Goal: Register for event/course: Register for event/course

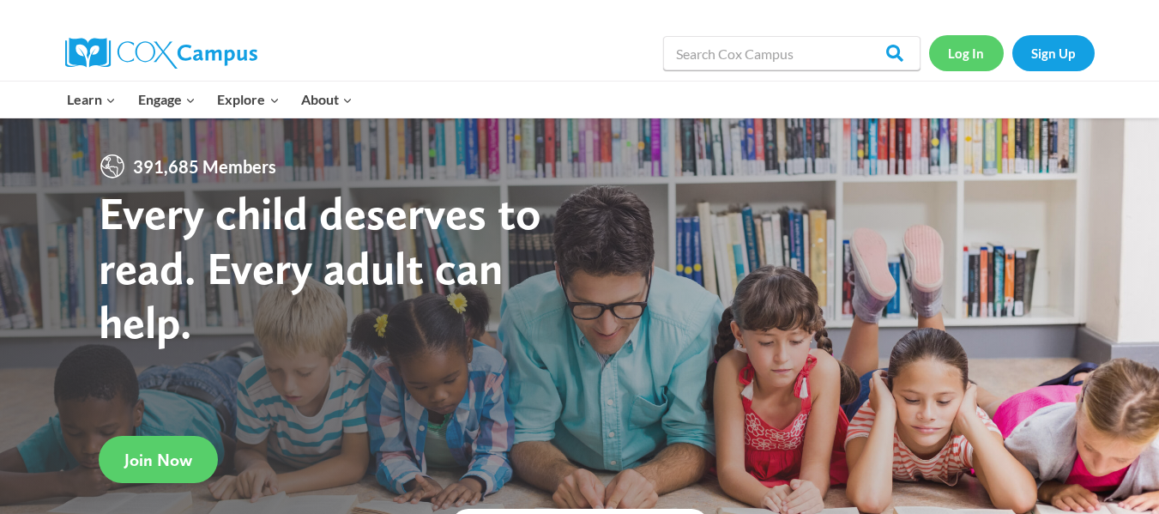
click at [962, 51] on link "Log In" at bounding box center [966, 52] width 75 height 35
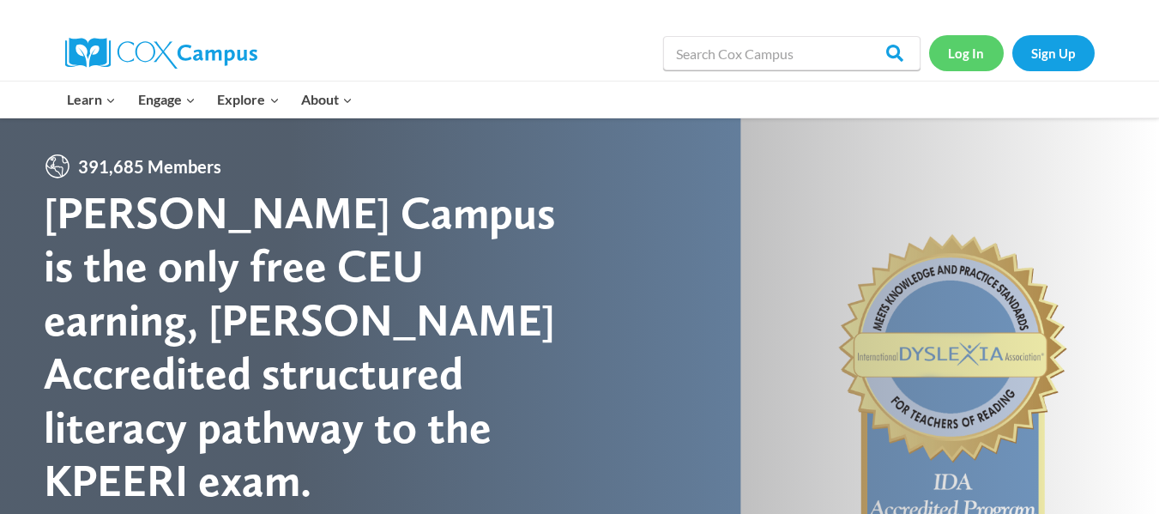
scroll to position [130, 0]
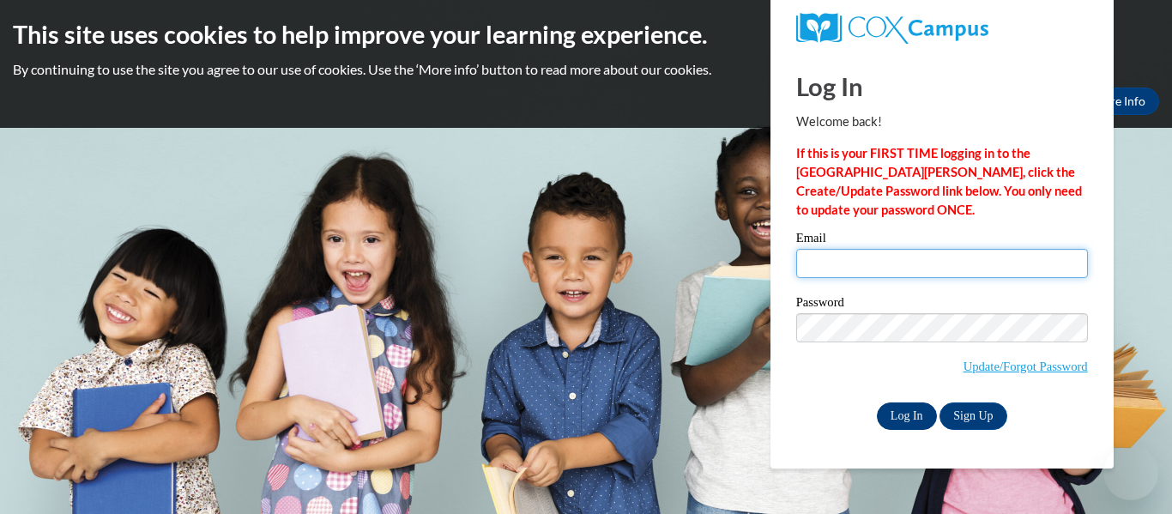
type input "lreimann@kusd.edu"
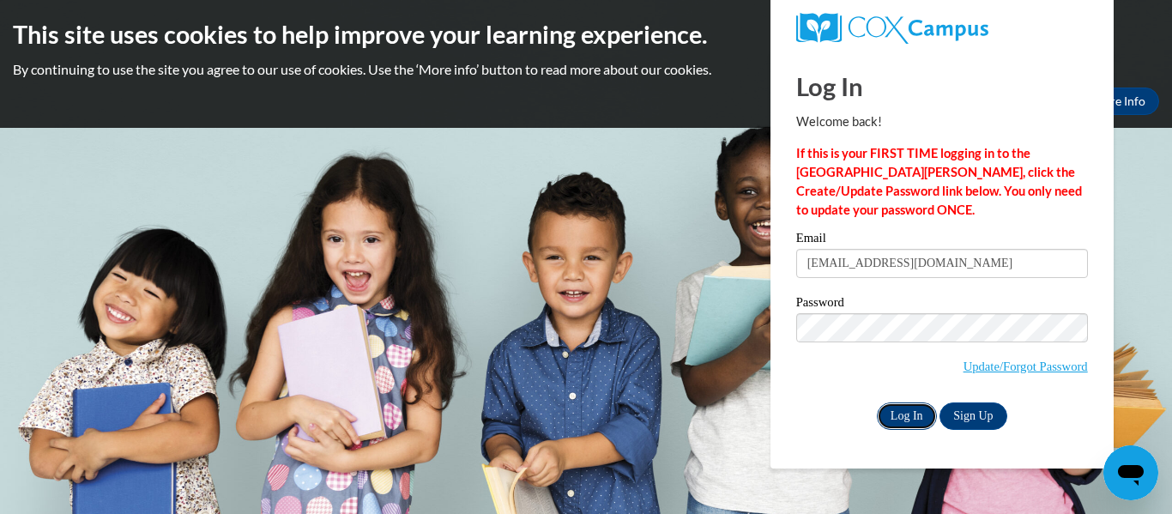
click at [909, 407] on input "Log In" at bounding box center [907, 415] width 60 height 27
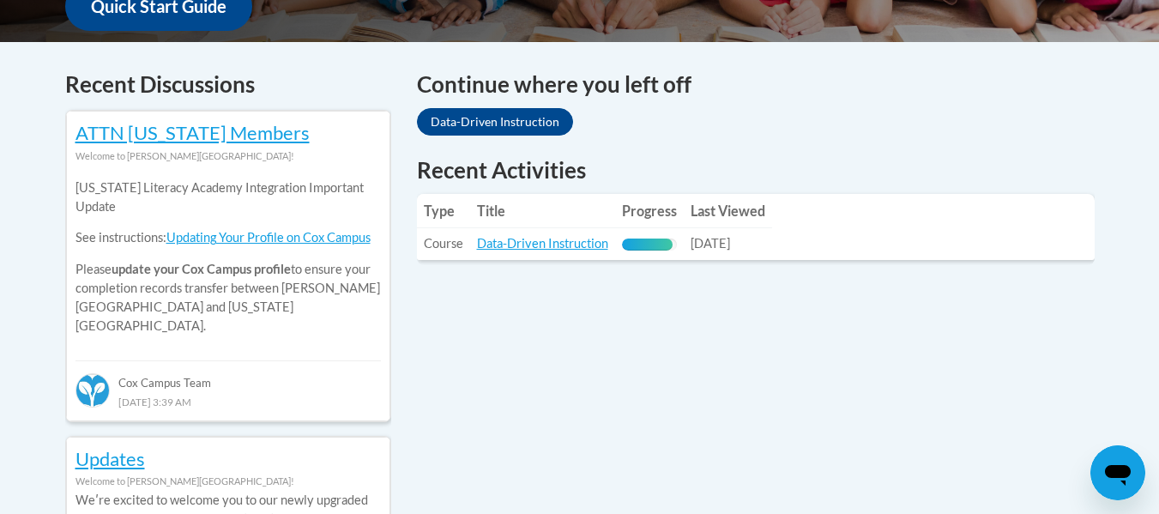
scroll to position [689, 0]
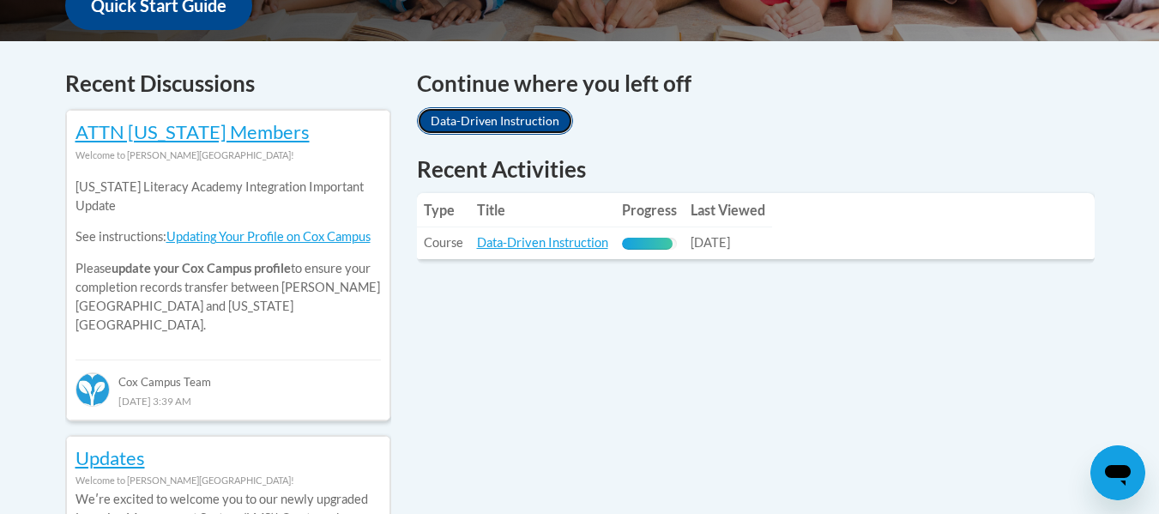
click at [501, 118] on link "Data-Driven Instruction" at bounding box center [495, 120] width 156 height 27
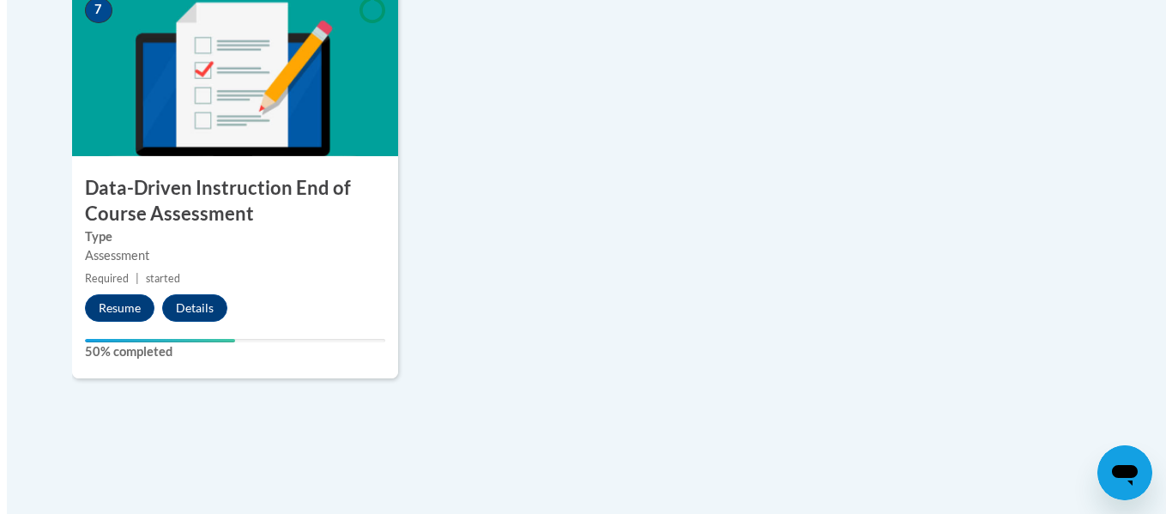
scroll to position [1506, 0]
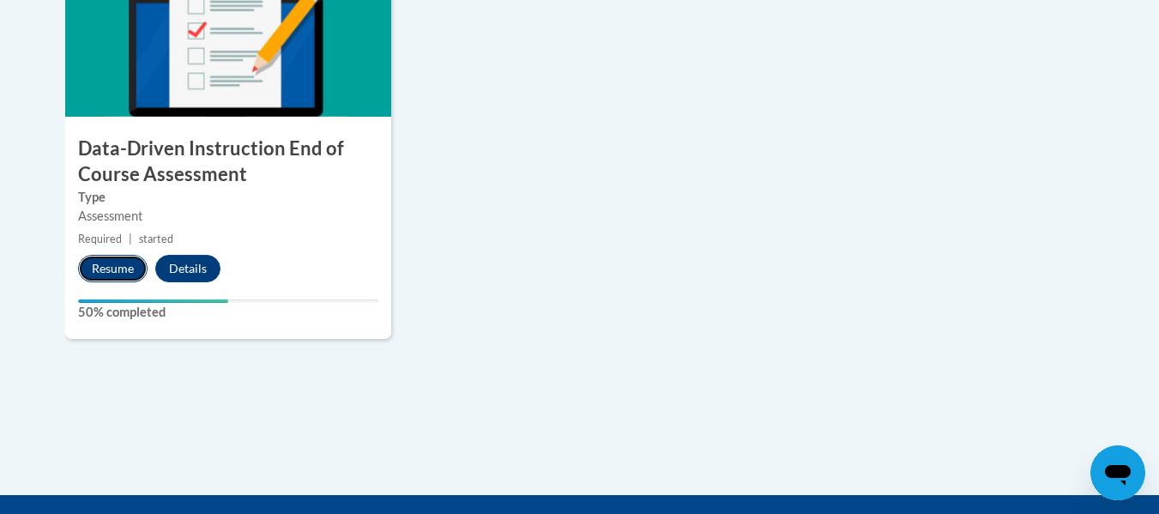
click at [100, 264] on button "Resume" at bounding box center [112, 268] width 69 height 27
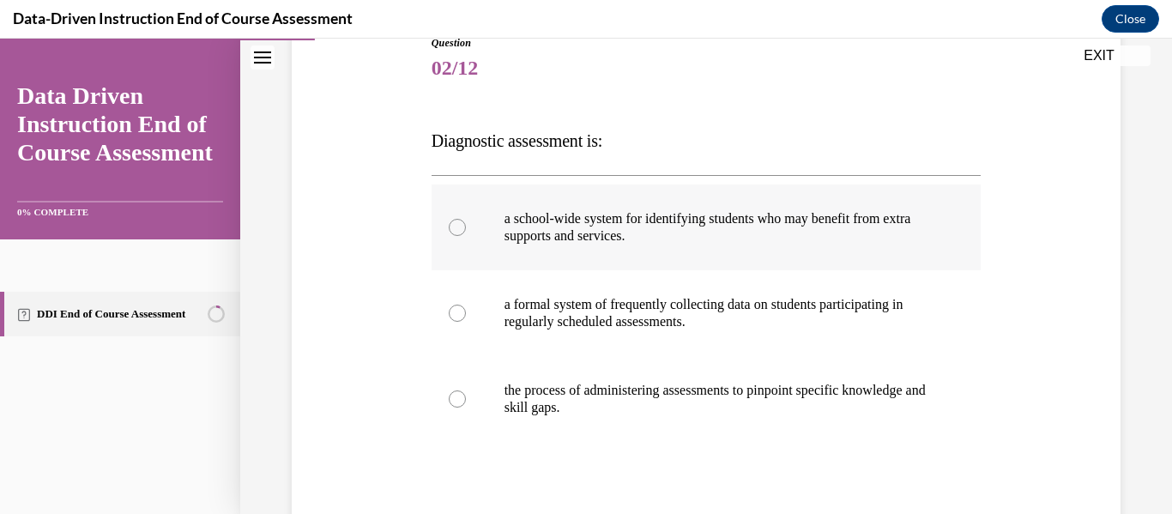
scroll to position [204, 0]
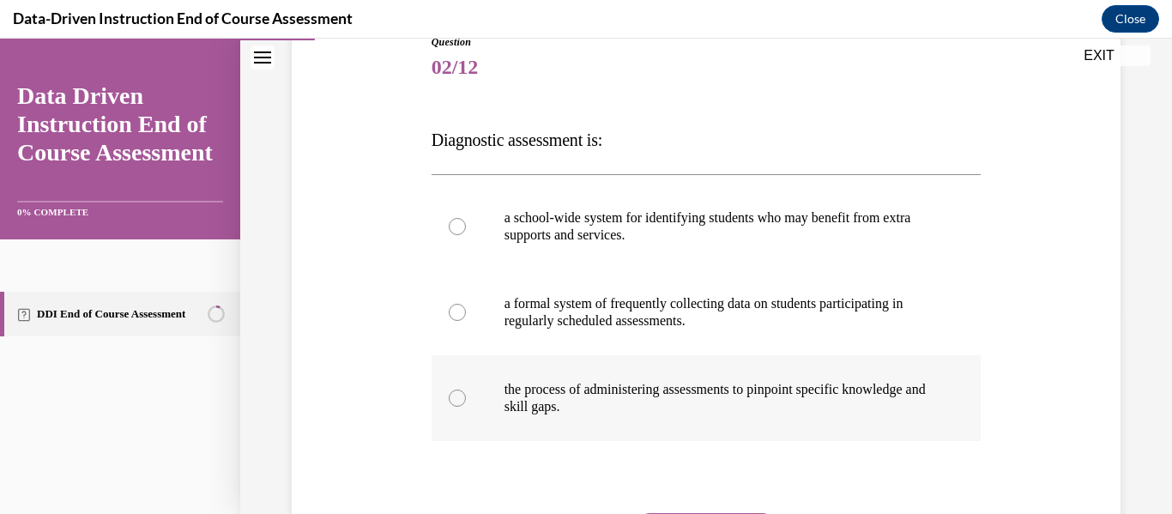
click at [458, 398] on div at bounding box center [457, 397] width 17 height 17
click at [458, 398] on input "the process of administering assessments to pinpoint specific knowledge and ski…" at bounding box center [457, 397] width 17 height 17
radio input "true"
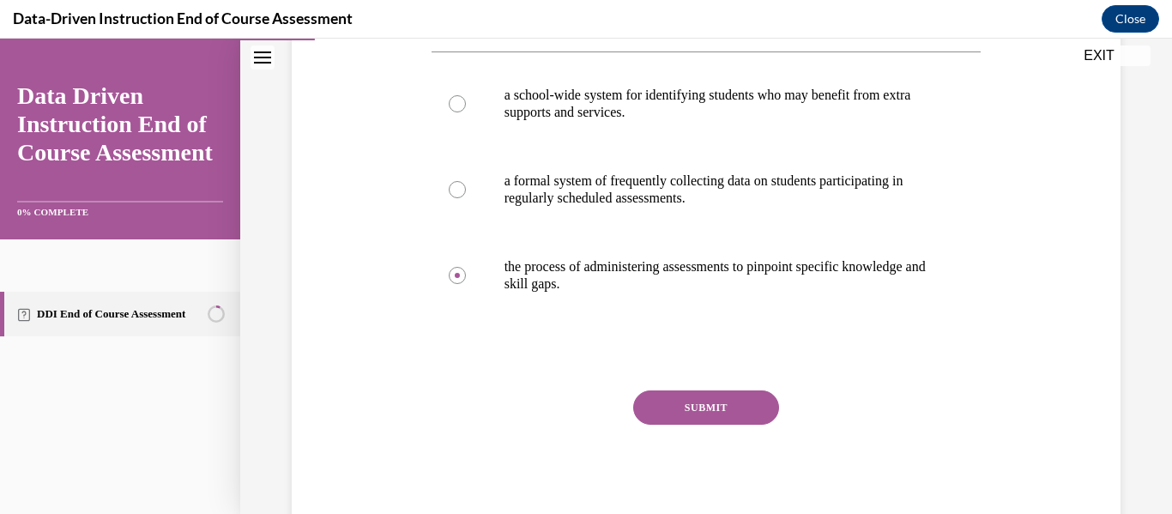
click at [652, 402] on button "SUBMIT" at bounding box center [706, 407] width 146 height 34
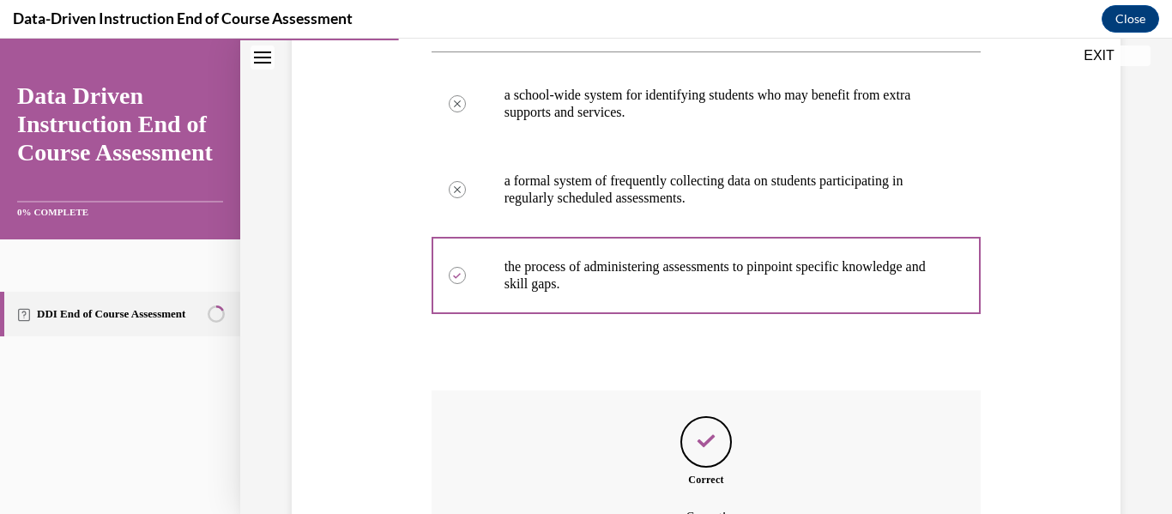
scroll to position [517, 0]
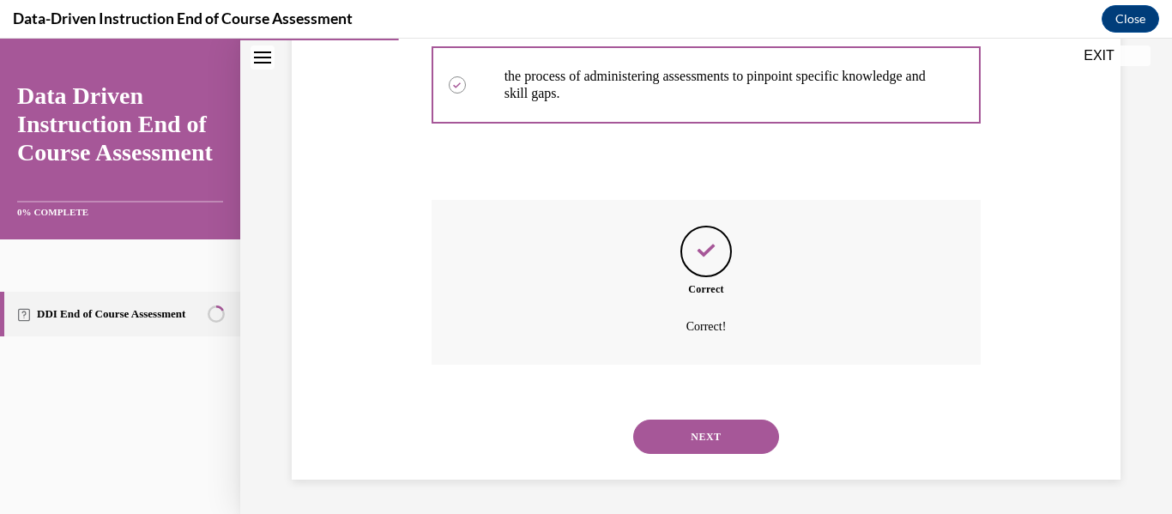
click at [685, 431] on button "NEXT" at bounding box center [706, 436] width 146 height 34
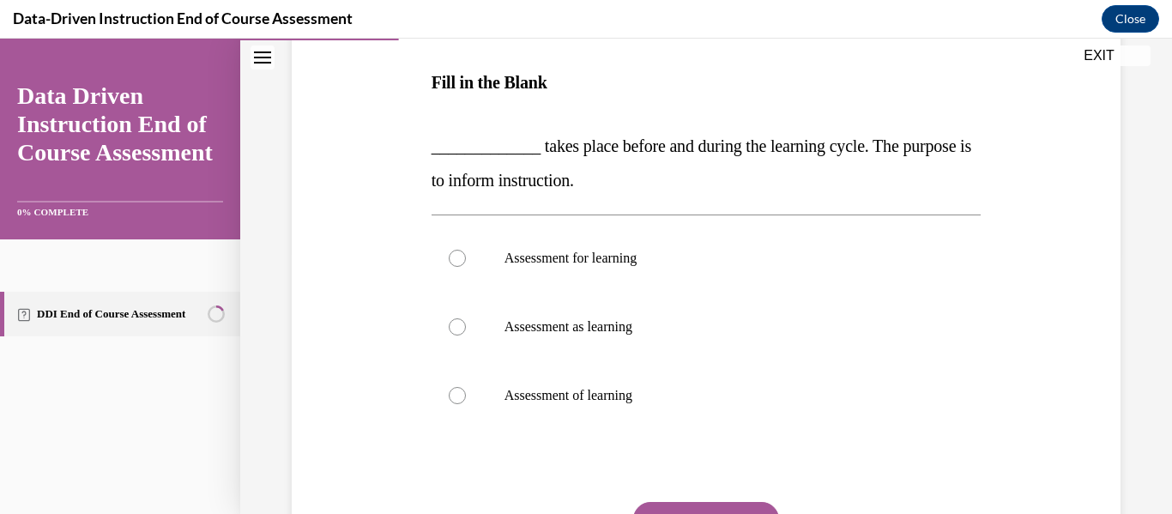
scroll to position [262, 0]
click at [457, 320] on div at bounding box center [457, 325] width 17 height 17
click at [457, 320] on input "Assessment as learning" at bounding box center [457, 325] width 17 height 17
radio input "true"
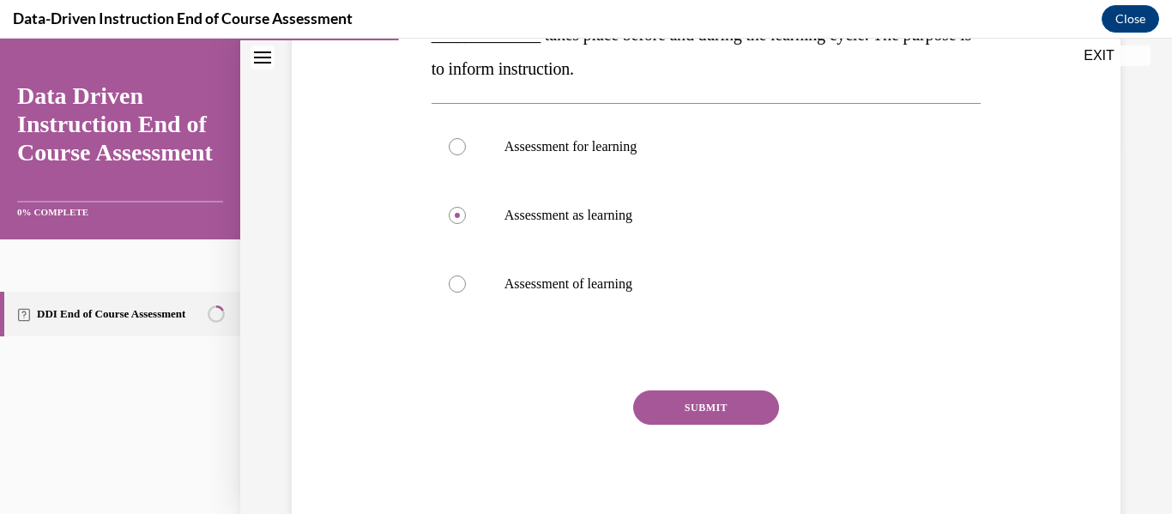
click at [705, 406] on button "SUBMIT" at bounding box center [706, 407] width 146 height 34
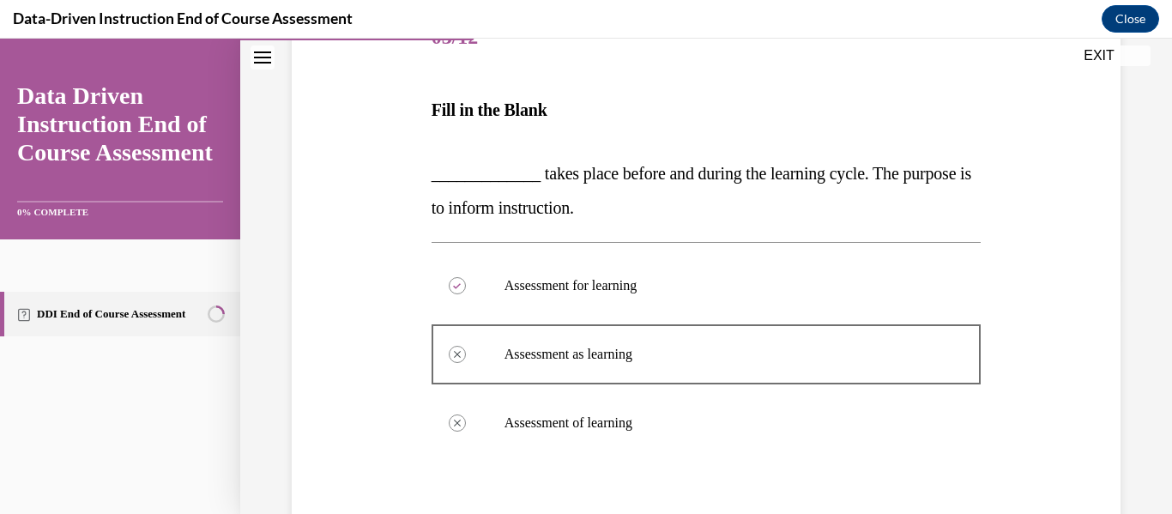
scroll to position [233, 0]
click at [462, 286] on div at bounding box center [457, 286] width 17 height 17
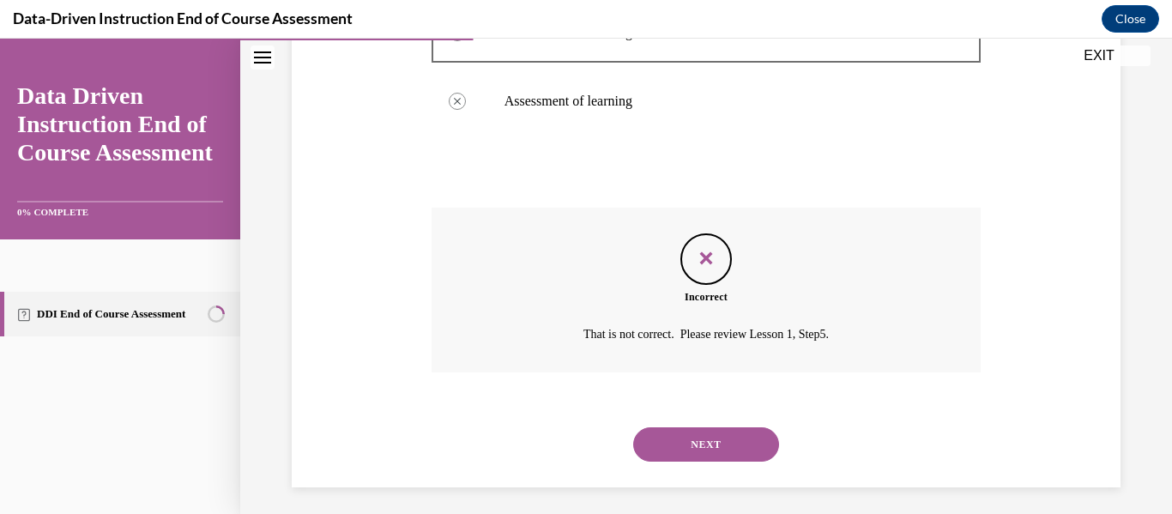
scroll to position [557, 0]
click at [692, 437] on button "NEXT" at bounding box center [706, 443] width 146 height 34
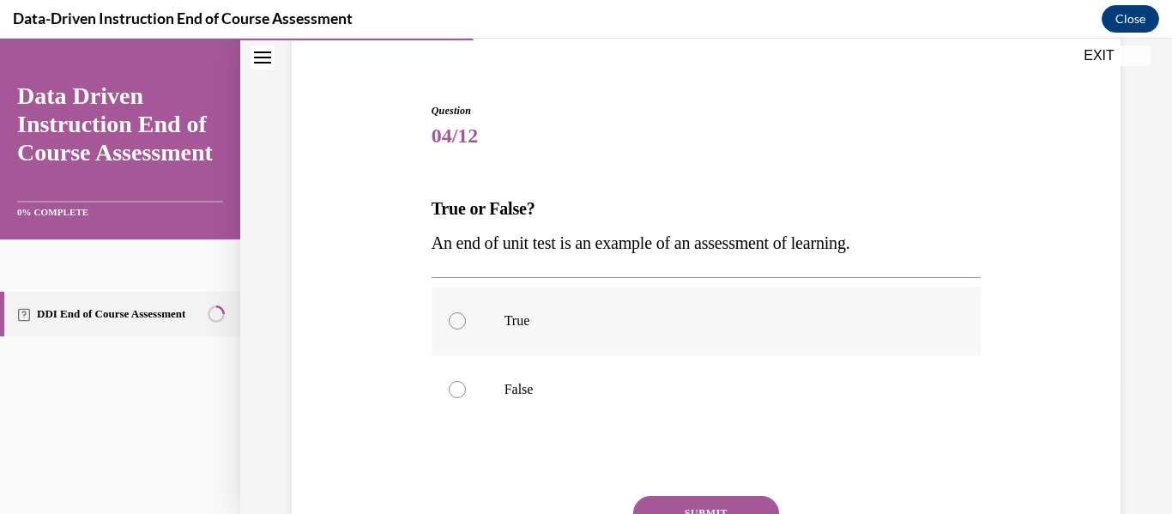
scroll to position [214, 0]
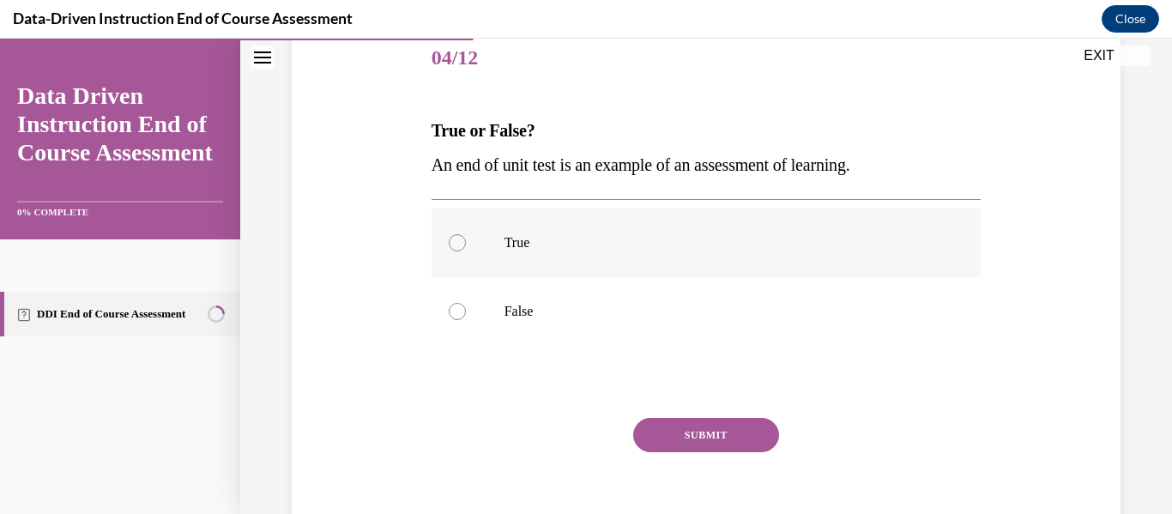
click at [475, 249] on label "True" at bounding box center [706, 242] width 550 height 69
click at [466, 249] on input "True" at bounding box center [457, 242] width 17 height 17
radio input "true"
click at [691, 432] on button "SUBMIT" at bounding box center [706, 435] width 146 height 34
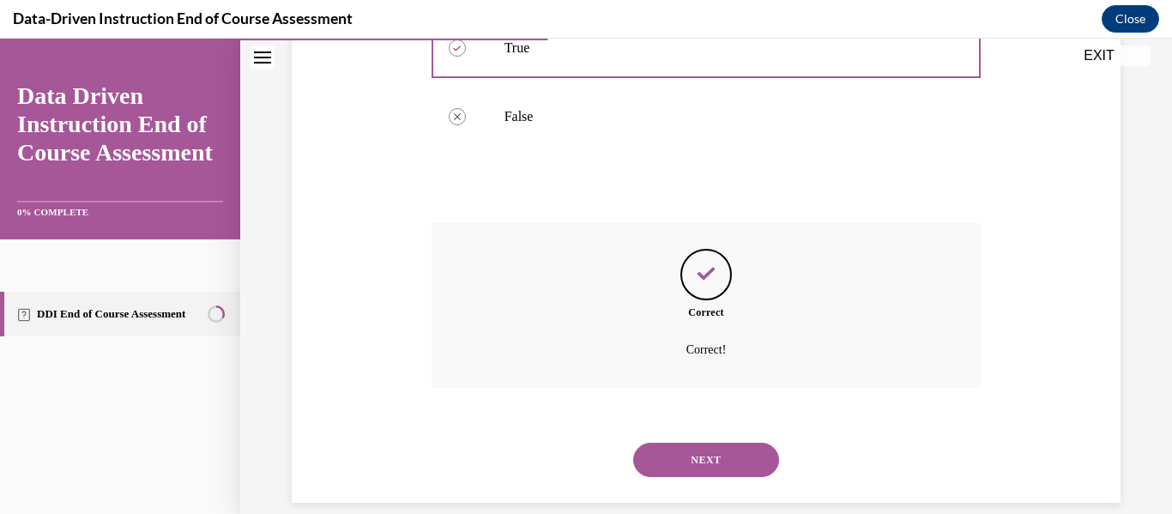
scroll to position [431, 0]
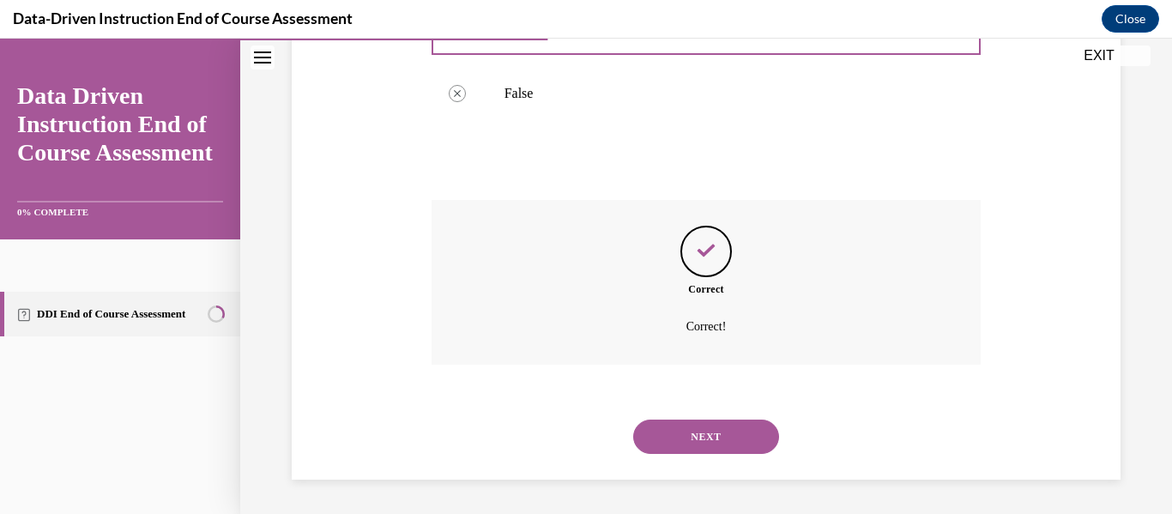
click at [700, 427] on button "NEXT" at bounding box center [706, 436] width 146 height 34
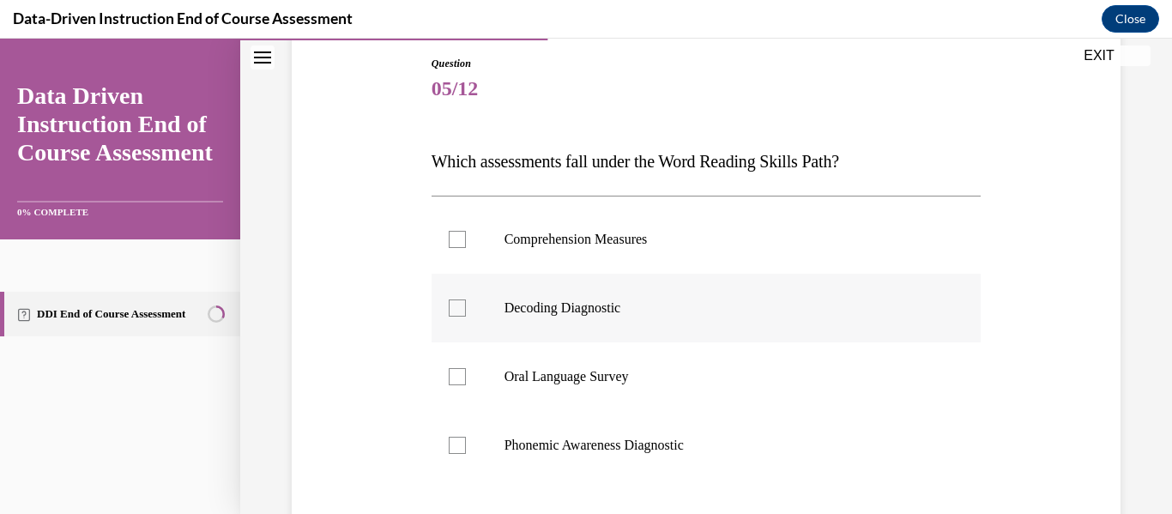
scroll to position [184, 0]
click at [603, 313] on p "Decoding Diagnostic" at bounding box center [721, 306] width 434 height 17
click at [466, 313] on input "Decoding Diagnostic" at bounding box center [457, 306] width 17 height 17
checkbox input "true"
click at [606, 452] on p "Phonemic Awareness Diagnostic" at bounding box center [721, 444] width 434 height 17
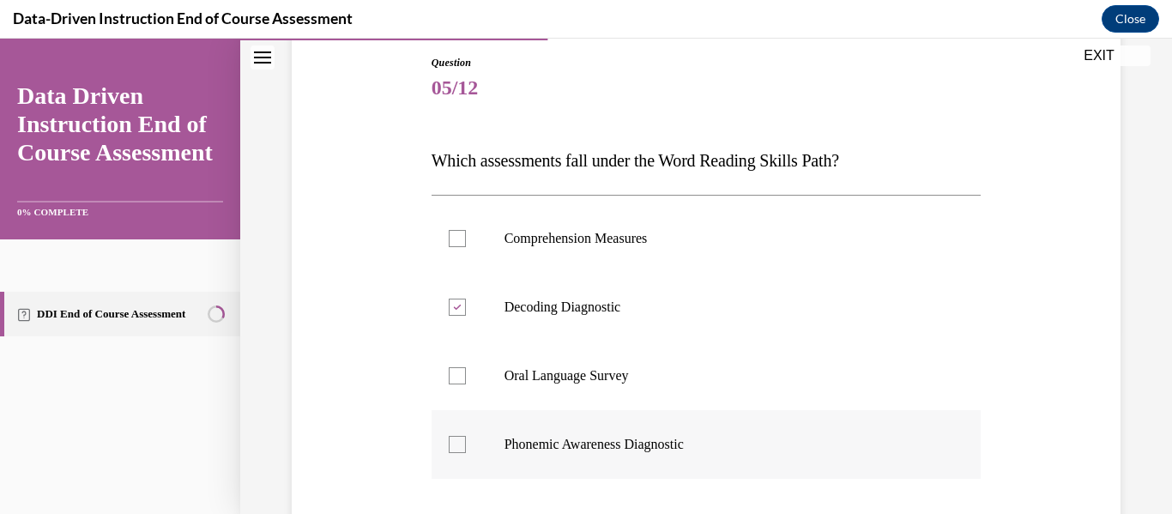
click at [466, 452] on input "Phonemic Awareness Diagnostic" at bounding box center [457, 444] width 17 height 17
checkbox input "true"
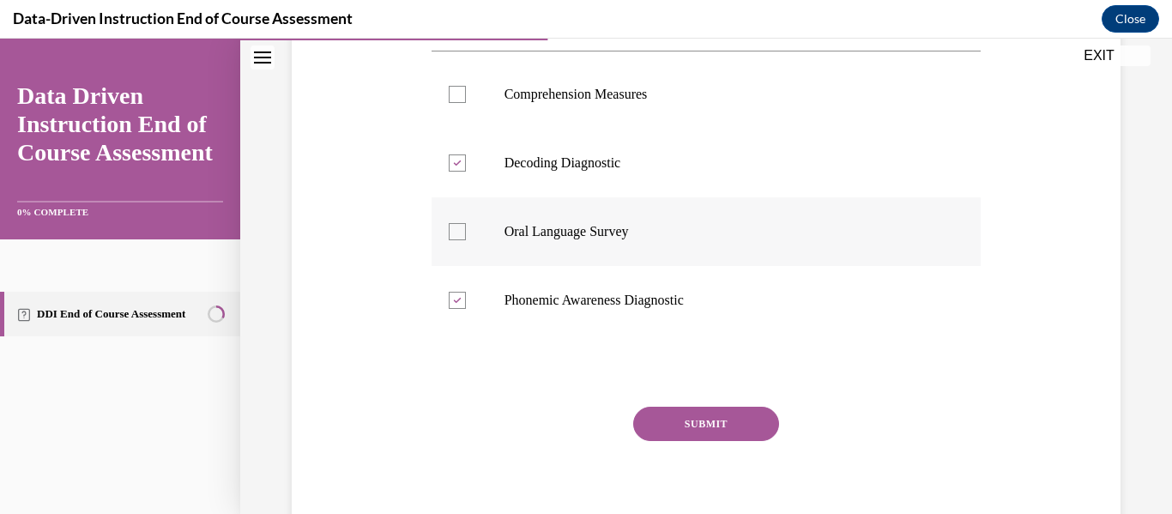
scroll to position [329, 0]
click at [725, 428] on button "SUBMIT" at bounding box center [706, 423] width 146 height 34
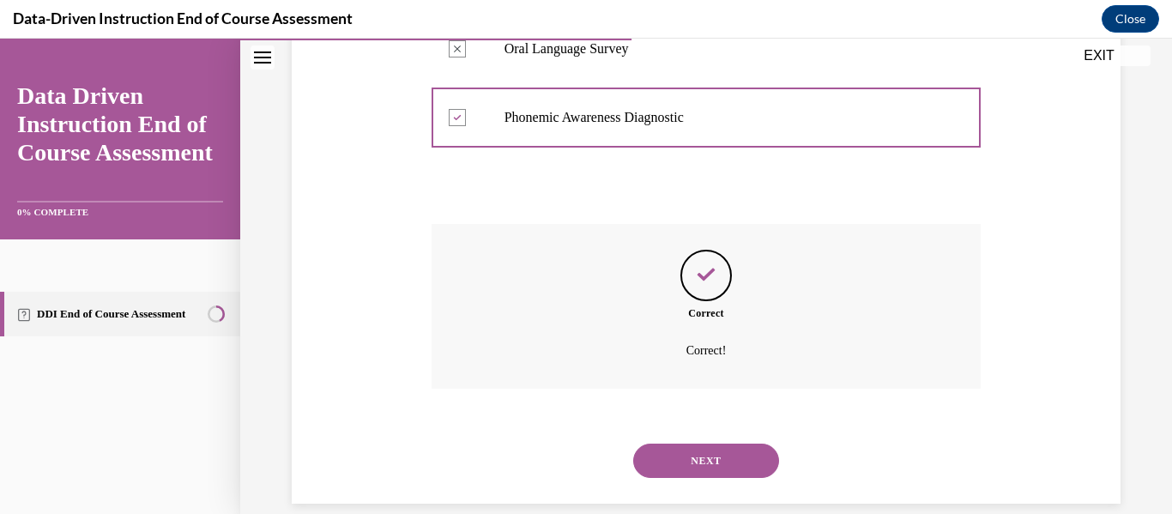
click at [703, 470] on button "NEXT" at bounding box center [706, 460] width 146 height 34
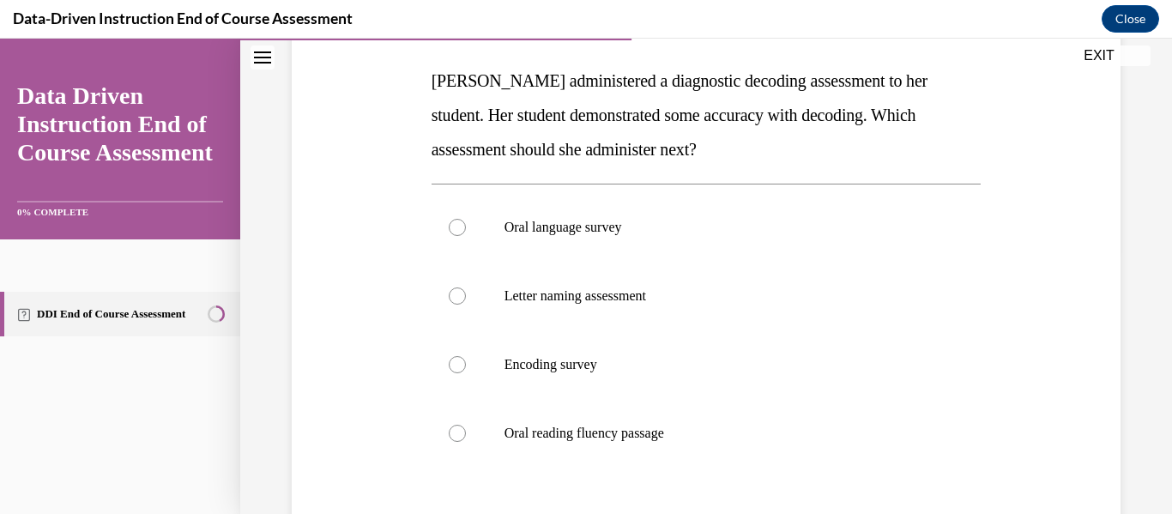
scroll to position [264, 0]
click at [557, 374] on label "Encoding survey" at bounding box center [706, 363] width 550 height 69
click at [466, 372] on input "Encoding survey" at bounding box center [457, 363] width 17 height 17
radio input "true"
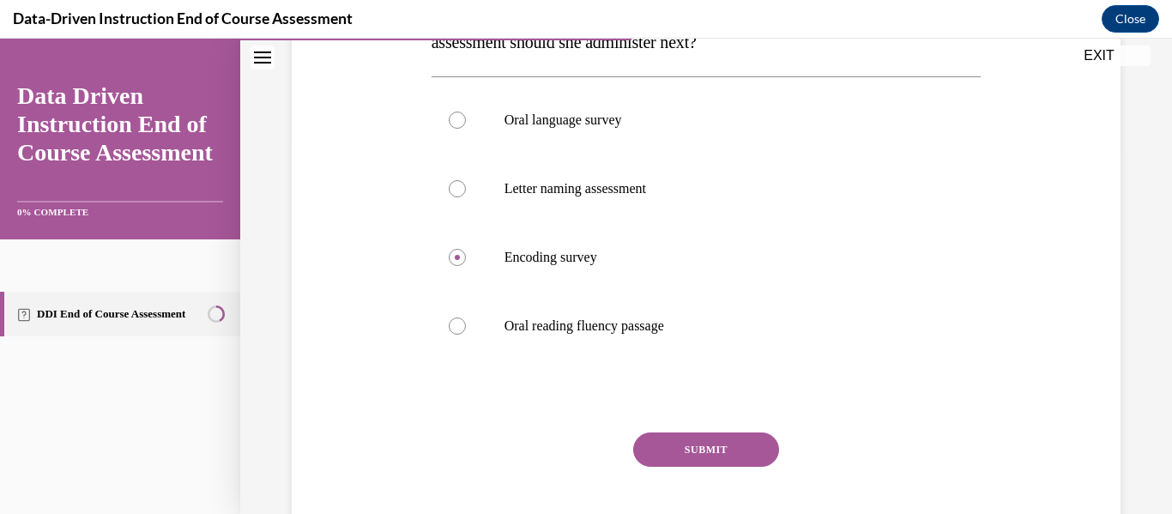
click at [694, 447] on button "SUBMIT" at bounding box center [706, 449] width 146 height 34
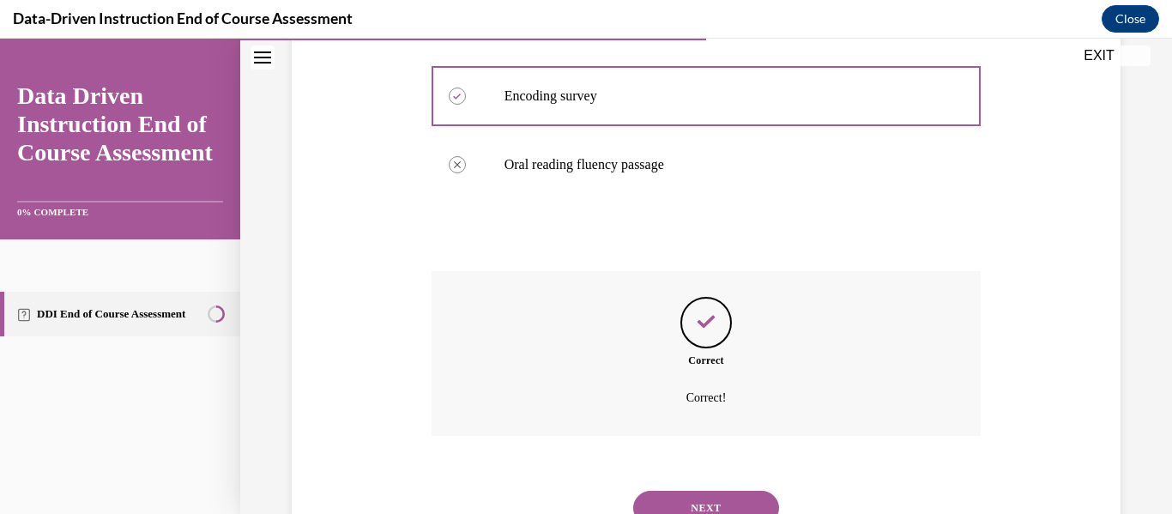
scroll to position [603, 0]
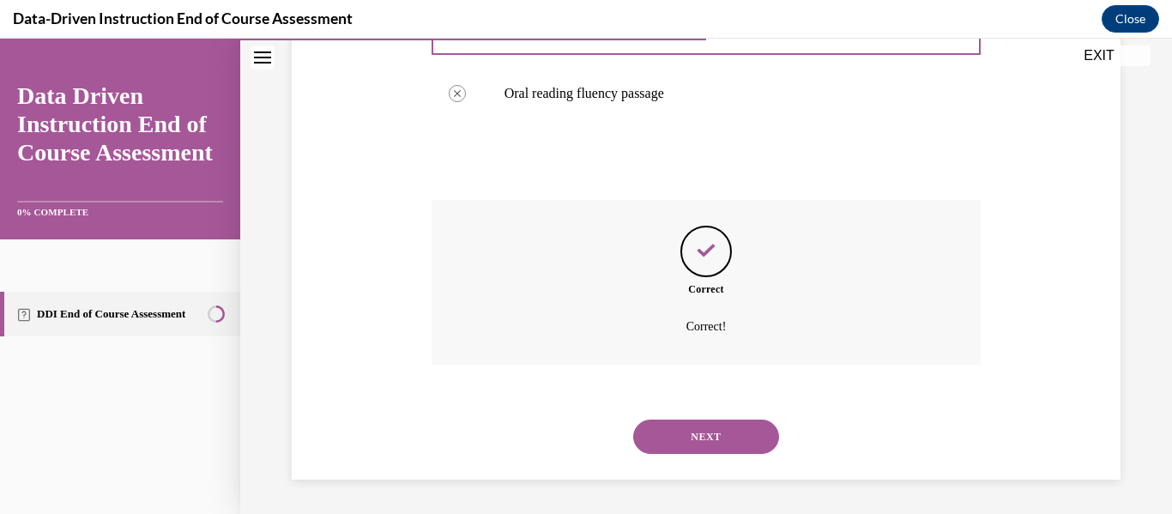
click at [694, 442] on button "NEXT" at bounding box center [706, 436] width 146 height 34
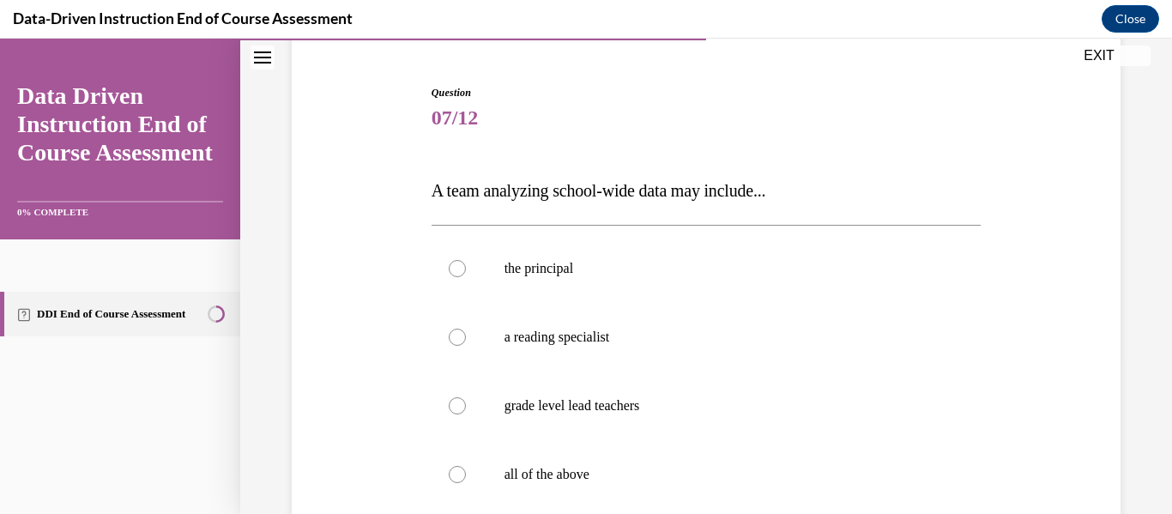
scroll to position [157, 0]
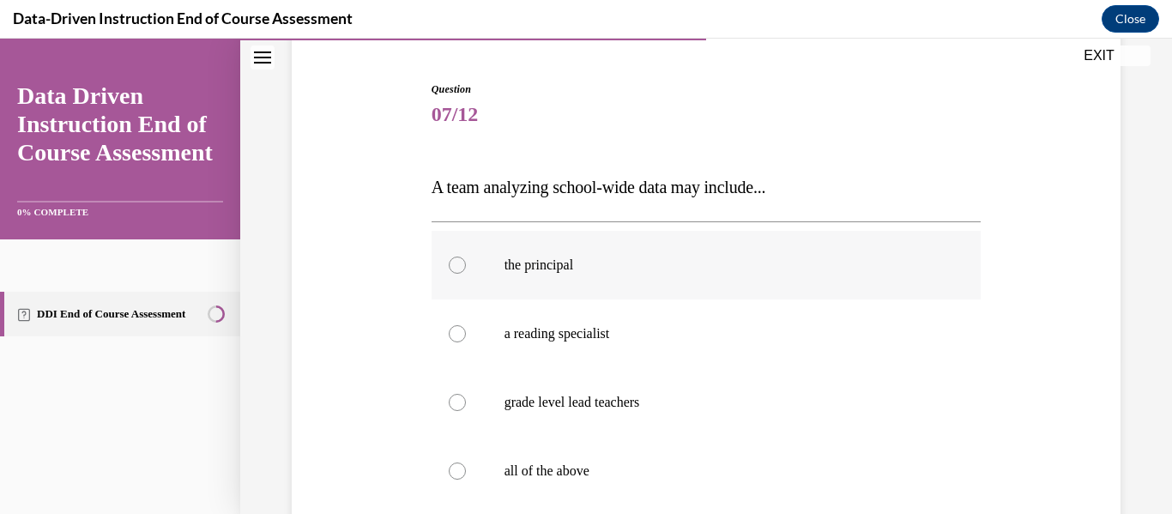
click at [588, 291] on label "the principal" at bounding box center [706, 265] width 550 height 69
click at [466, 274] on input "the principal" at bounding box center [457, 264] width 17 height 17
radio input "true"
click at [583, 337] on p "a reading specialist" at bounding box center [721, 333] width 434 height 17
click at [466, 337] on input "a reading specialist" at bounding box center [457, 333] width 17 height 17
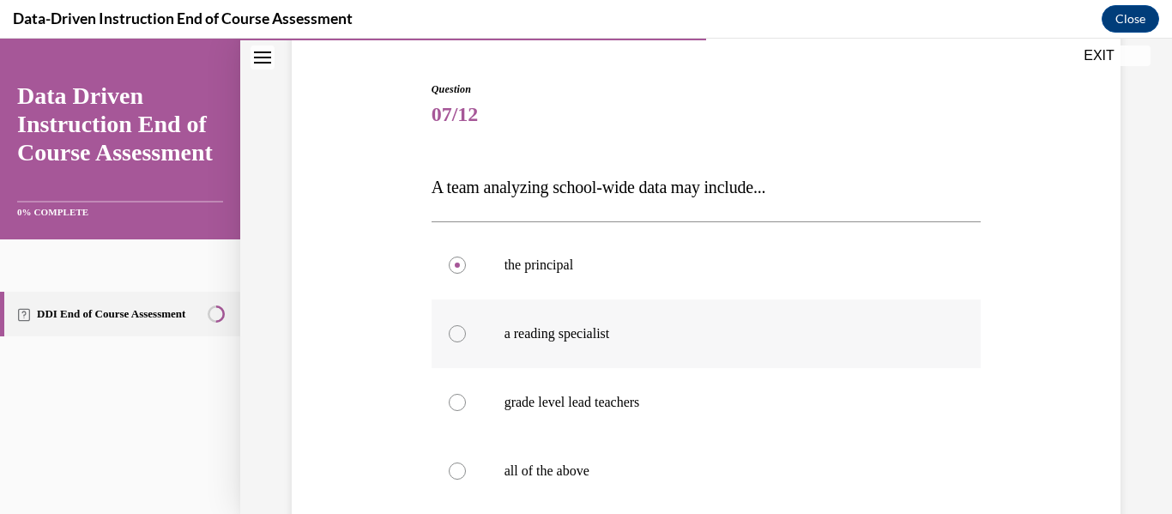
radio input "true"
click at [574, 413] on label "grade level lead teachers" at bounding box center [706, 402] width 550 height 69
click at [466, 411] on input "grade level lead teachers" at bounding box center [457, 402] width 17 height 17
radio input "true"
click at [546, 470] on p "all of the above" at bounding box center [721, 470] width 434 height 17
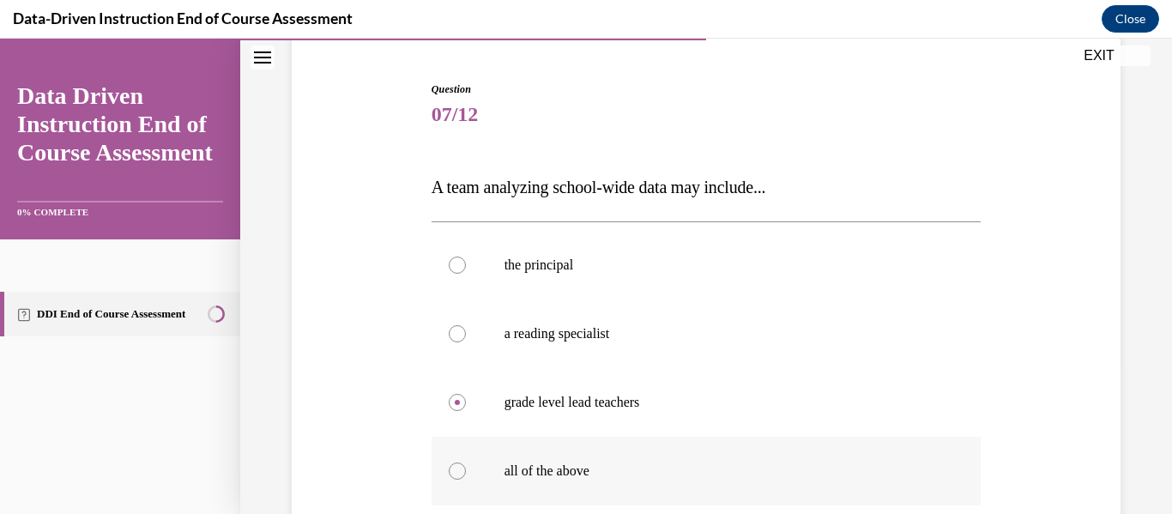
click at [466, 470] on input "all of the above" at bounding box center [457, 470] width 17 height 17
radio input "true"
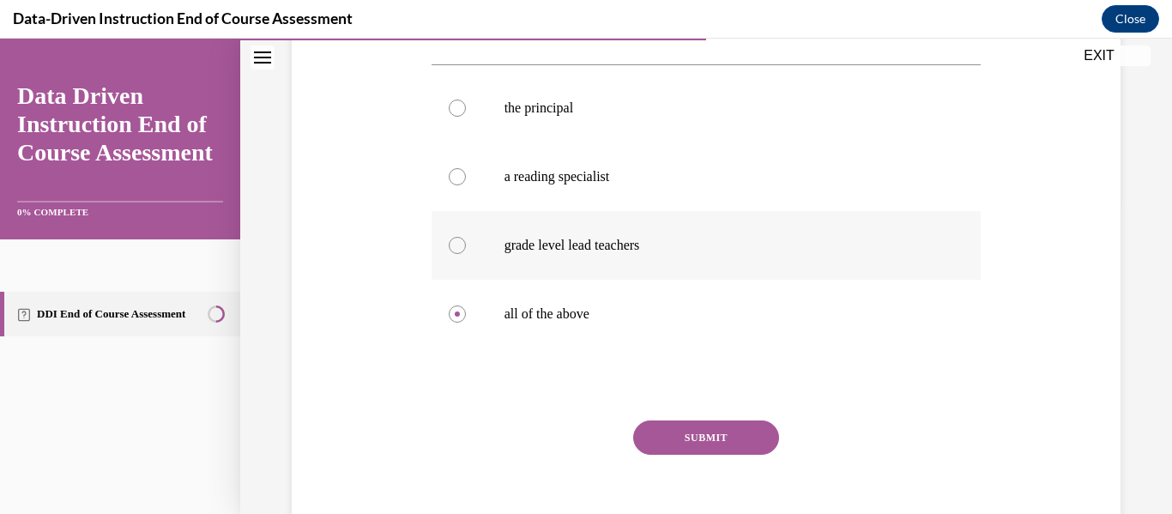
scroll to position [344, 0]
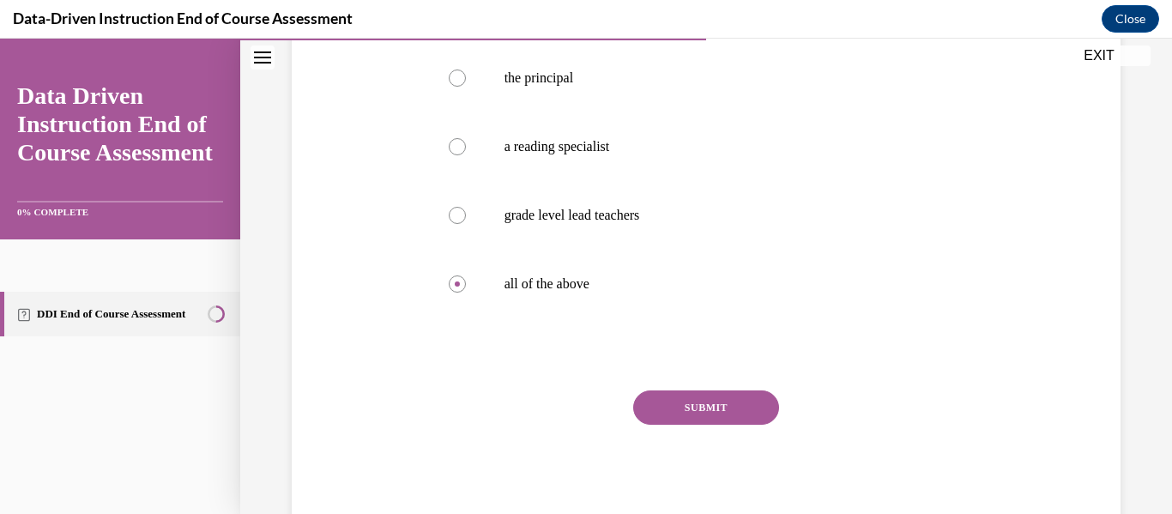
click at [673, 393] on button "SUBMIT" at bounding box center [706, 407] width 146 height 34
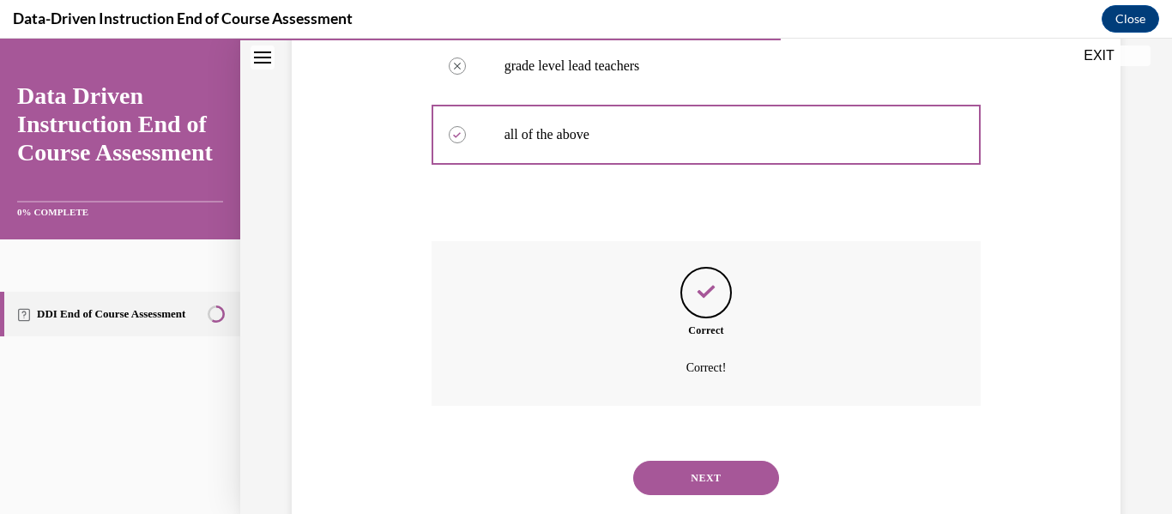
scroll to position [534, 0]
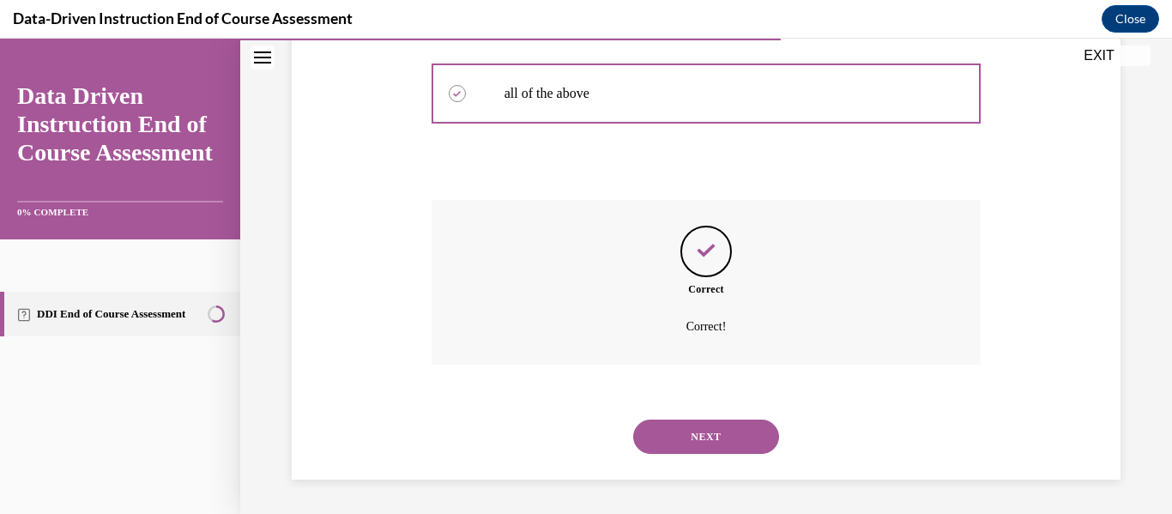
click at [669, 443] on button "NEXT" at bounding box center [706, 436] width 146 height 34
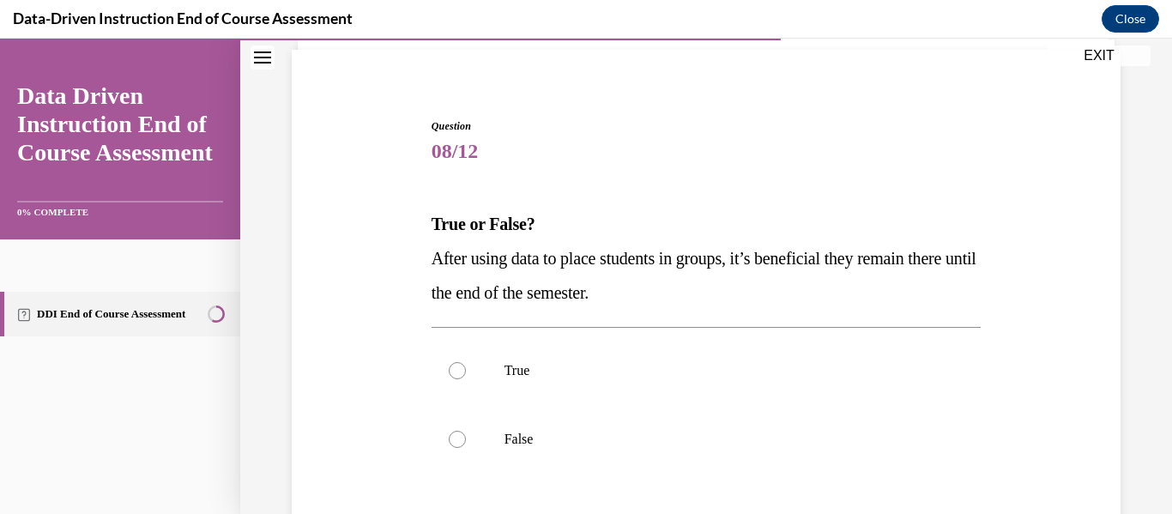
scroll to position [121, 0]
click at [465, 437] on label "False" at bounding box center [706, 438] width 550 height 69
click at [465, 437] on input "False" at bounding box center [457, 438] width 17 height 17
radio input "true"
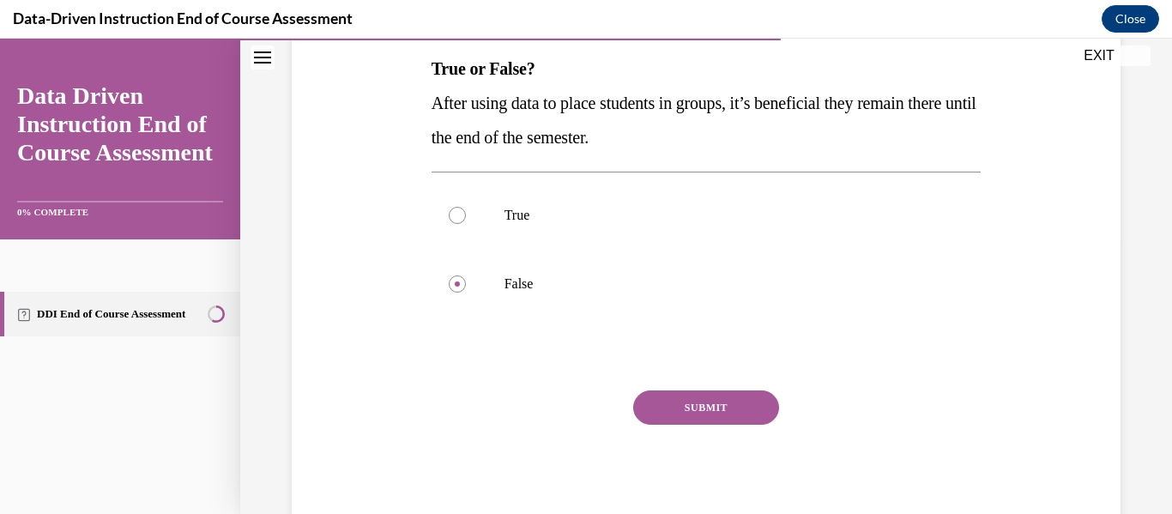
click at [677, 399] on button "SUBMIT" at bounding box center [706, 407] width 146 height 34
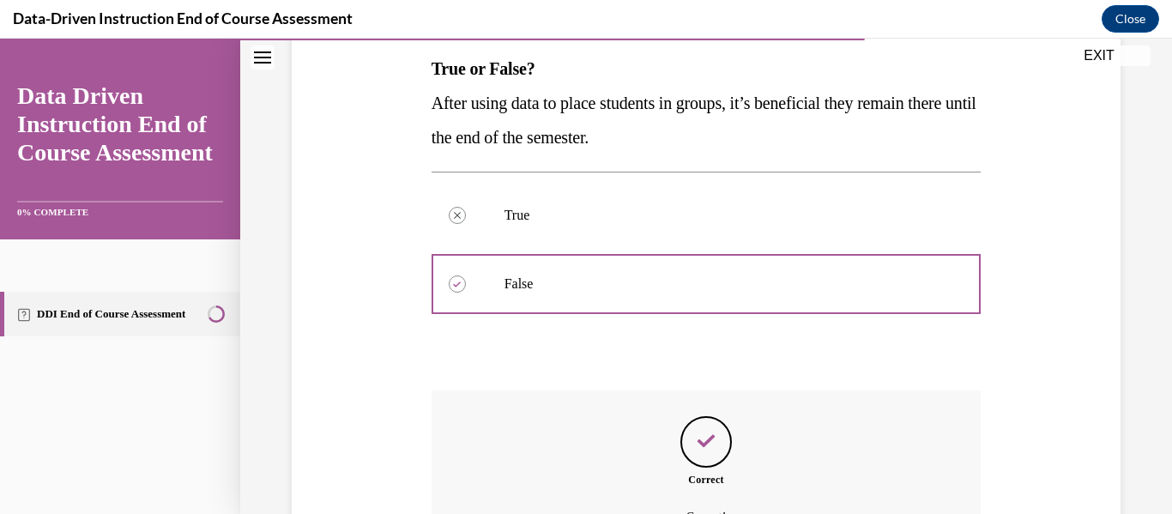
scroll to position [466, 0]
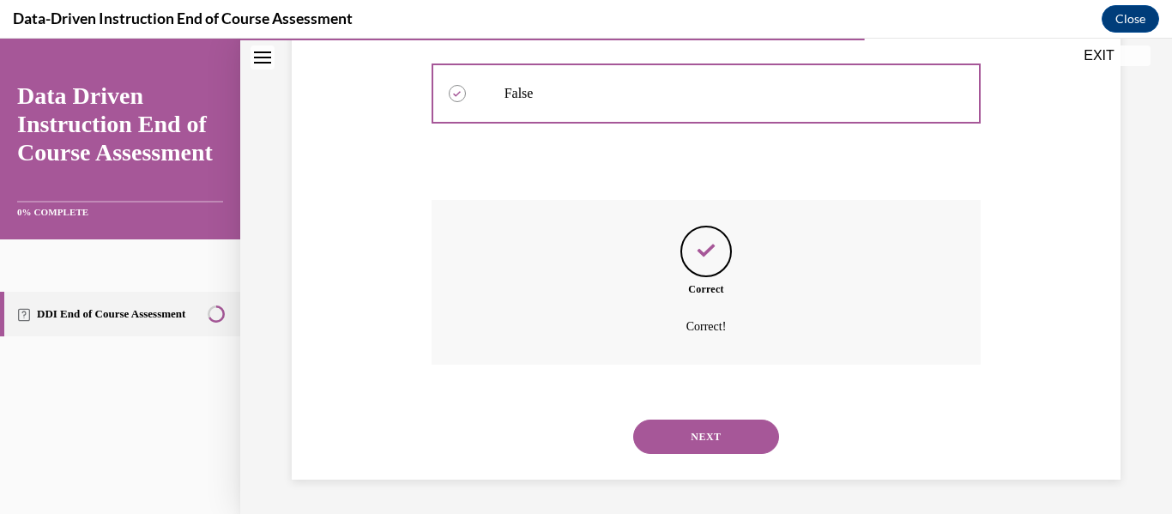
click at [672, 437] on button "NEXT" at bounding box center [706, 436] width 146 height 34
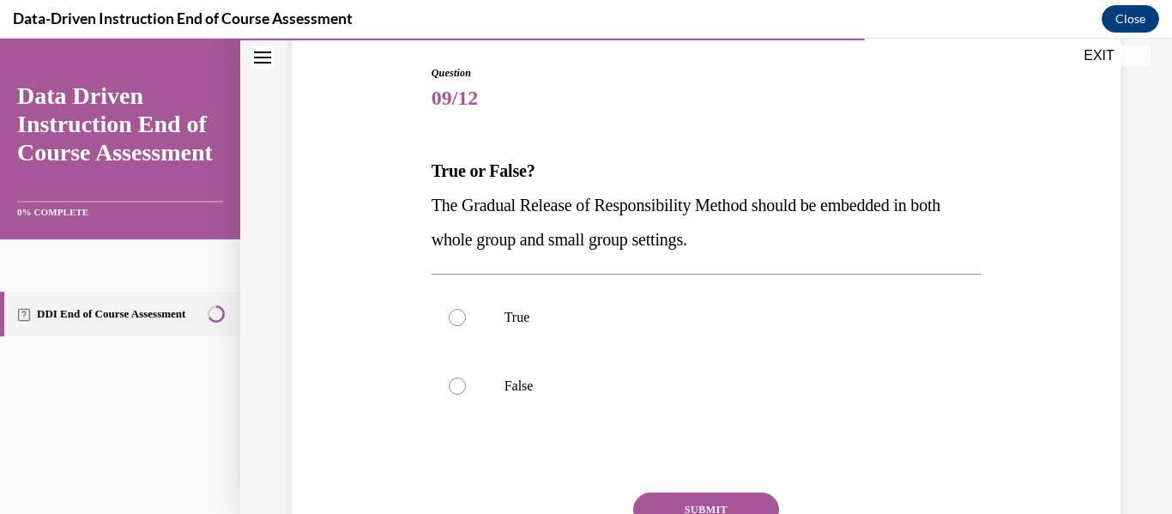
scroll to position [180, 0]
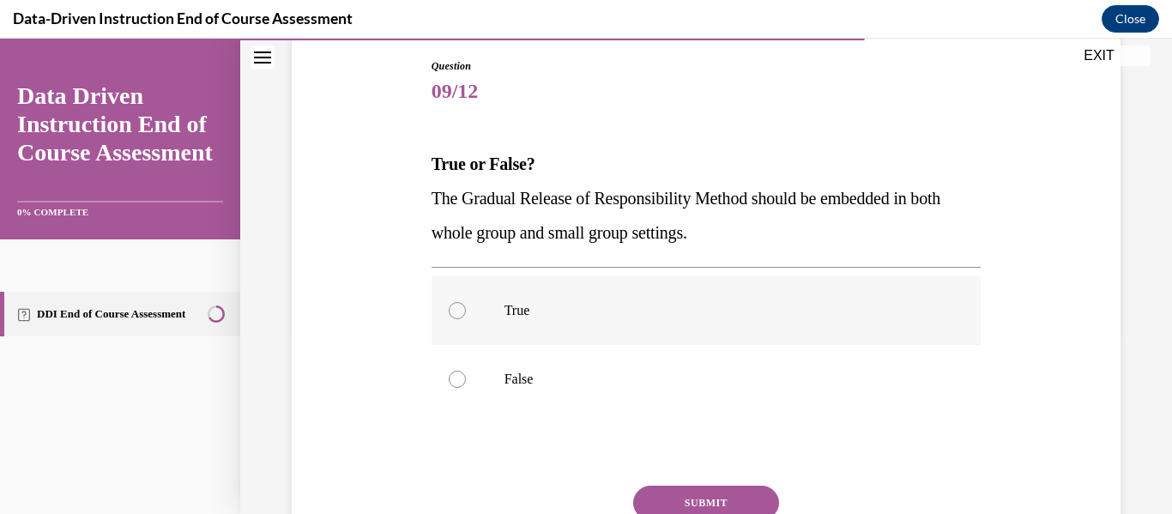
click at [485, 310] on label "True" at bounding box center [706, 310] width 550 height 69
click at [466, 310] on input "True" at bounding box center [457, 310] width 17 height 17
radio input "true"
click at [710, 493] on button "SUBMIT" at bounding box center [706, 502] width 146 height 34
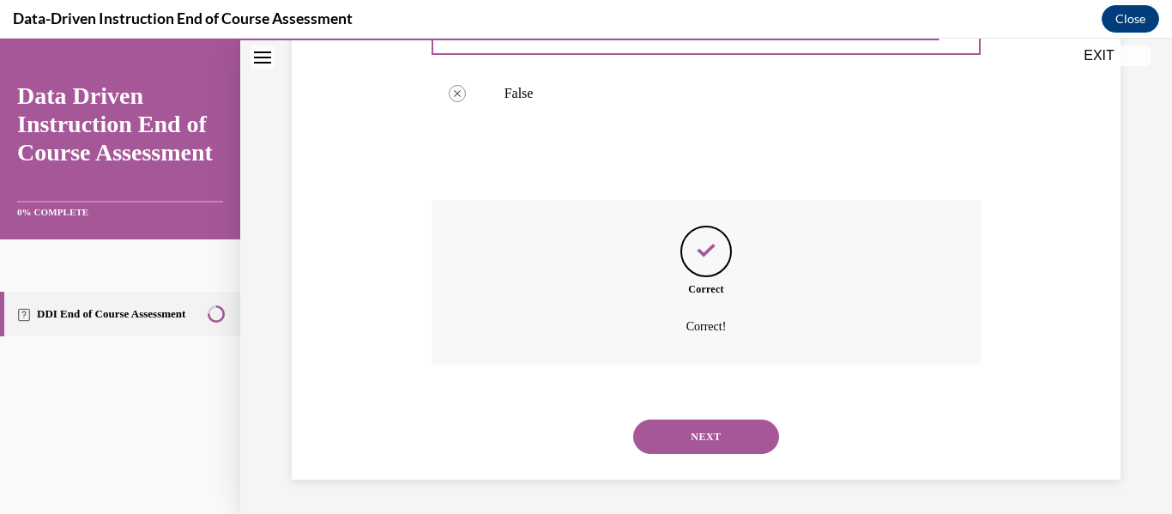
click at [720, 431] on button "NEXT" at bounding box center [706, 436] width 146 height 34
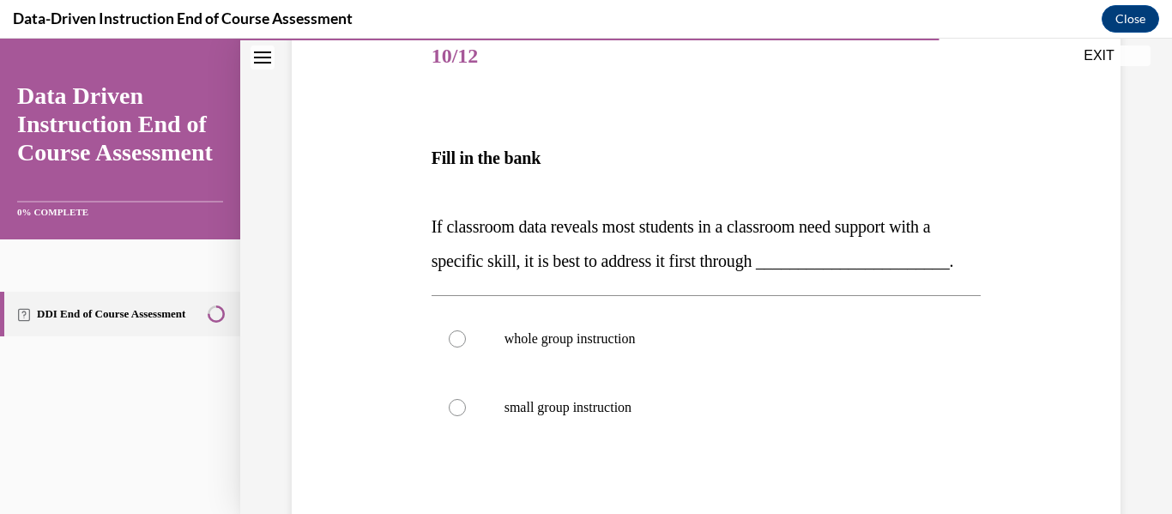
scroll to position [219, 0]
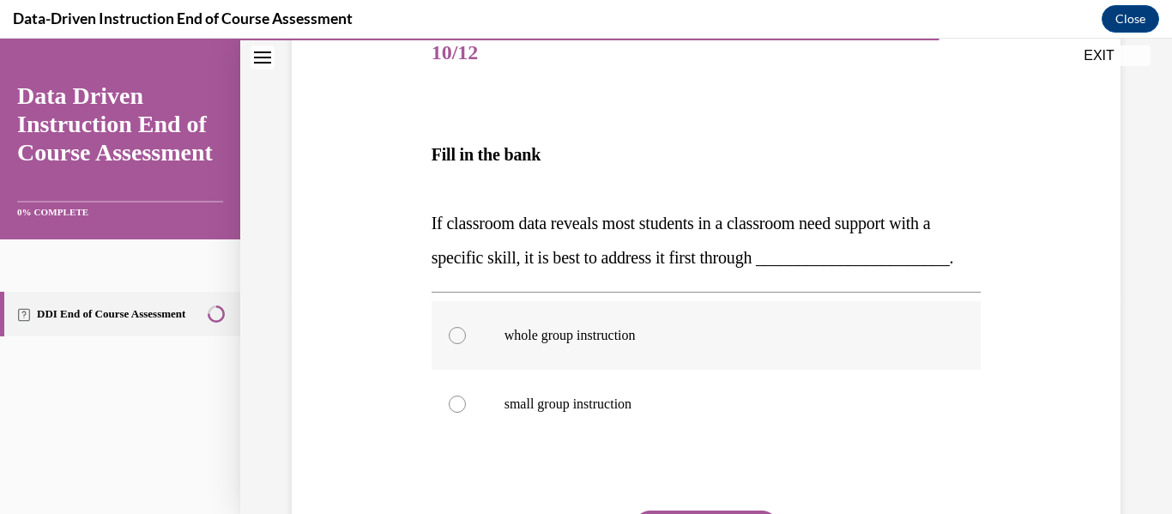
click at [650, 370] on label "whole group instruction" at bounding box center [706, 335] width 550 height 69
click at [466, 344] on input "whole group instruction" at bounding box center [457, 335] width 17 height 17
radio input "true"
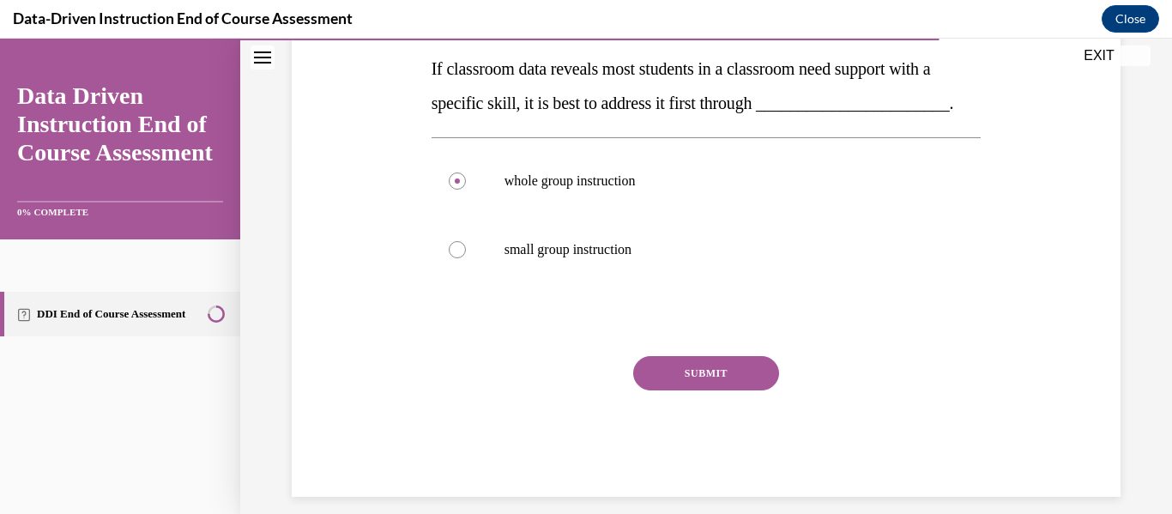
click at [708, 390] on button "SUBMIT" at bounding box center [706, 373] width 146 height 34
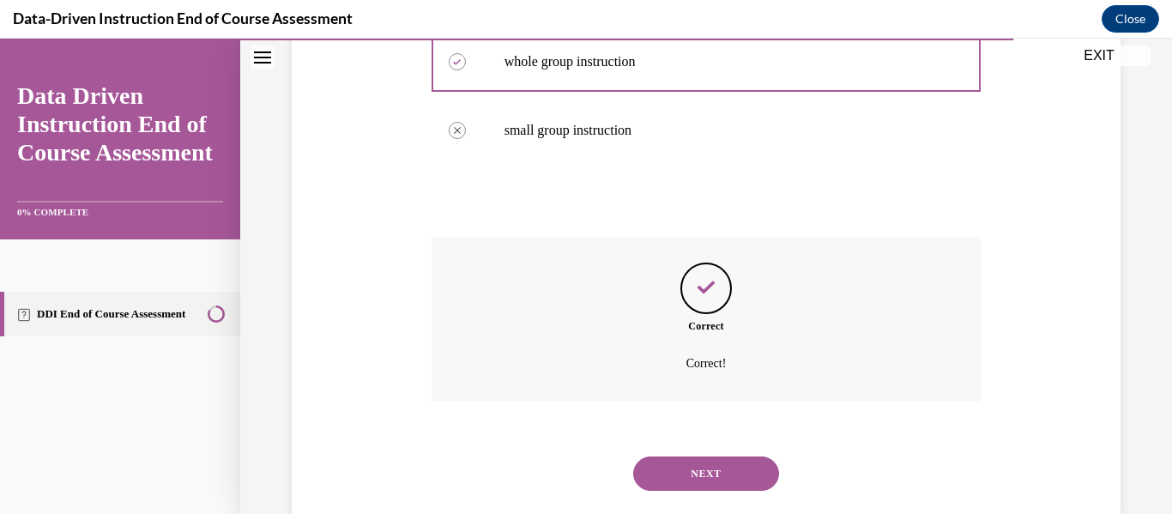
scroll to position [564, 0]
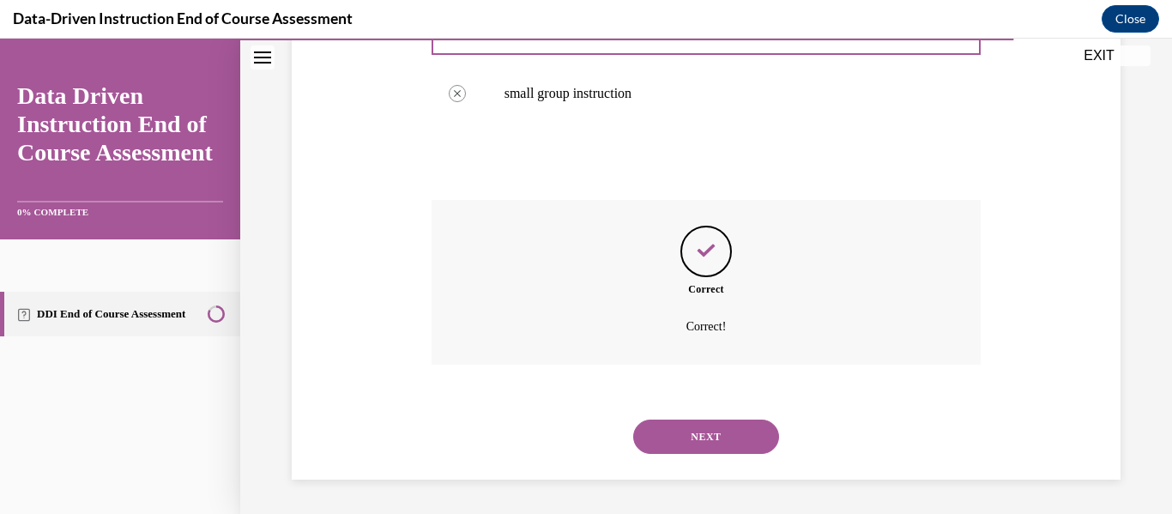
click at [698, 433] on button "NEXT" at bounding box center [706, 436] width 146 height 34
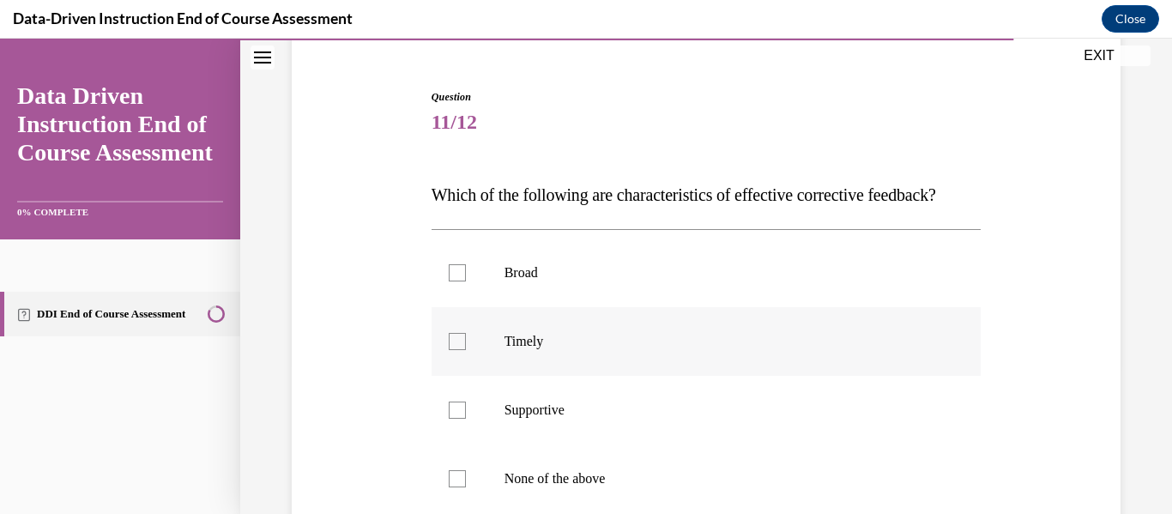
scroll to position [150, 0]
click at [624, 375] on label "Timely" at bounding box center [706, 340] width 550 height 69
click at [466, 349] on input "Timely" at bounding box center [457, 340] width 17 height 17
checkbox input "true"
click at [614, 418] on p "Supportive" at bounding box center [721, 409] width 434 height 17
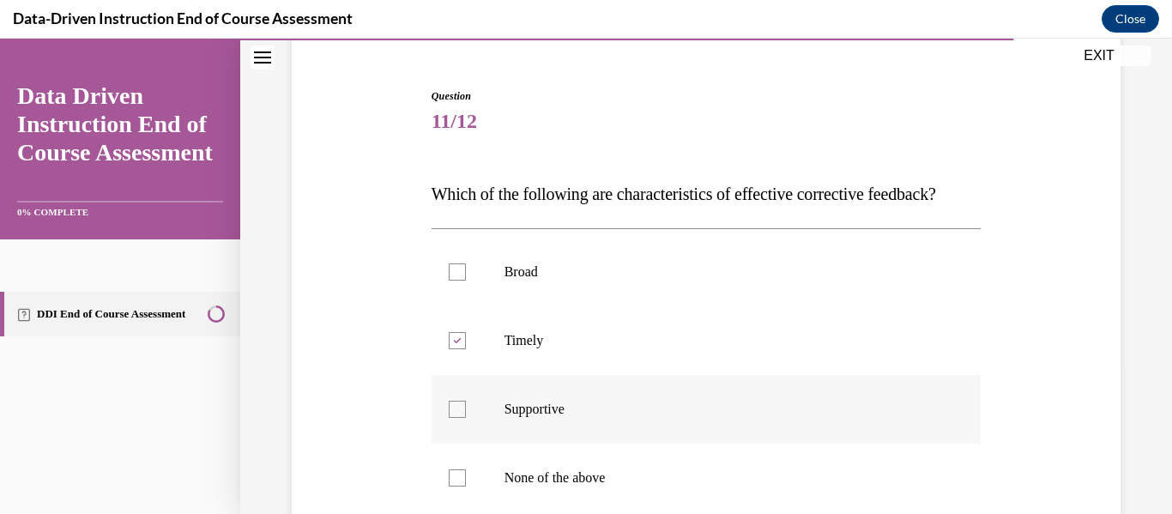
click at [466, 418] on input "Supportive" at bounding box center [457, 409] width 17 height 17
checkbox input "true"
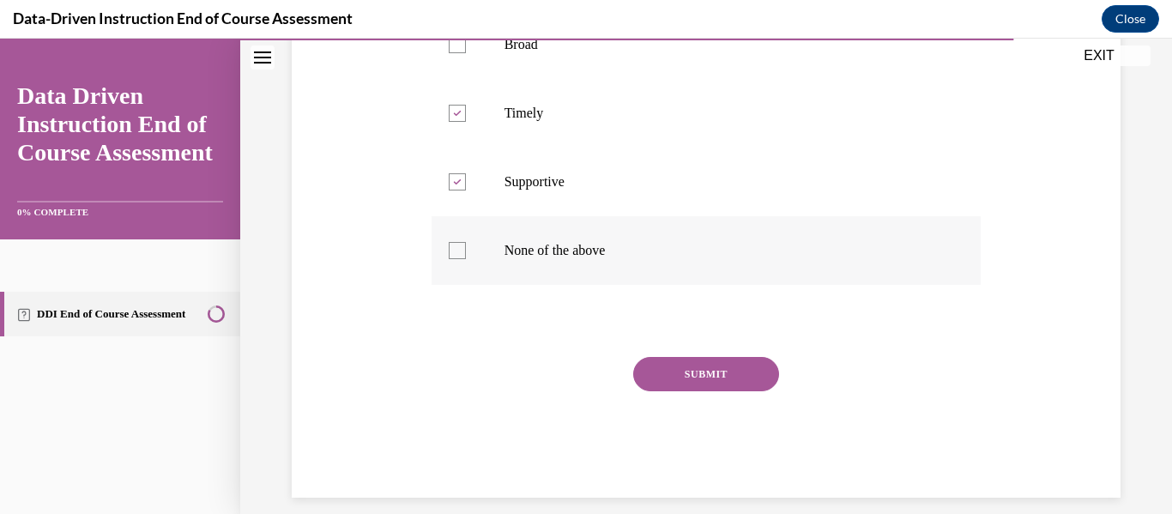
scroll to position [378, 0]
click at [692, 390] on button "SUBMIT" at bounding box center [706, 373] width 146 height 34
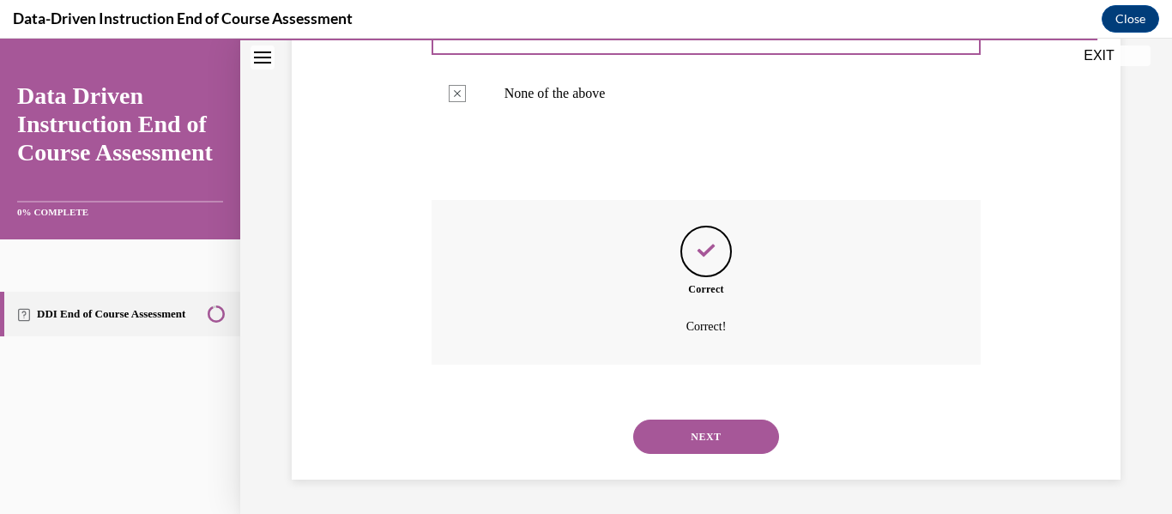
scroll to position [569, 0]
click at [680, 448] on button "NEXT" at bounding box center [706, 436] width 146 height 34
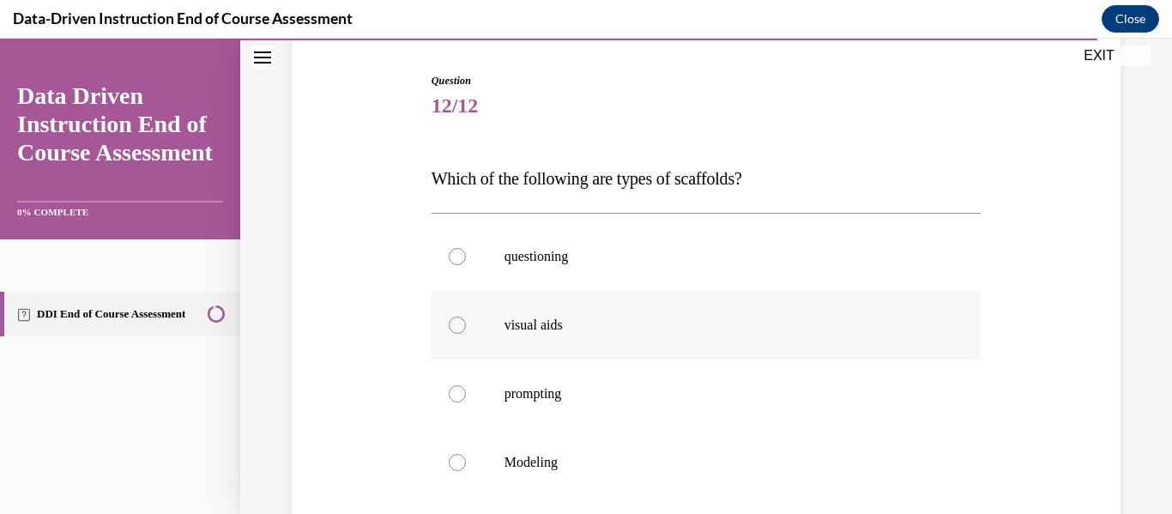
scroll to position [166, 0]
click at [599, 269] on label "questioning" at bounding box center [706, 255] width 550 height 69
click at [466, 264] on input "questioning" at bounding box center [457, 255] width 17 height 17
radio input "true"
click at [596, 317] on p "visual aids" at bounding box center [721, 324] width 434 height 17
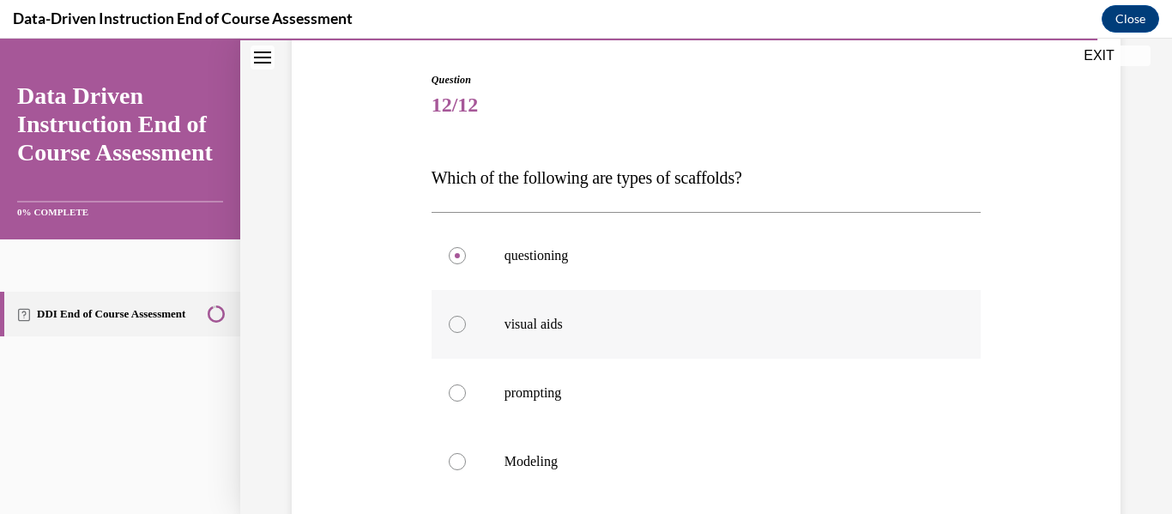
click at [466, 317] on input "visual aids" at bounding box center [457, 324] width 17 height 17
radio input "true"
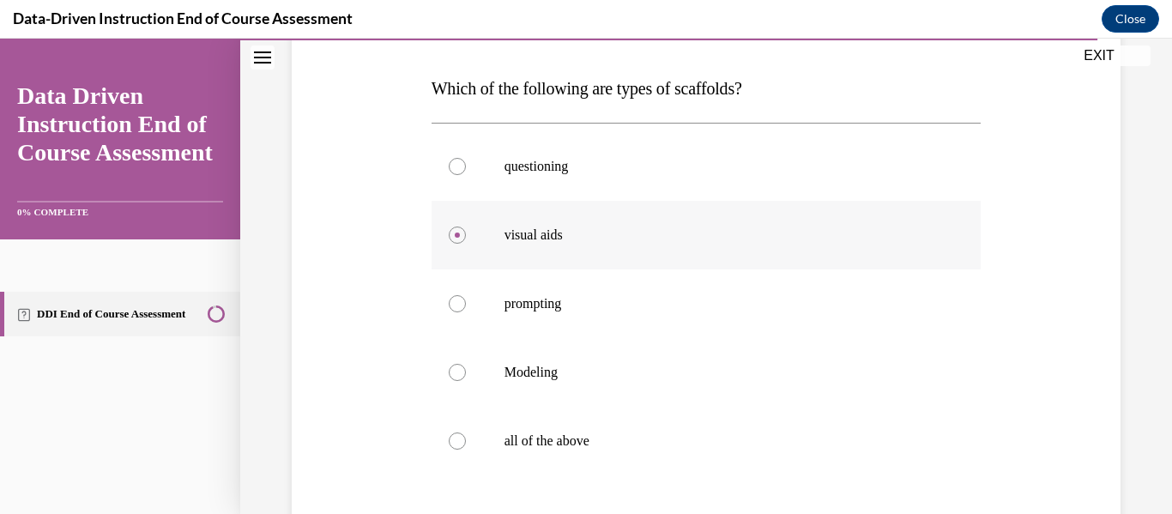
scroll to position [256, 0]
click at [542, 442] on p "all of the above" at bounding box center [721, 439] width 434 height 17
click at [466, 442] on input "all of the above" at bounding box center [457, 439] width 17 height 17
radio input "true"
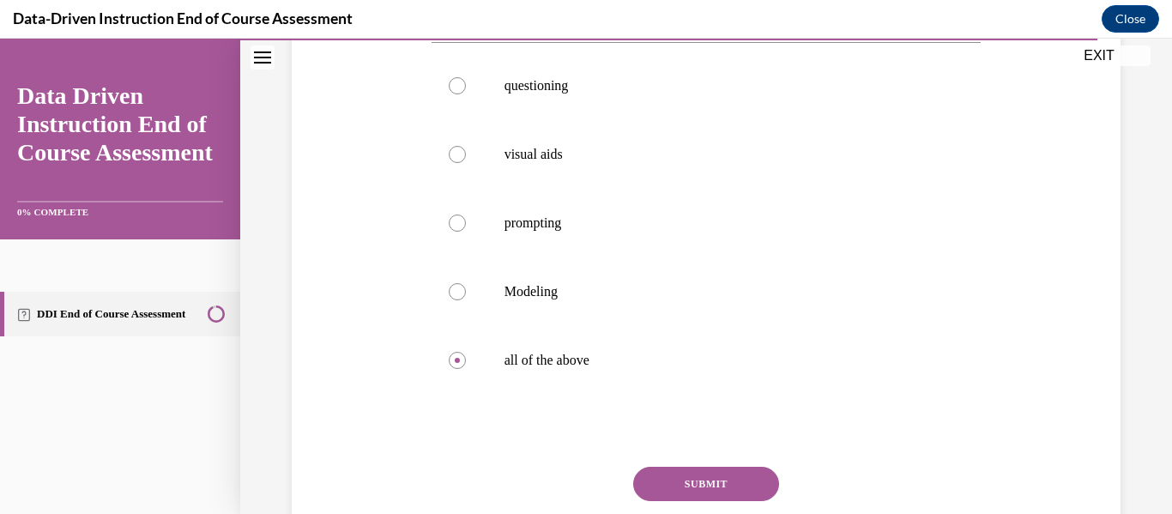
click at [675, 485] on button "SUBMIT" at bounding box center [706, 484] width 146 height 34
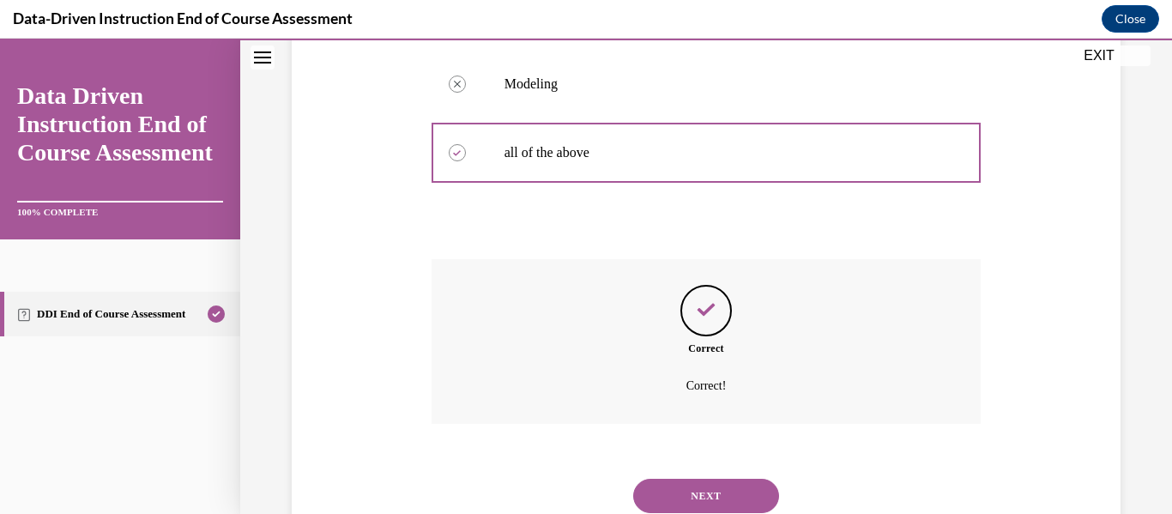
scroll to position [603, 0]
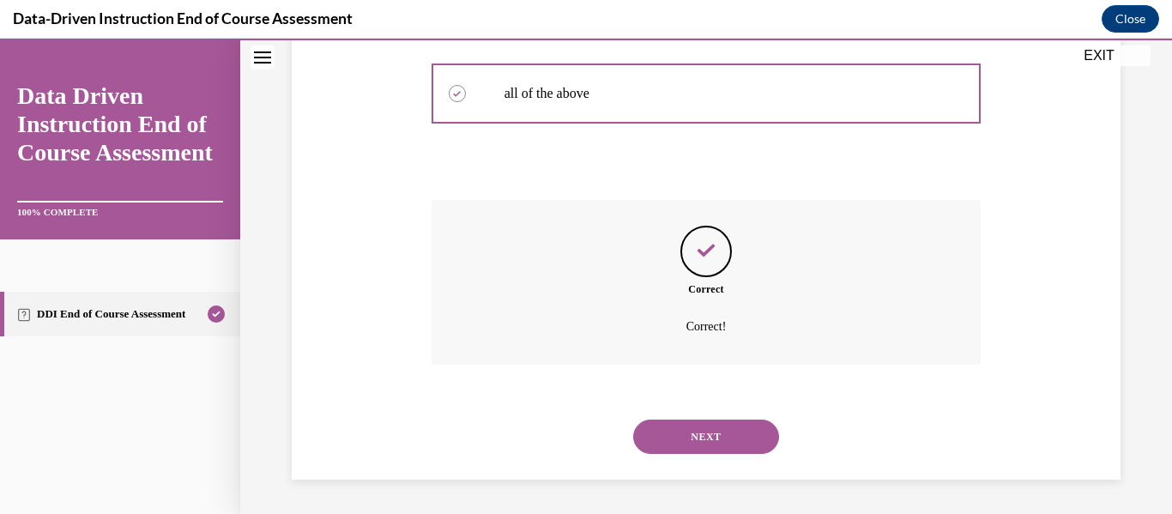
click at [678, 422] on button "NEXT" at bounding box center [706, 436] width 146 height 34
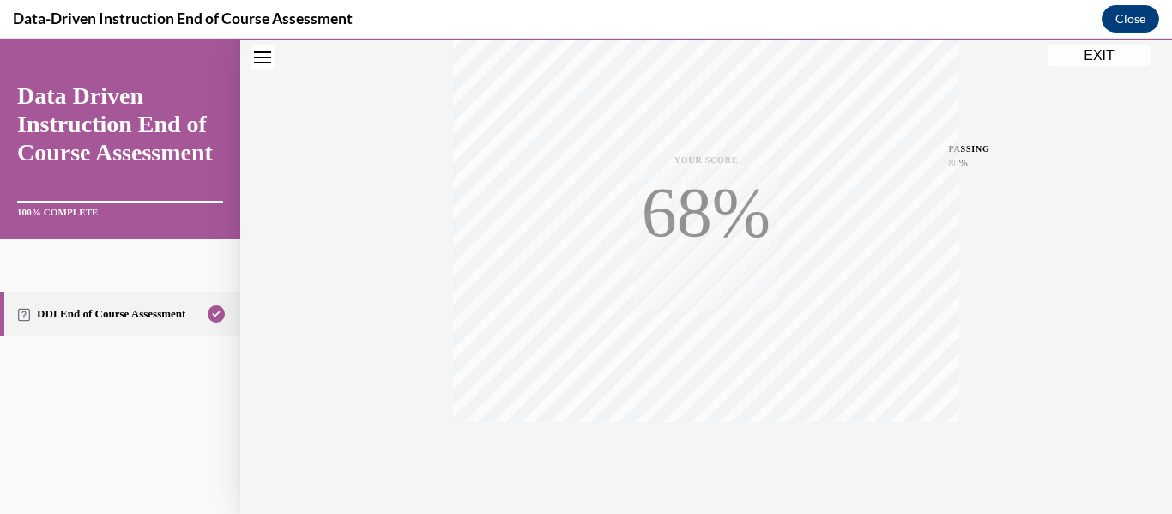
scroll to position [404, 0]
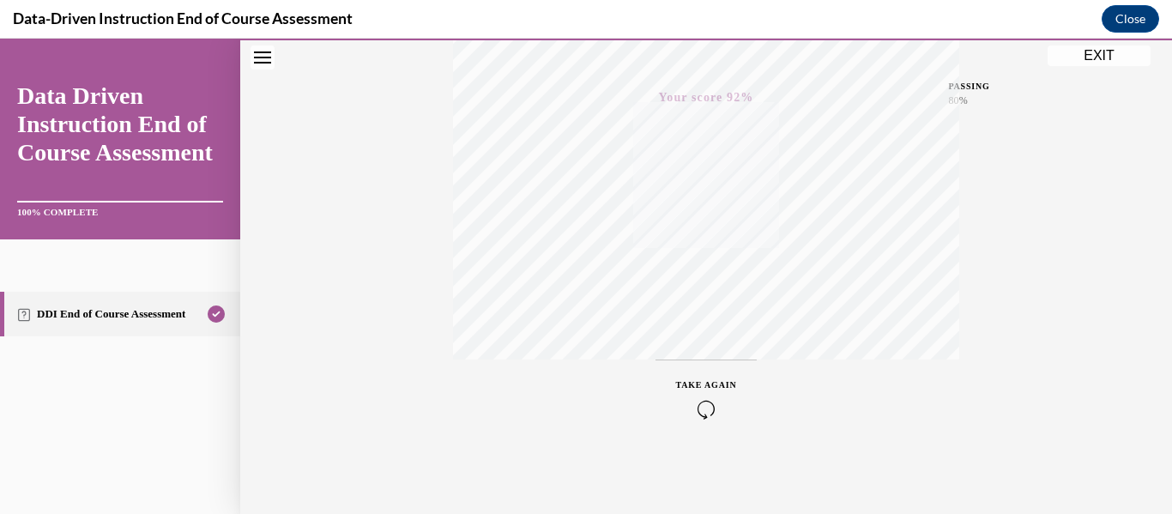
drag, startPoint x: 678, startPoint y: 422, endPoint x: 545, endPoint y: 365, distance: 145.6
click at [545, 365] on div "TAKE AGAIN" at bounding box center [706, 397] width 506 height 77
click at [706, 410] on icon "button" at bounding box center [706, 409] width 61 height 19
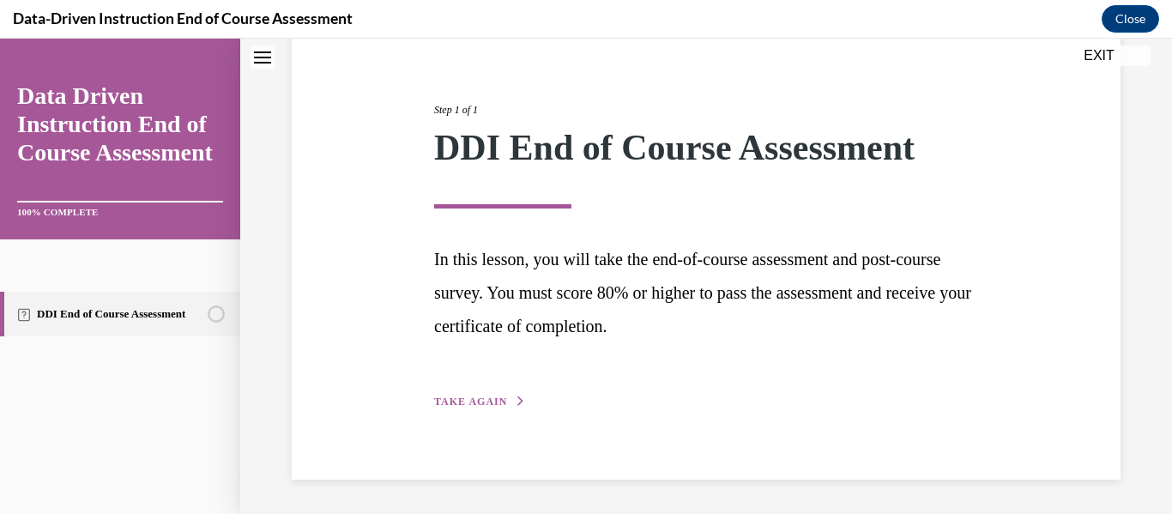
scroll to position [176, 0]
click at [66, 315] on link "DDI End of Course Assessment" at bounding box center [120, 314] width 240 height 45
click at [1097, 51] on button "EXIT" at bounding box center [1098, 55] width 103 height 21
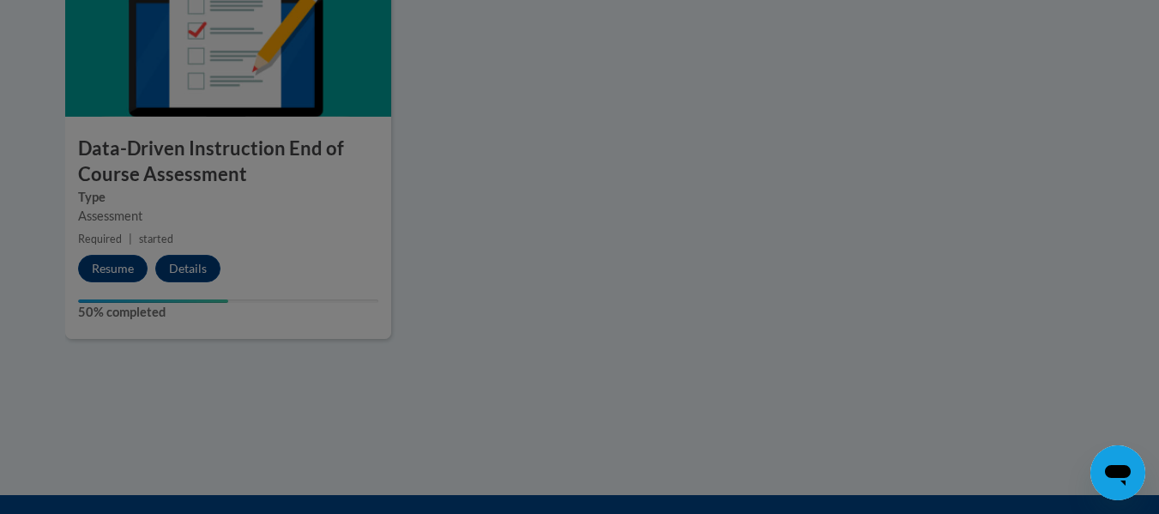
click at [128, 266] on div at bounding box center [579, 257] width 1159 height 514
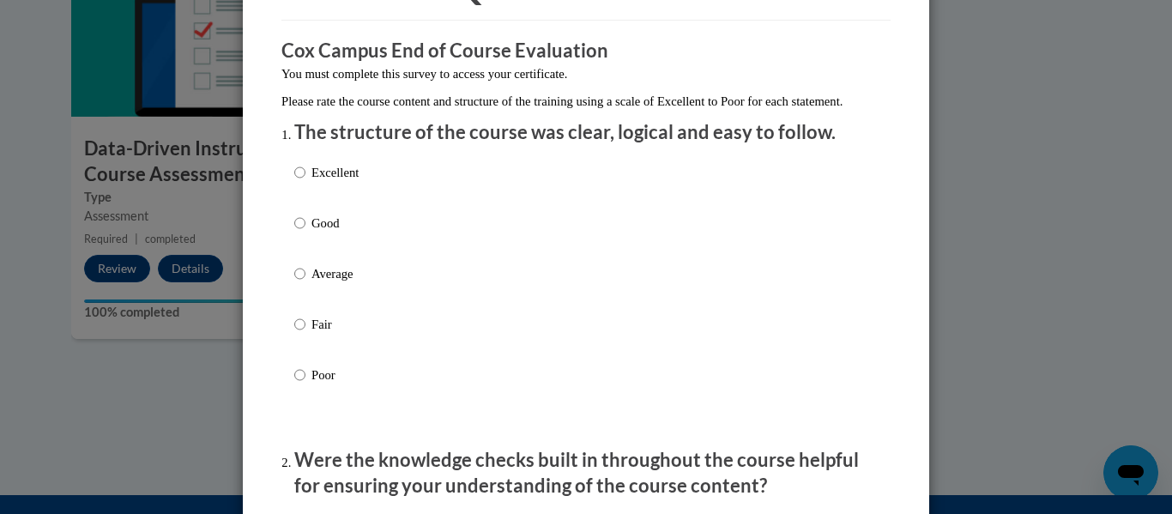
scroll to position [122, 0]
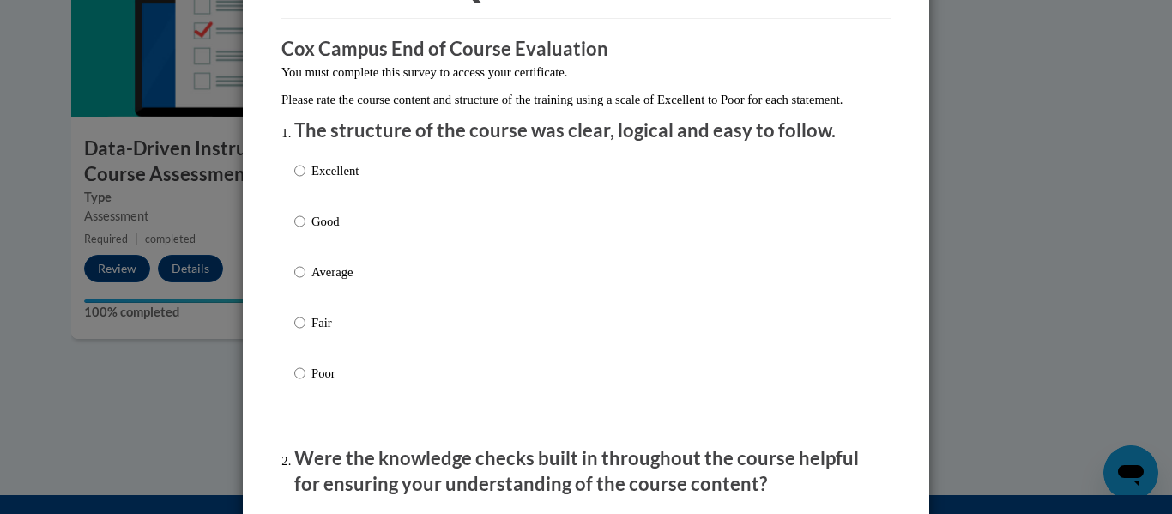
click at [328, 231] on p "Good" at bounding box center [334, 221] width 47 height 19
click at [305, 231] on input "Good" at bounding box center [299, 221] width 11 height 19
radio input "true"
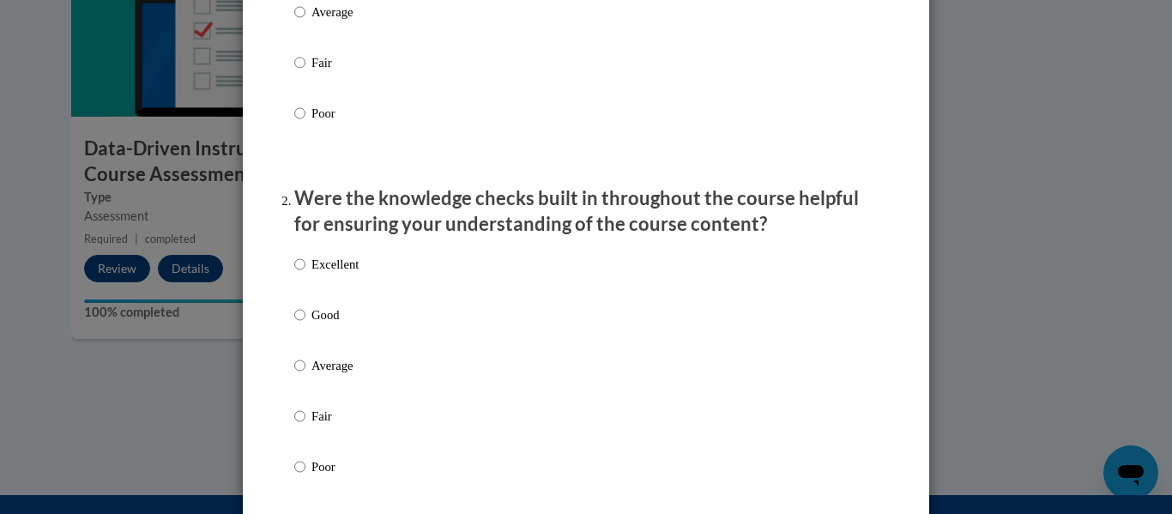
scroll to position [383, 0]
click at [326, 323] on p "Good" at bounding box center [334, 313] width 47 height 19
click at [305, 323] on input "Good" at bounding box center [299, 313] width 11 height 19
radio input "true"
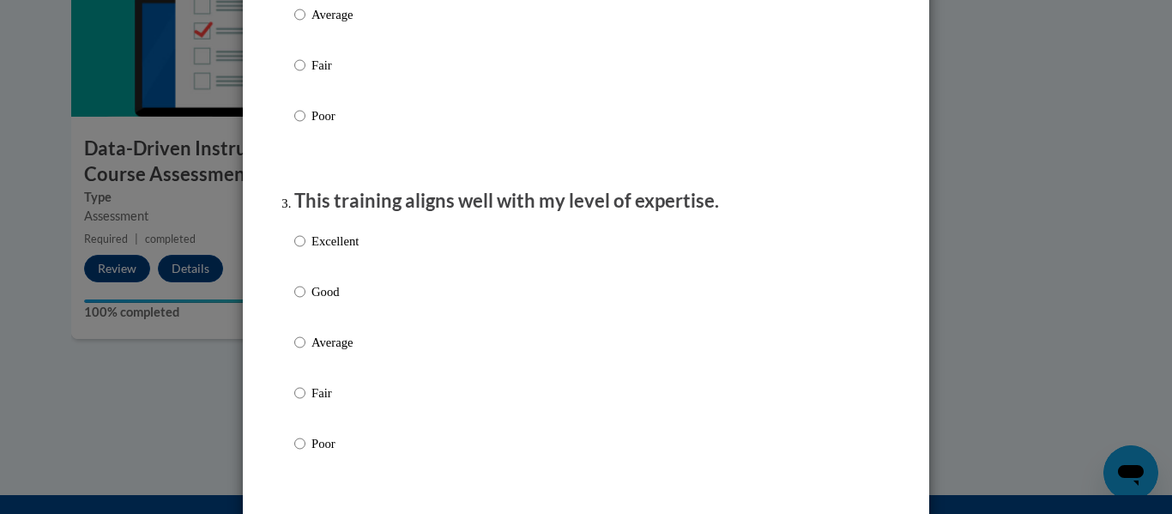
scroll to position [733, 0]
click at [337, 351] on p "Average" at bounding box center [334, 341] width 47 height 19
click at [305, 351] on input "Average" at bounding box center [299, 341] width 11 height 19
radio input "true"
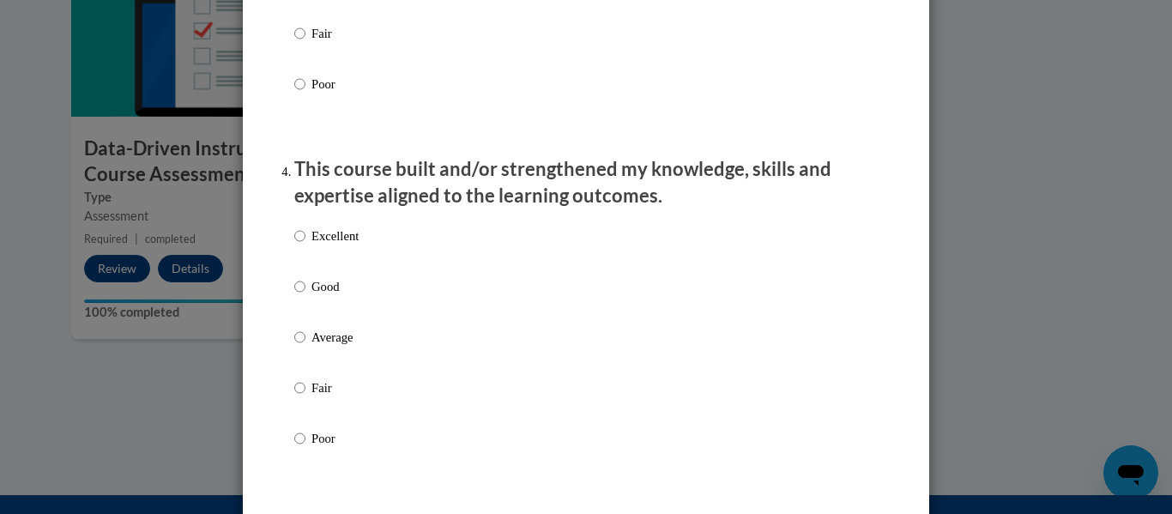
scroll to position [1094, 0]
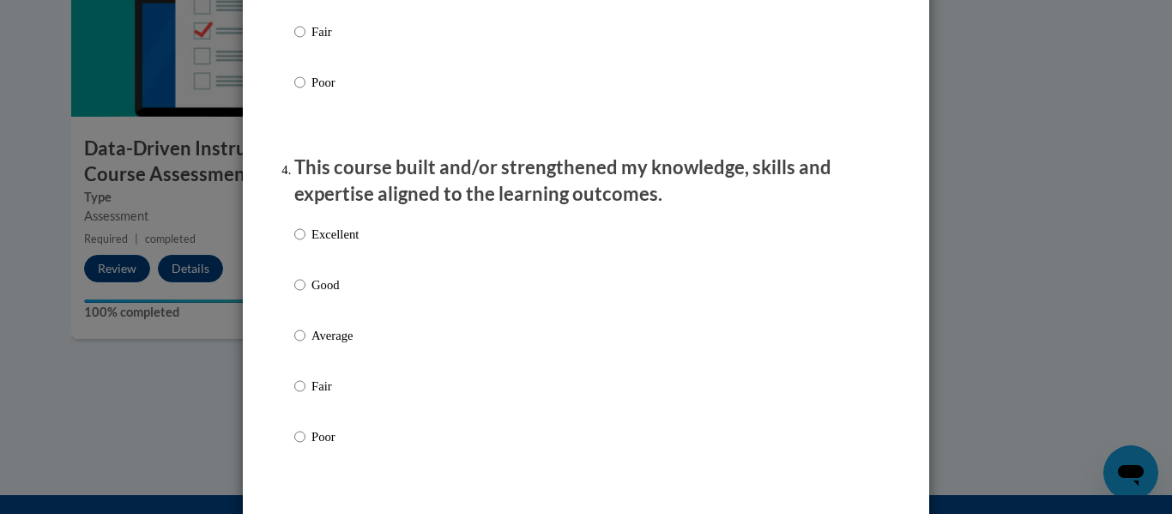
click at [319, 314] on label "Good" at bounding box center [326, 298] width 64 height 46
click at [305, 294] on input "Good" at bounding box center [299, 284] width 11 height 19
radio input "true"
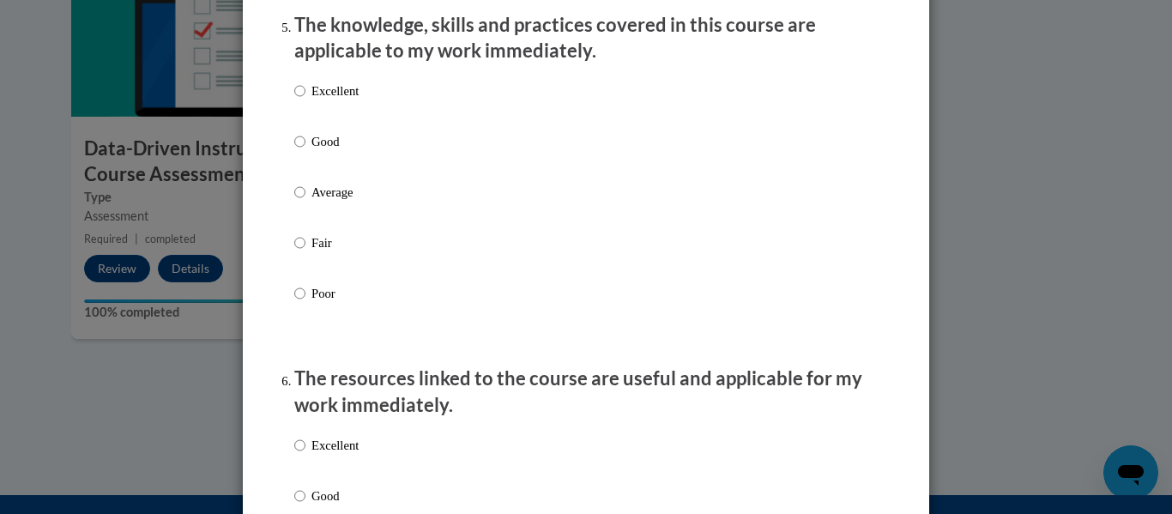
scroll to position [1592, 0]
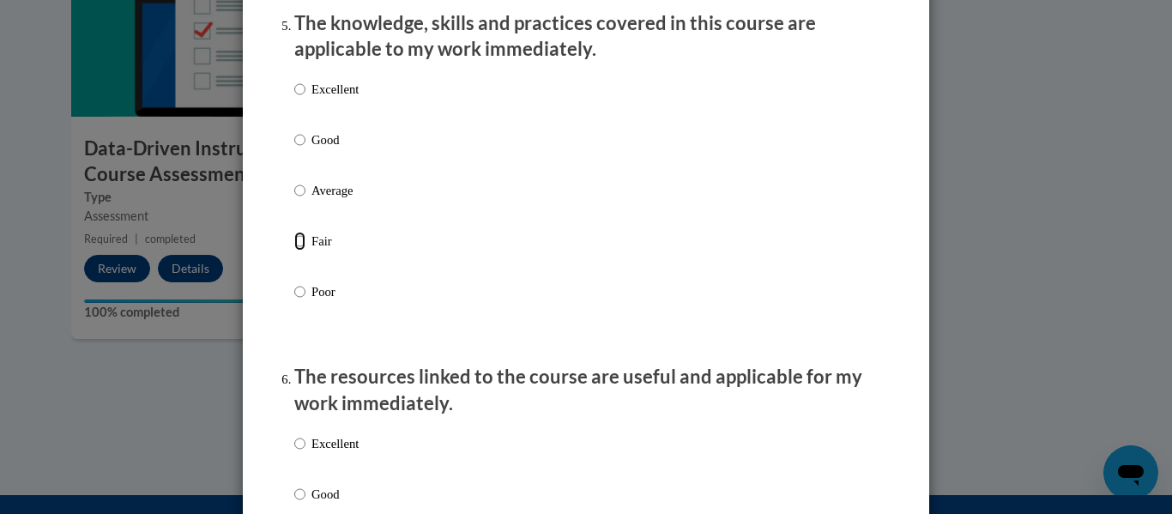
click at [294, 250] on input "Fair" at bounding box center [299, 241] width 11 height 19
radio input "true"
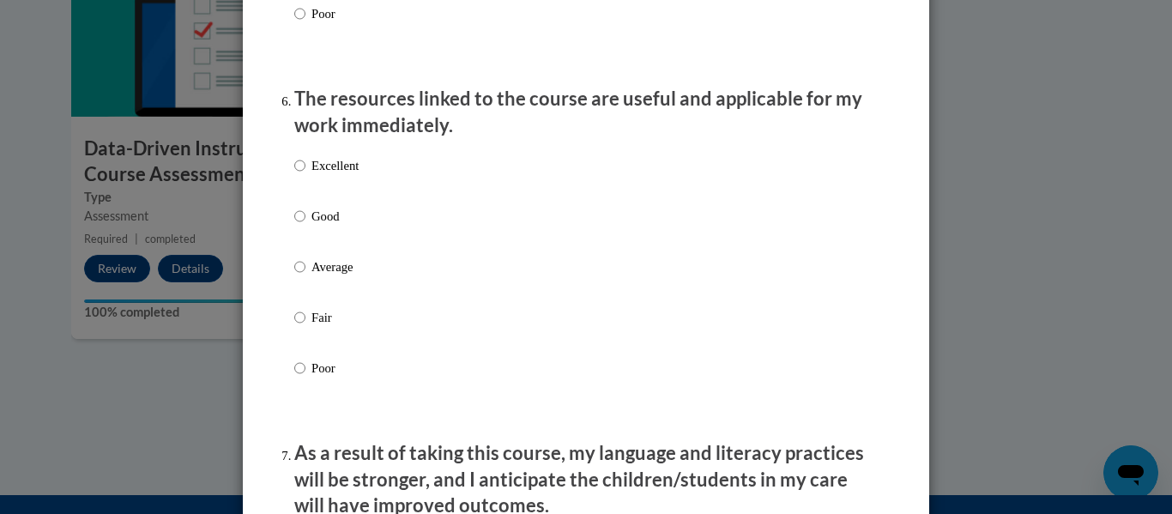
scroll to position [1892, 0]
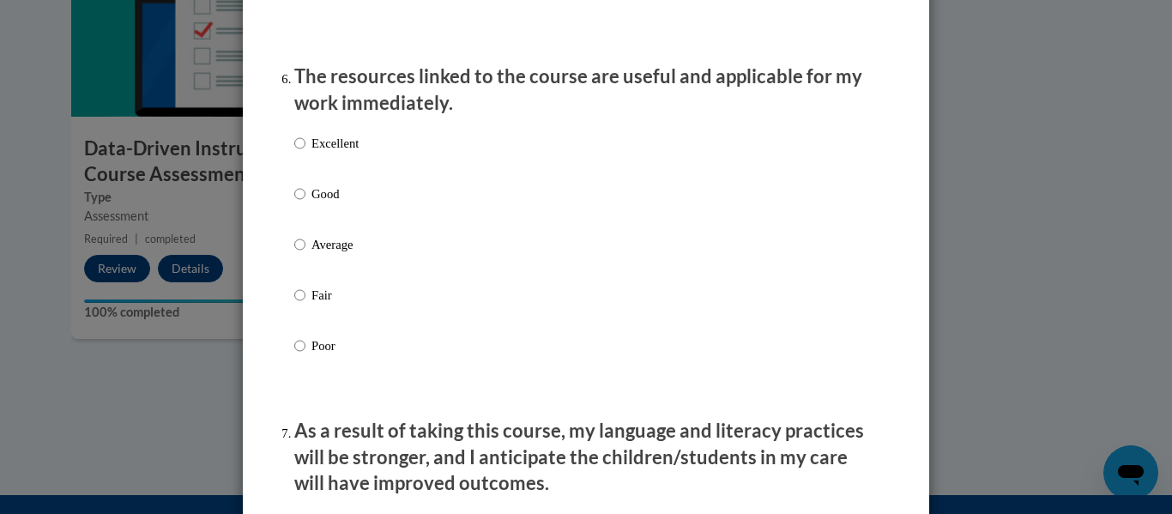
click at [317, 254] on p "Average" at bounding box center [334, 244] width 47 height 19
click at [305, 254] on input "Average" at bounding box center [299, 244] width 11 height 19
radio input "true"
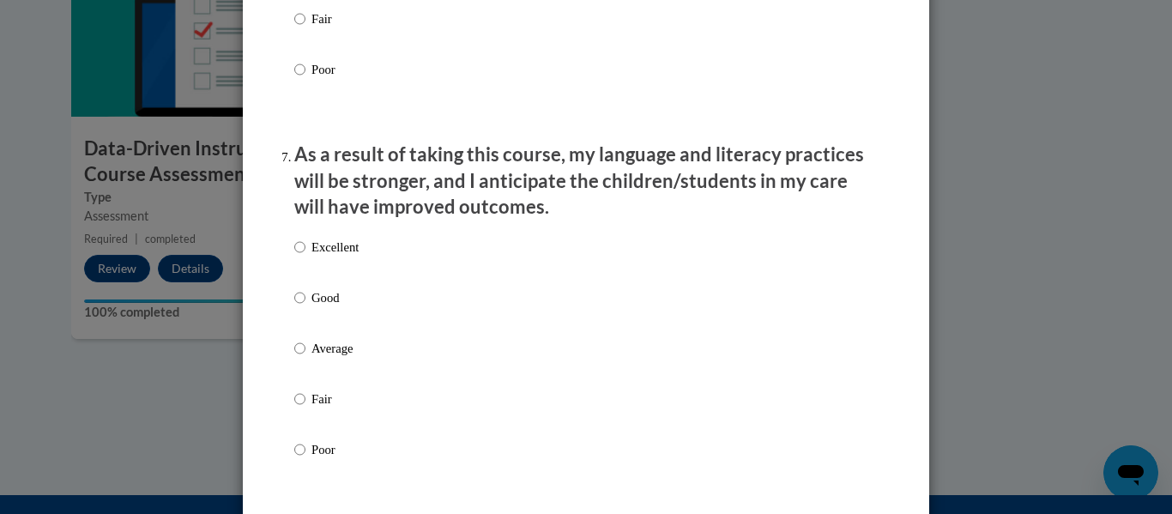
scroll to position [2221, 0]
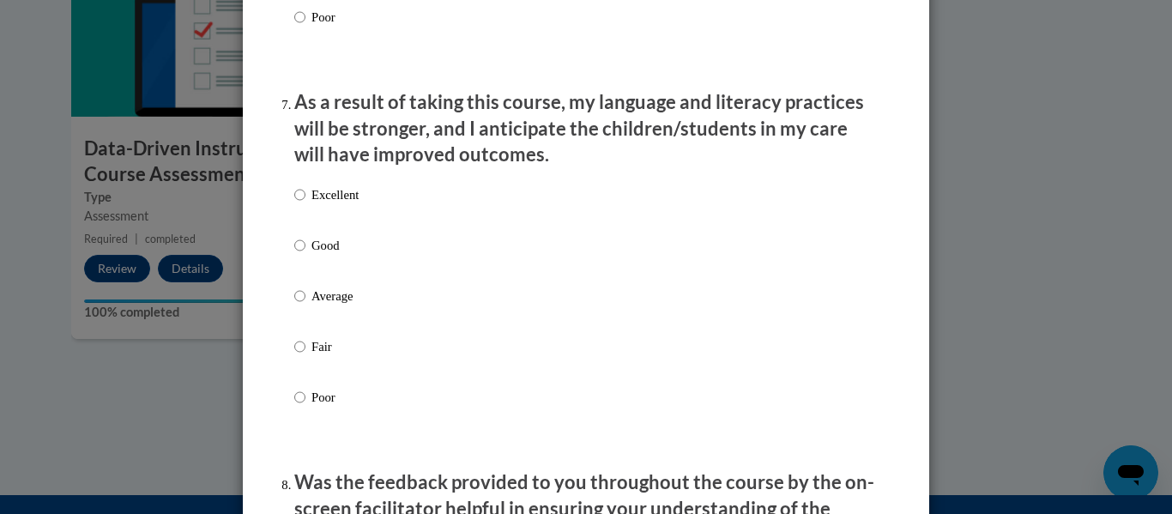
click at [339, 305] on p "Average" at bounding box center [334, 295] width 47 height 19
click at [305, 305] on input "Average" at bounding box center [299, 295] width 11 height 19
radio input "true"
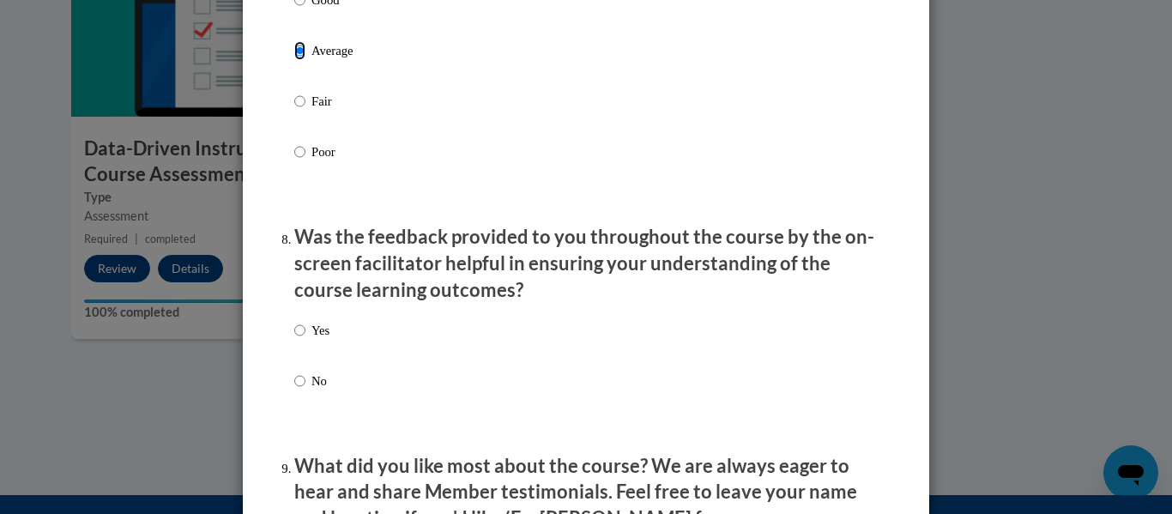
scroll to position [2467, 0]
click at [299, 353] on label "Yes" at bounding box center [311, 343] width 35 height 46
click at [299, 339] on input "Yes" at bounding box center [299, 329] width 11 height 19
radio input "true"
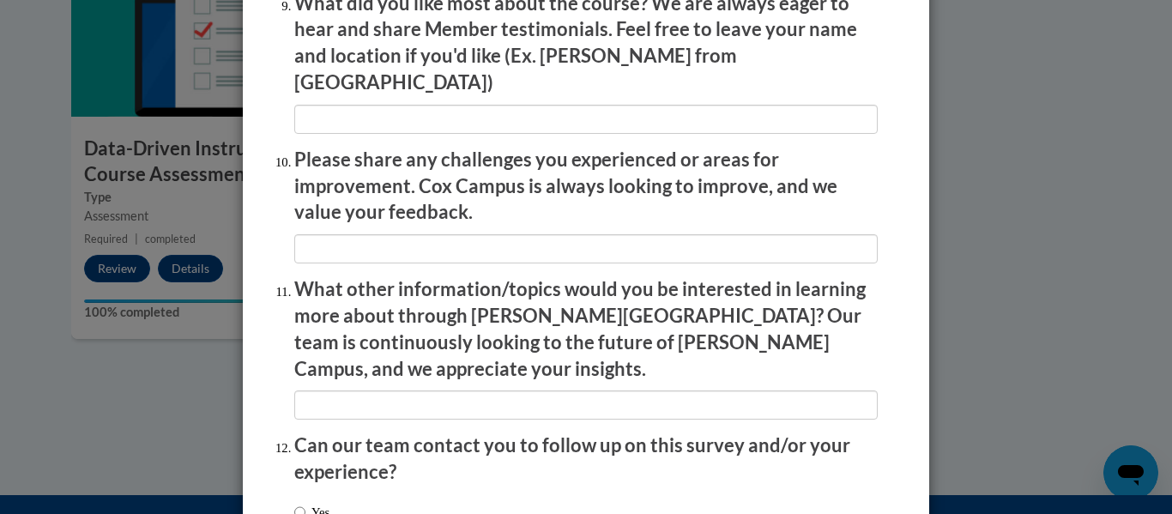
scroll to position [2929, 0]
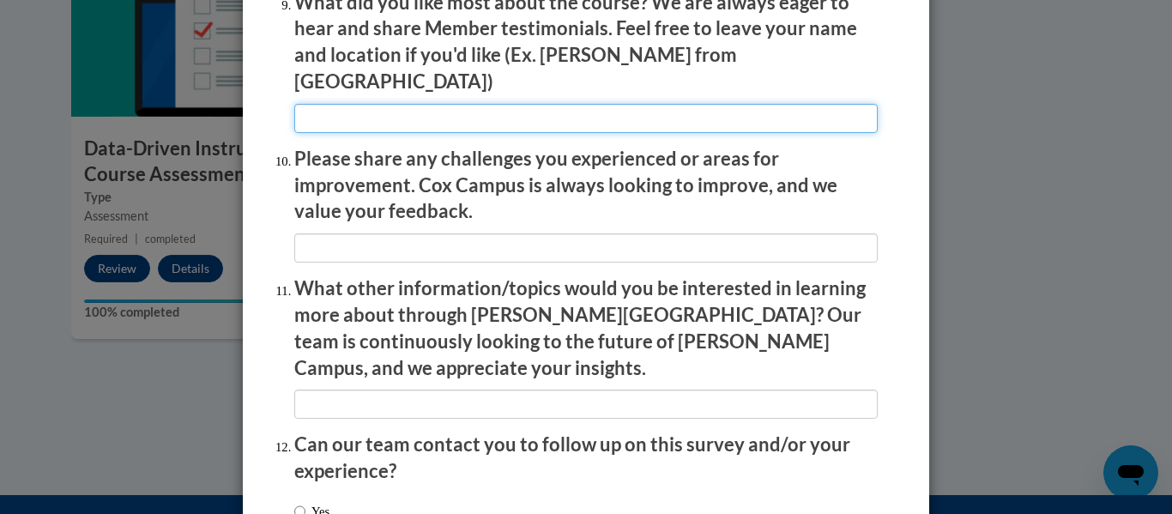
click at [364, 116] on input "textbox" at bounding box center [585, 118] width 583 height 29
type input "n/a"
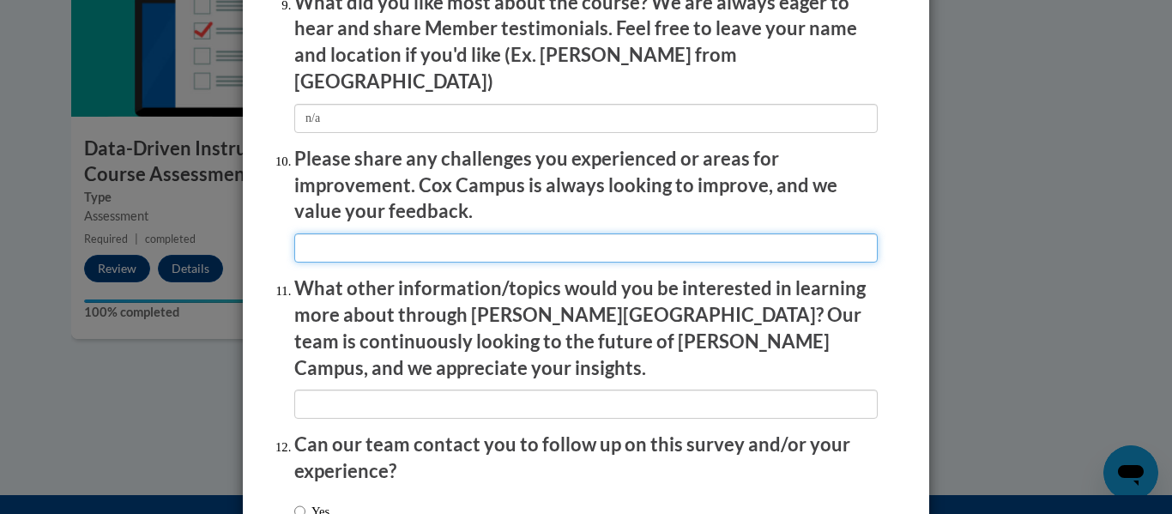
click at [317, 233] on input "textbox" at bounding box center [585, 247] width 583 height 29
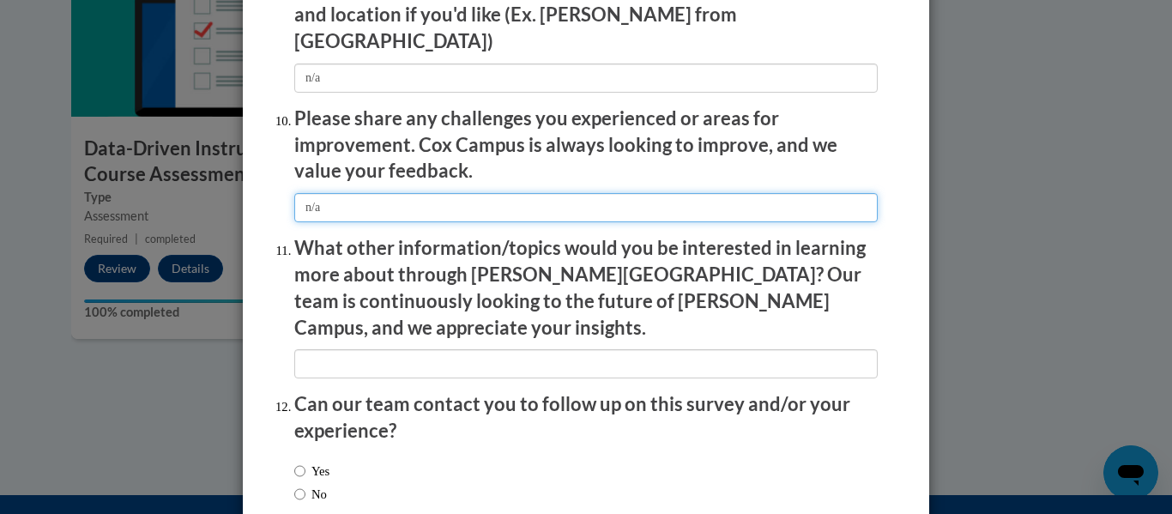
scroll to position [2981, 0]
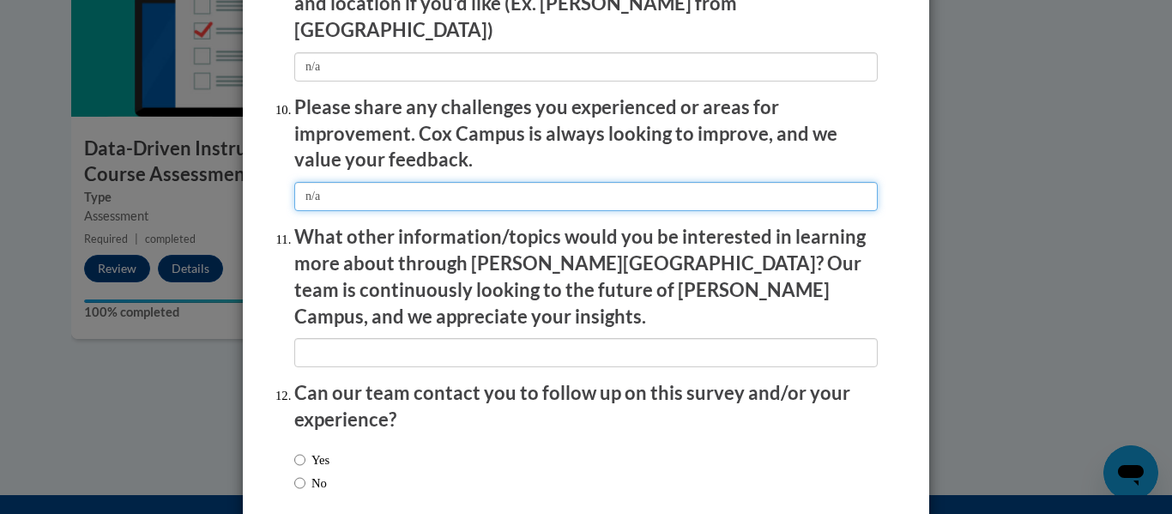
type input "n/a"
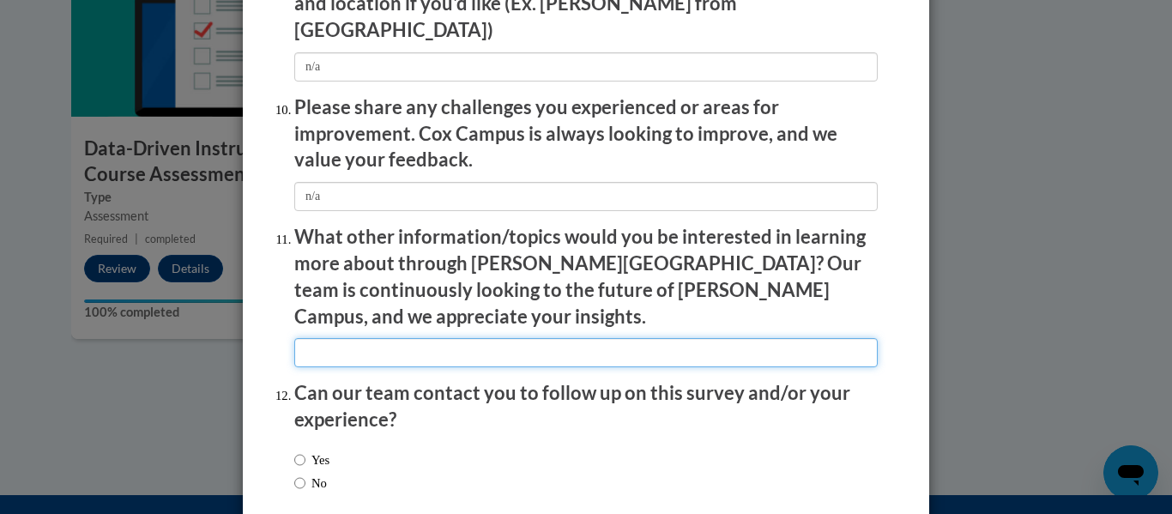
click at [317, 338] on input "textbox" at bounding box center [585, 352] width 583 height 29
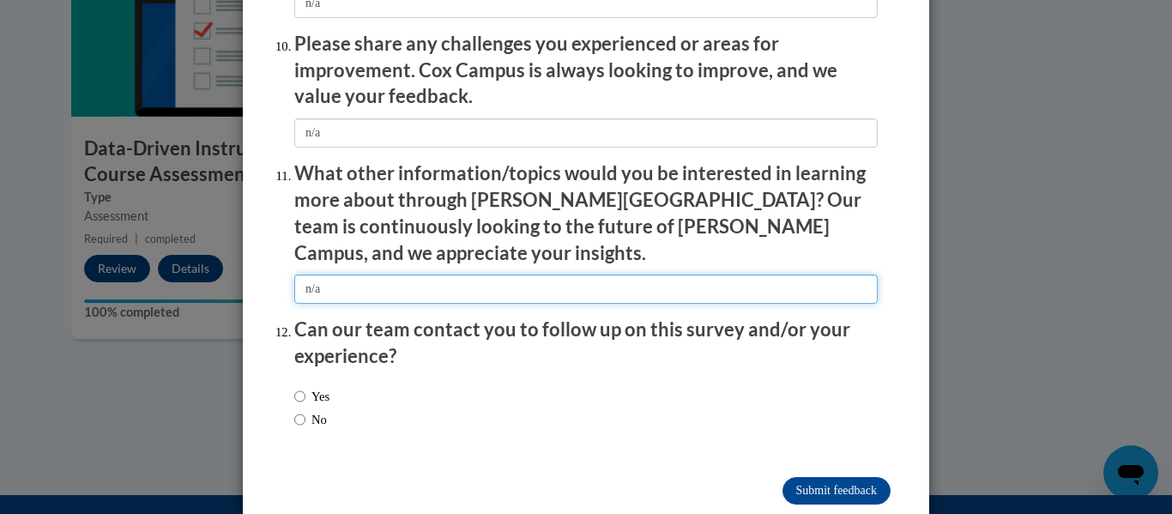
scroll to position [3050, 0]
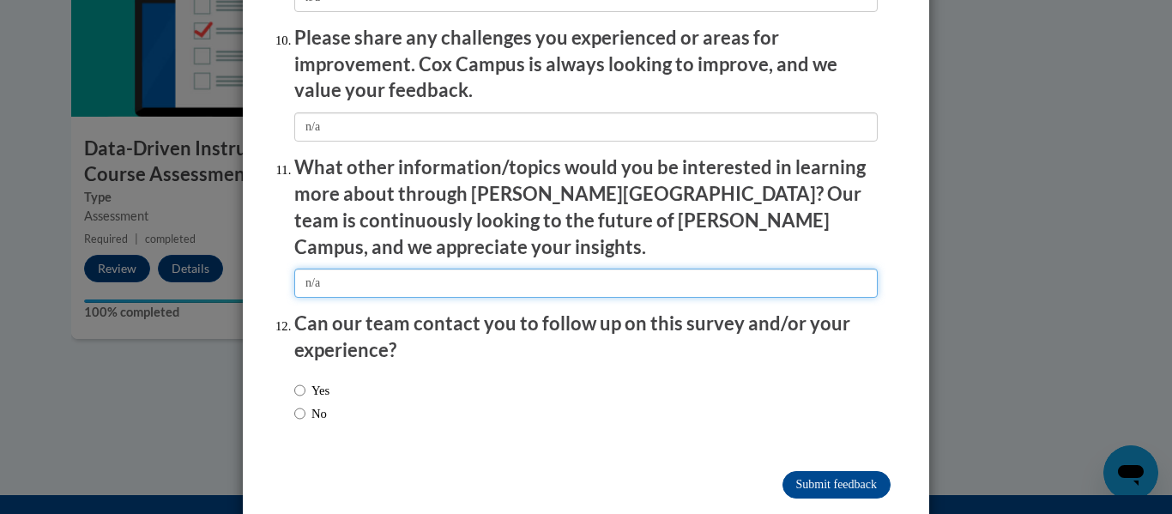
type input "n/a"
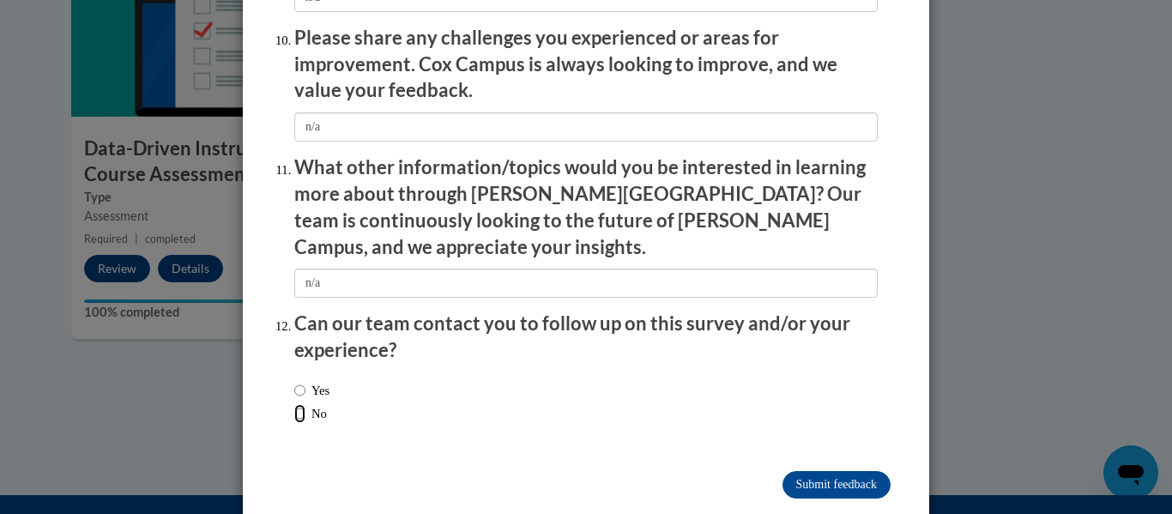
click at [294, 404] on input "No" at bounding box center [299, 413] width 11 height 19
radio input "true"
click at [875, 471] on input "Submit feedback" at bounding box center [836, 484] width 108 height 27
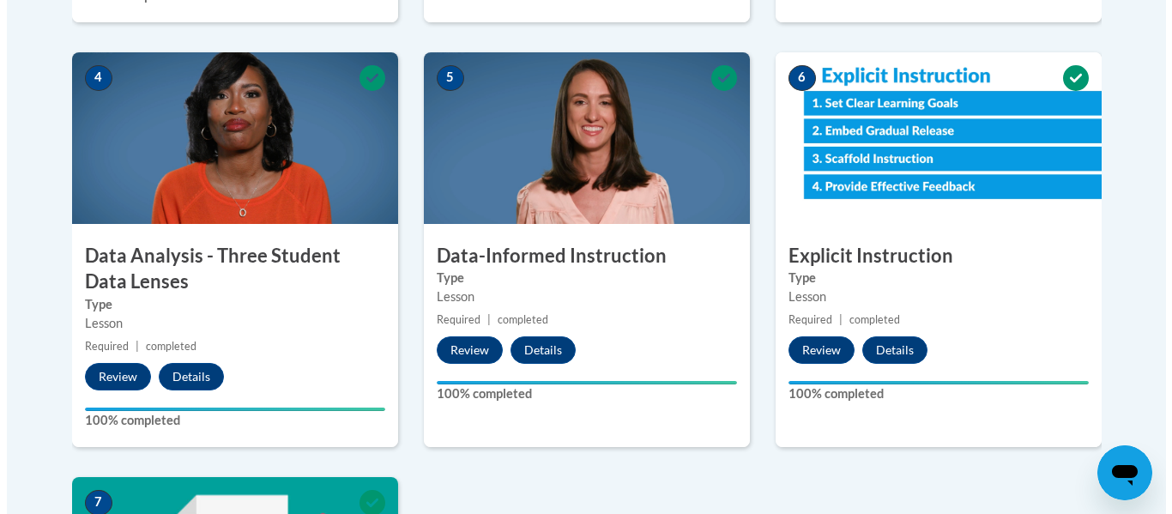
scroll to position [975, 0]
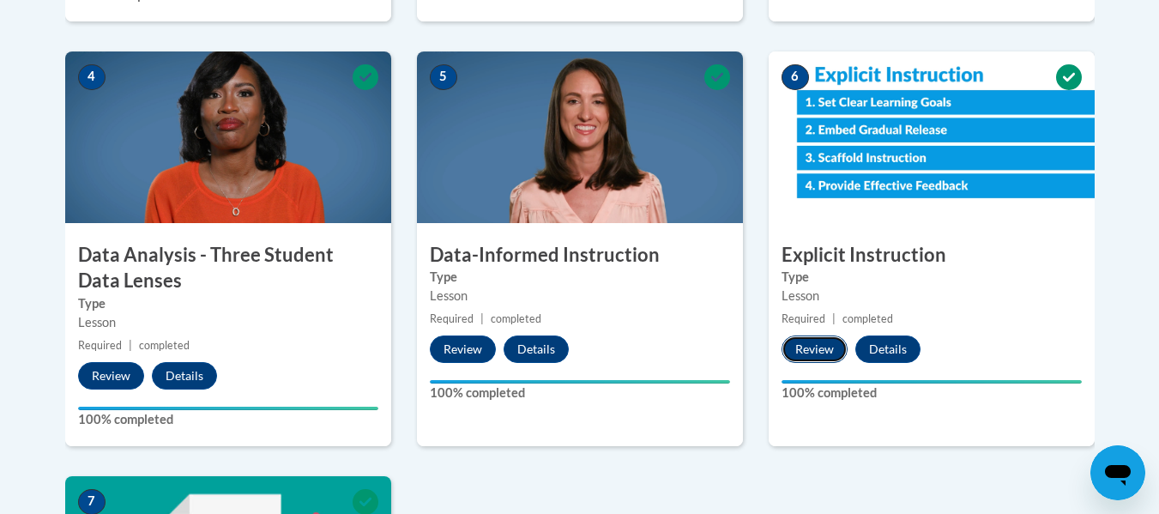
click at [812, 345] on button "Review" at bounding box center [814, 348] width 66 height 27
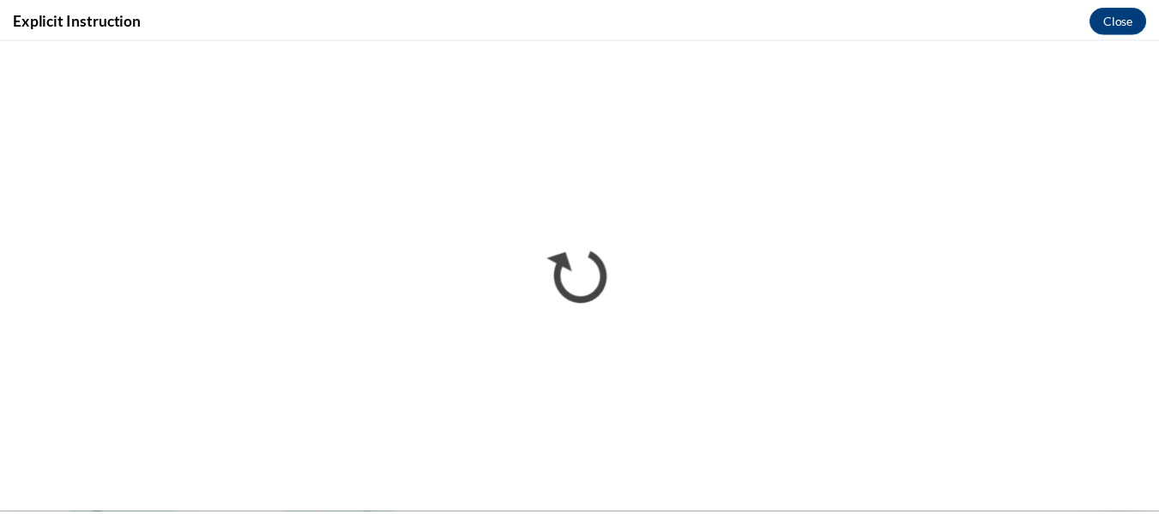
scroll to position [0, 0]
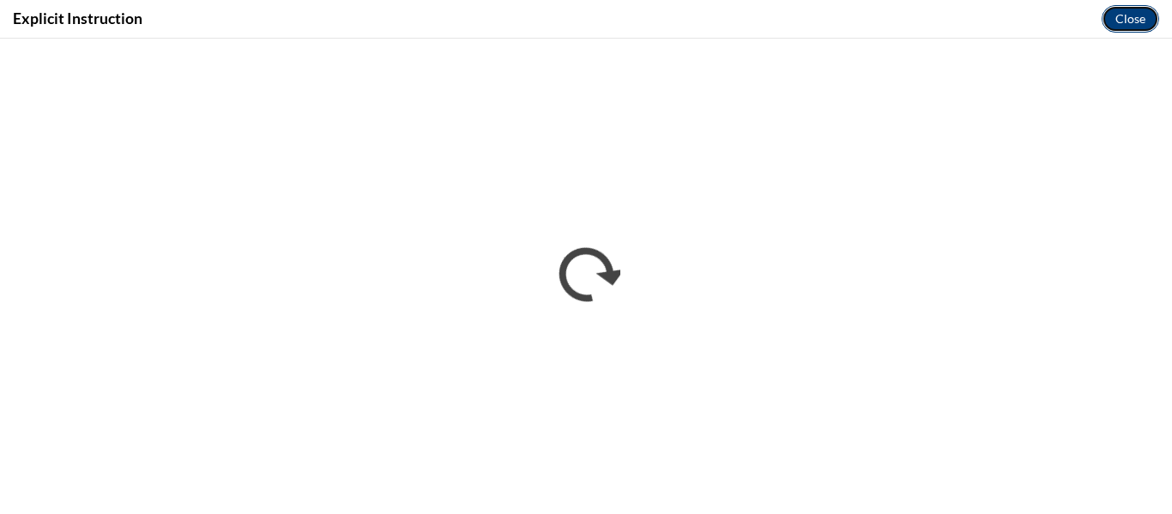
drag, startPoint x: 1134, startPoint y: 8, endPoint x: 1084, endPoint y: 14, distance: 50.1
click at [1134, 8] on button "Close" at bounding box center [1129, 18] width 57 height 27
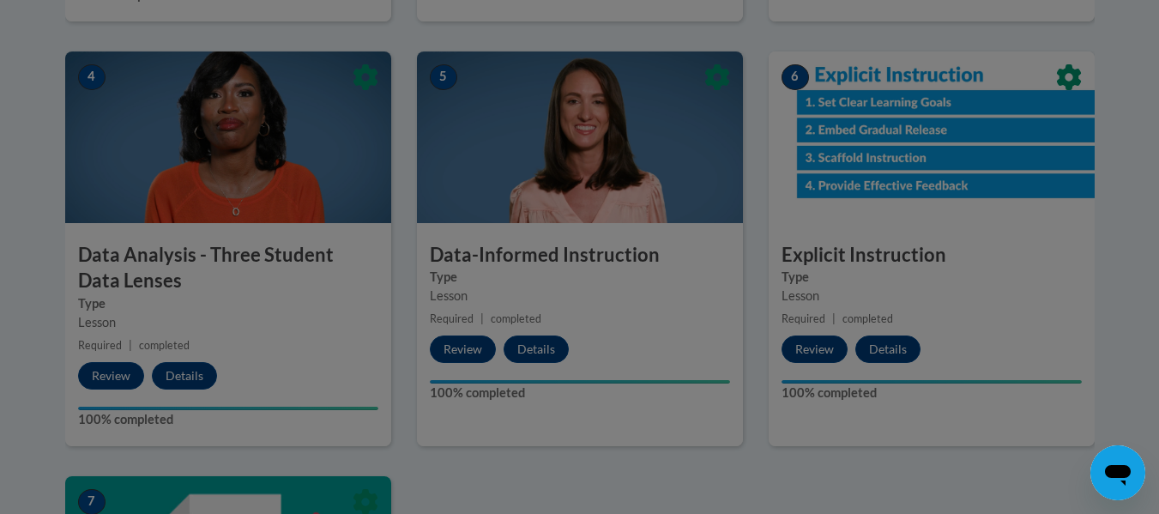
click at [724, 210] on div at bounding box center [579, 257] width 1159 height 514
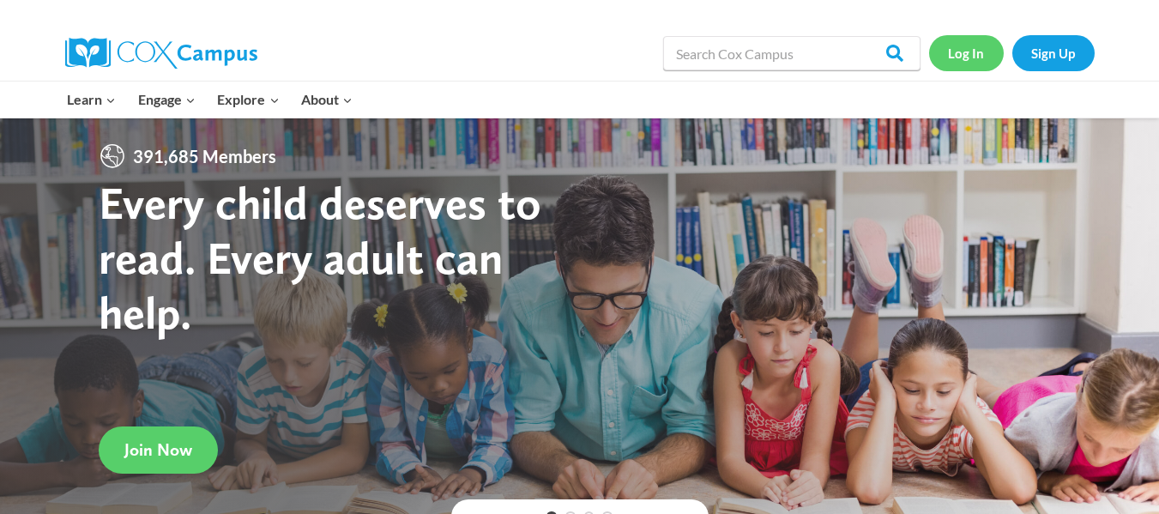
click at [962, 49] on link "Log In" at bounding box center [966, 52] width 75 height 35
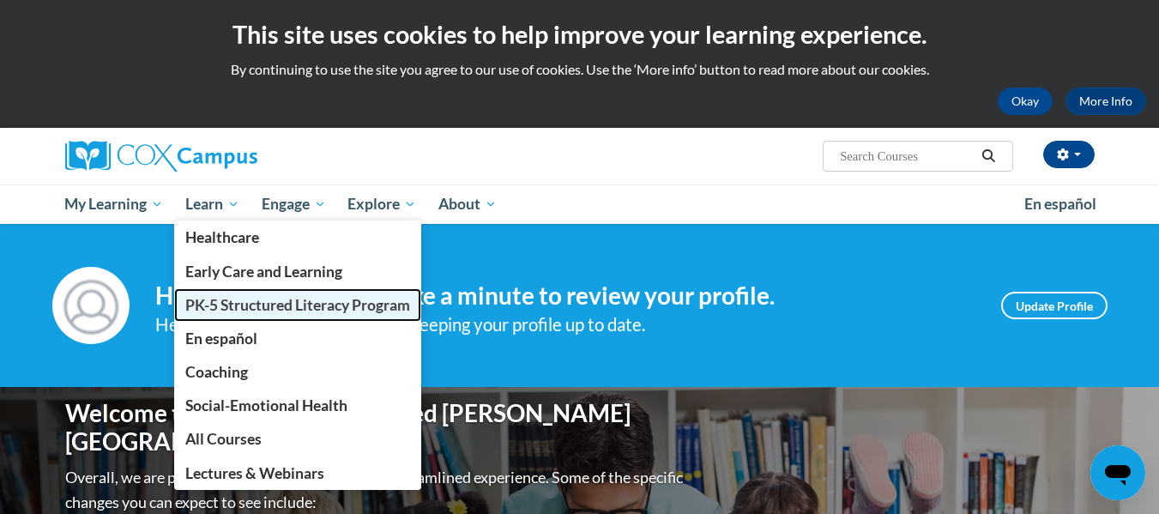
click at [231, 299] on span "PK-5 Structured Literacy Program" at bounding box center [297, 305] width 225 height 18
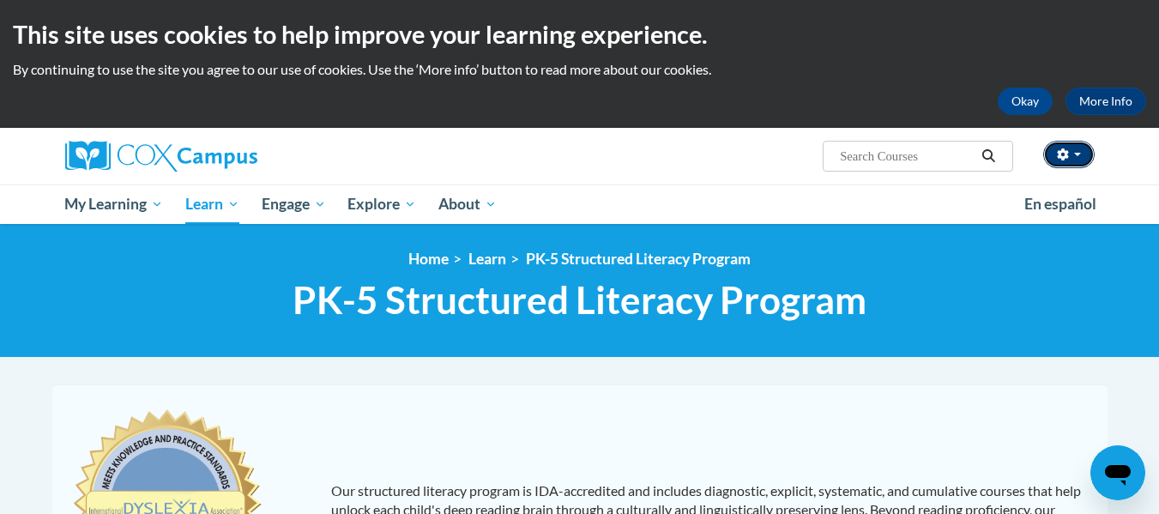
click at [1068, 161] on button "button" at bounding box center [1068, 154] width 51 height 27
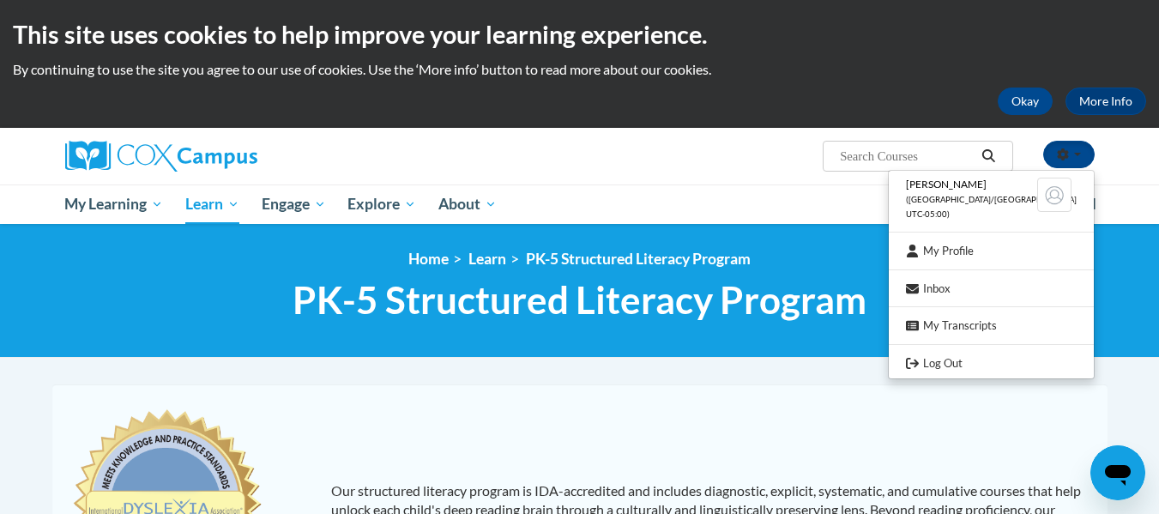
click at [1148, 156] on div "Lisa Reimann (America/Chicago UTC-05:00) My Profile Inbox My Transcripts Log Ou…" at bounding box center [579, 176] width 1159 height 96
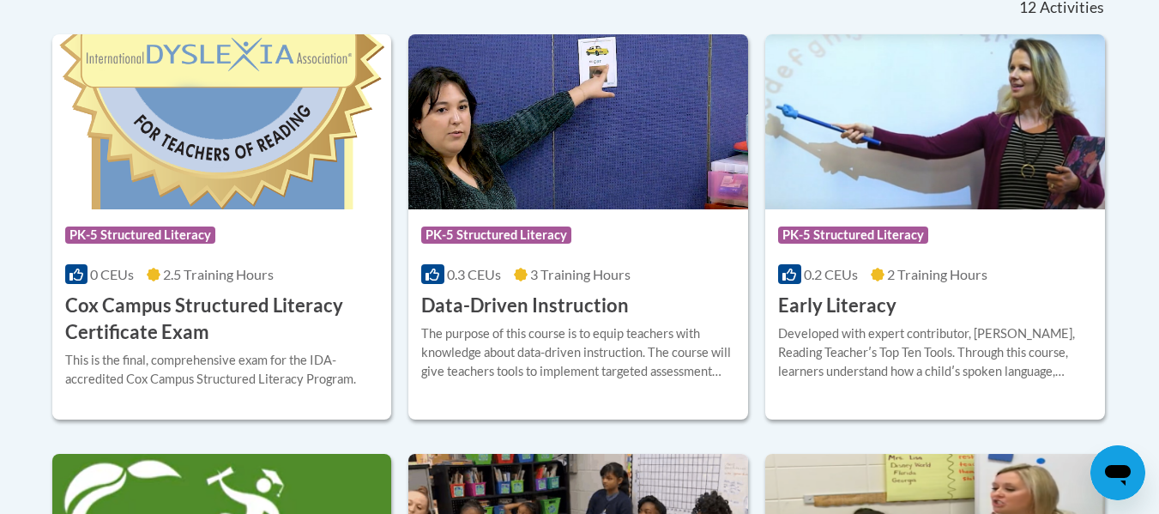
scroll to position [747, 0]
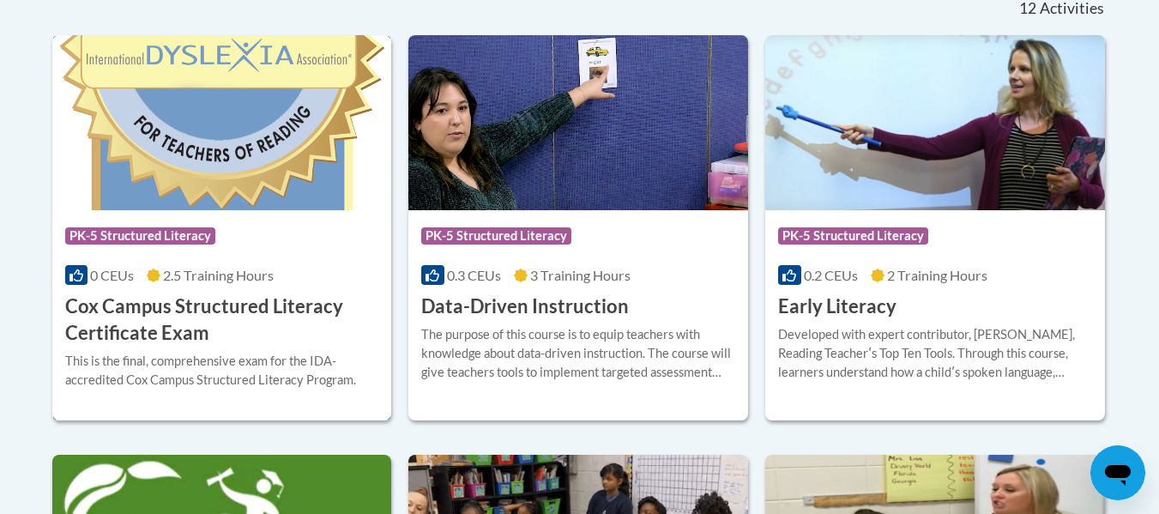
click at [152, 294] on h3 "Cox Campus Structured Literacy Certificate Exam" at bounding box center [222, 319] width 314 height 53
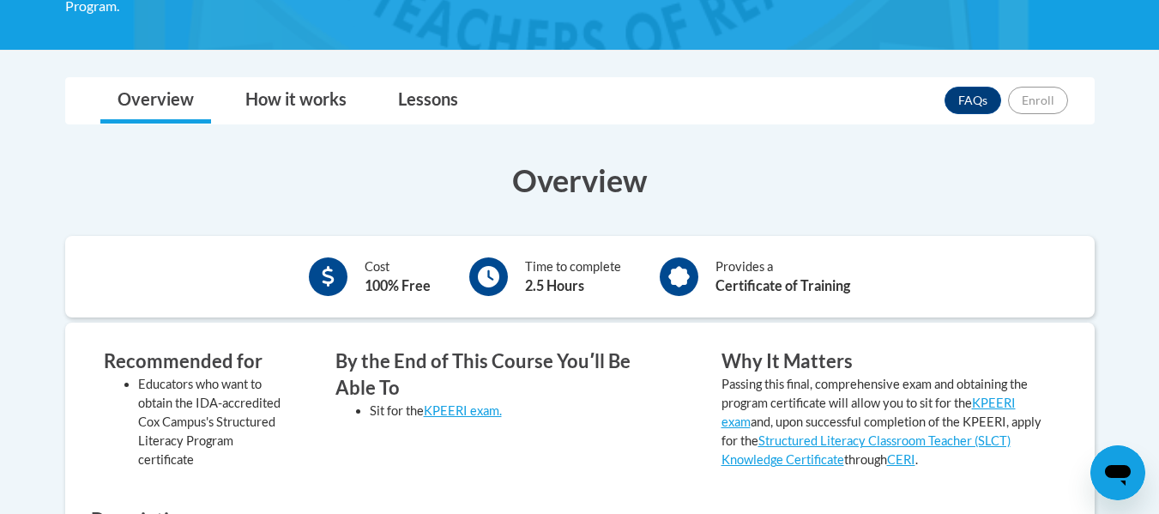
scroll to position [335, 0]
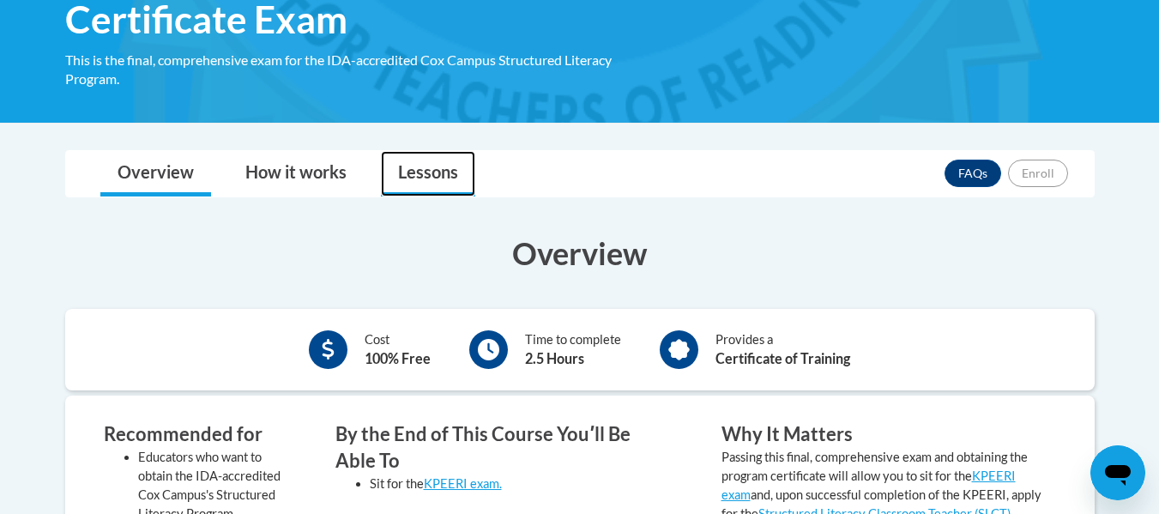
click at [436, 184] on link "Lessons" at bounding box center [428, 173] width 94 height 45
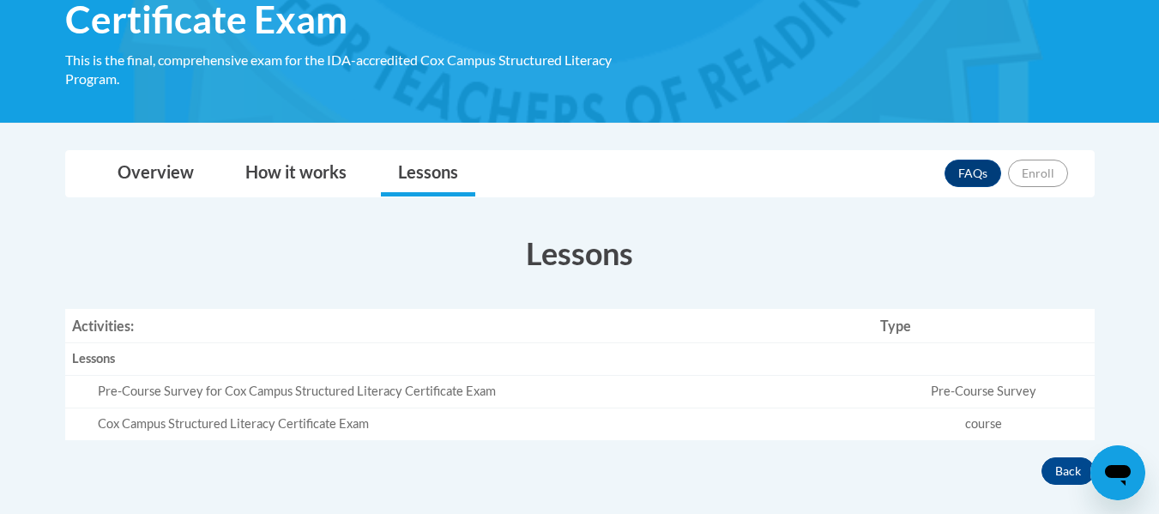
click at [317, 387] on div "Pre-Course Survey for Cox Campus Structured Literacy Certificate Exam" at bounding box center [482, 392] width 769 height 18
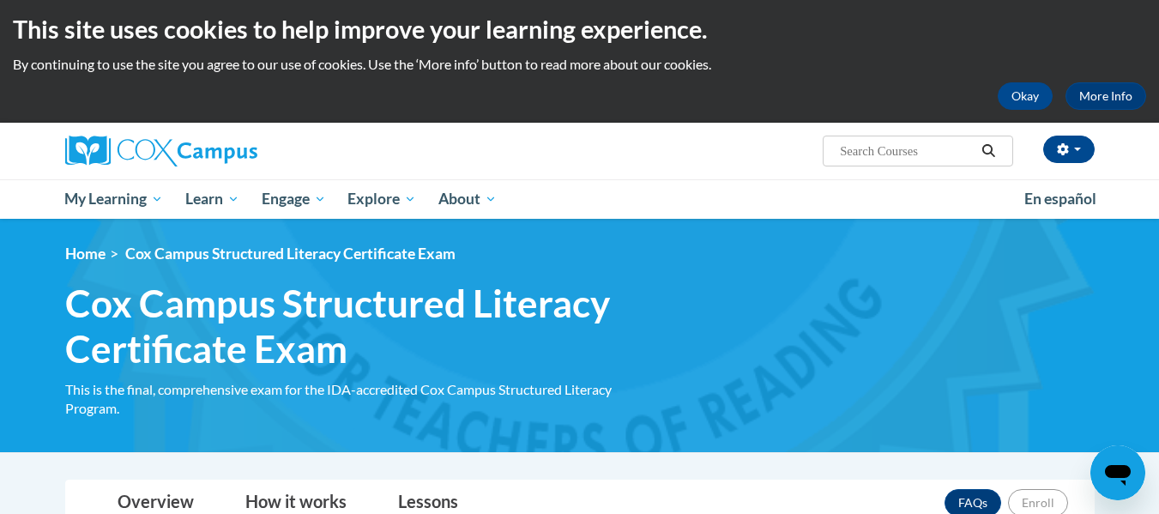
scroll to position [4, 0]
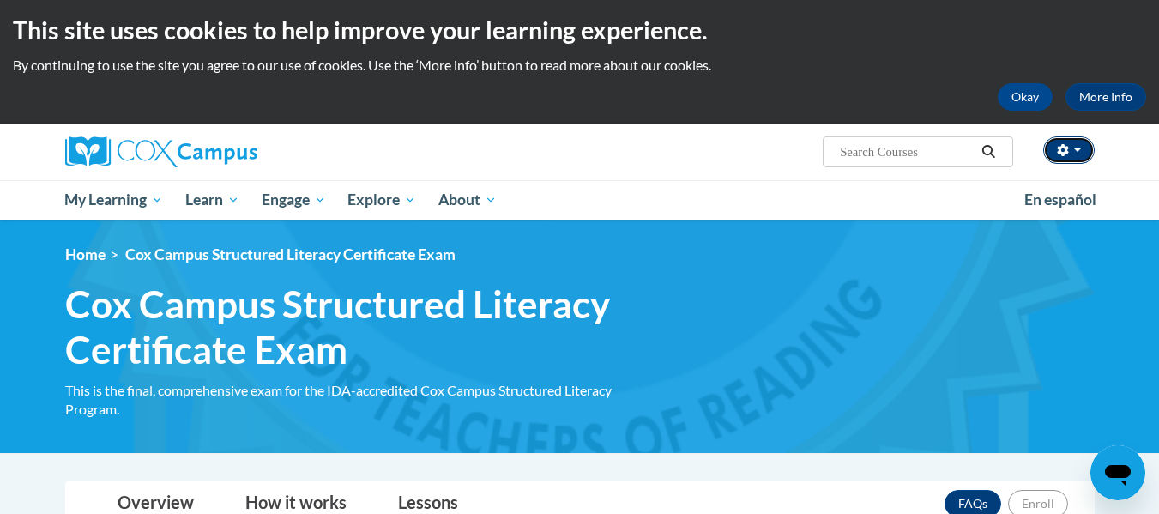
click at [1053, 149] on button "button" at bounding box center [1068, 149] width 51 height 27
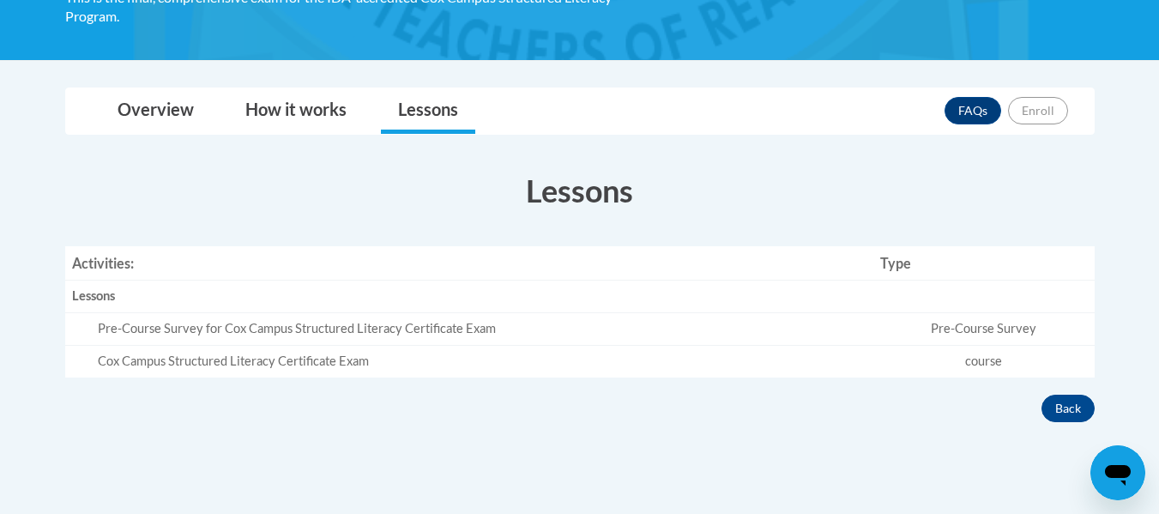
scroll to position [398, 0]
click at [1072, 402] on button "Back" at bounding box center [1067, 407] width 53 height 27
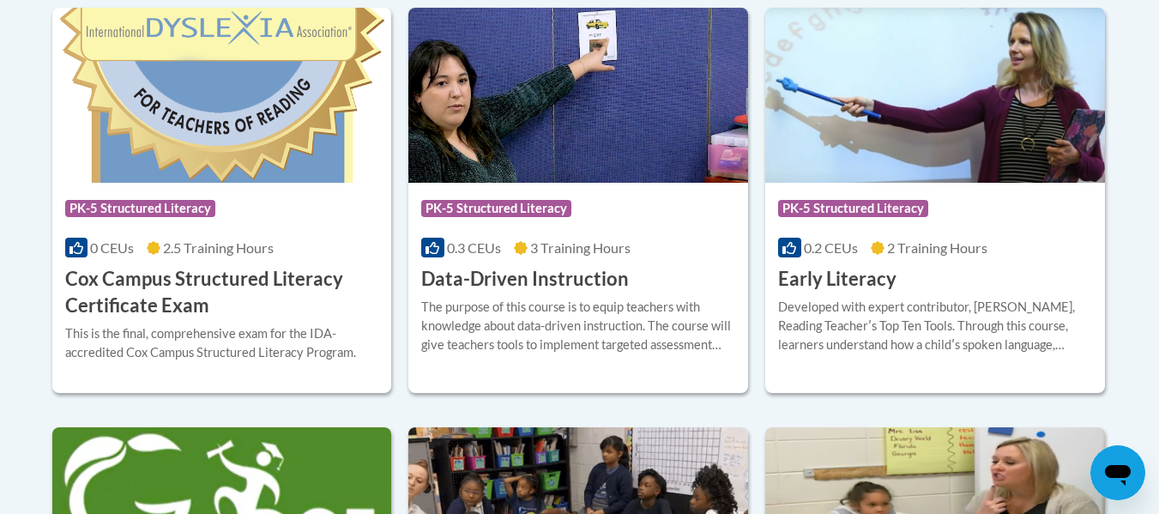
scroll to position [782, 0]
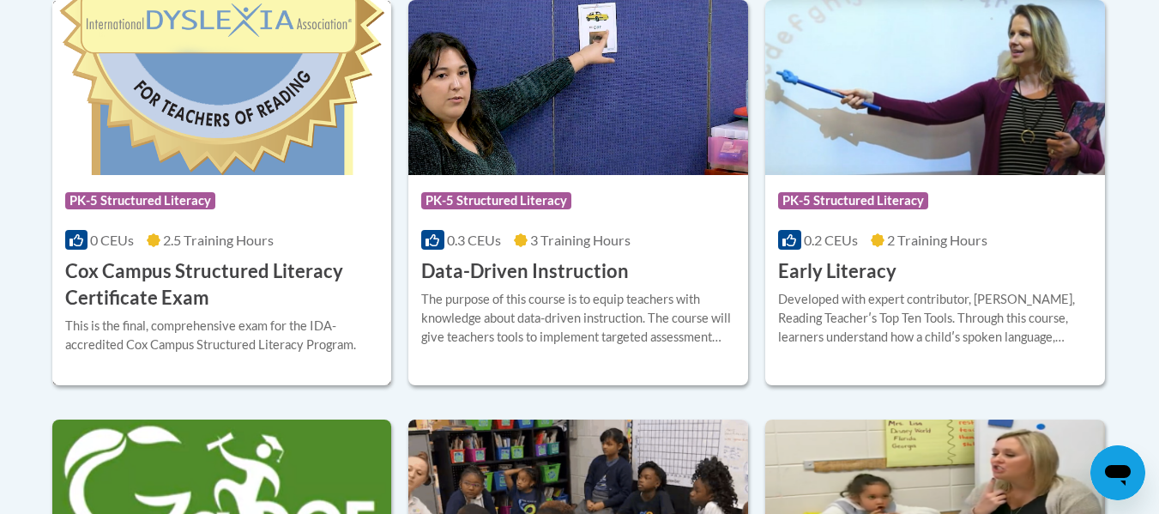
click at [267, 139] on img at bounding box center [222, 87] width 340 height 175
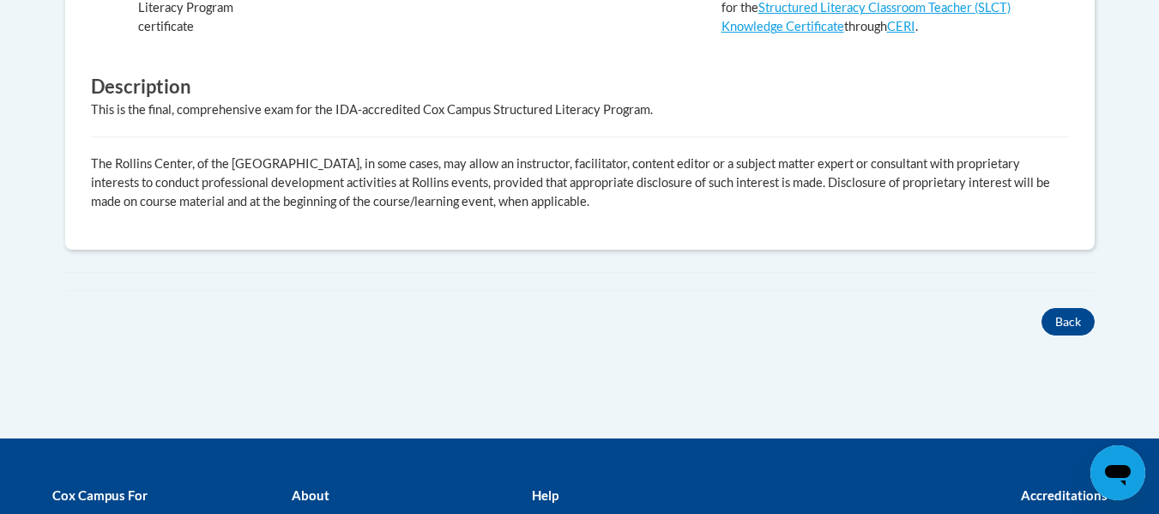
scroll to position [841, 0]
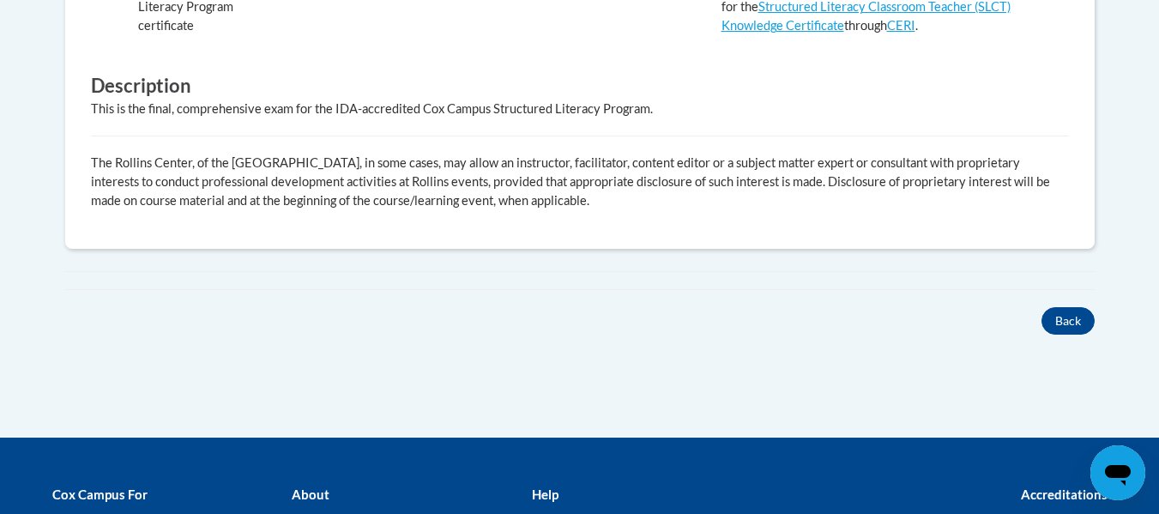
click at [925, 299] on div "Overview Cost 100% Free Time to complete 2.5 Hours Provides a Certificate of Tr…" at bounding box center [579, 21] width 1055 height 627
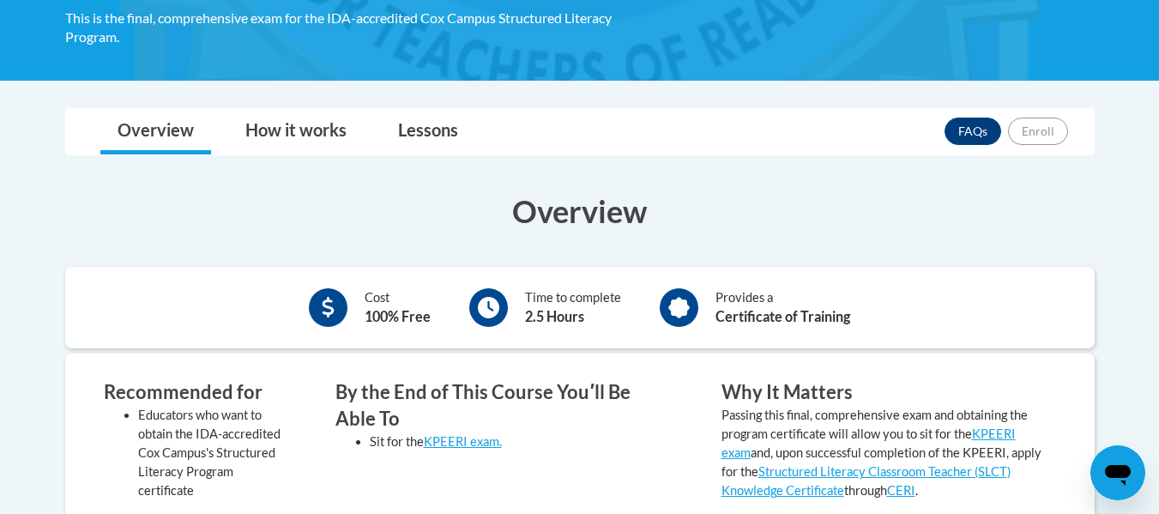
scroll to position [364, 0]
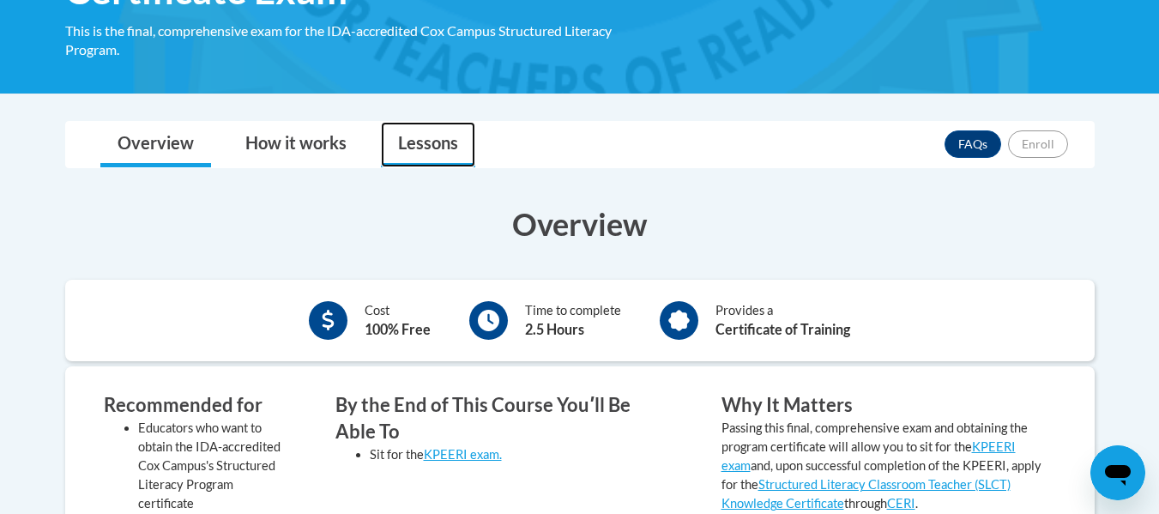
click at [455, 136] on link "Lessons" at bounding box center [428, 144] width 94 height 45
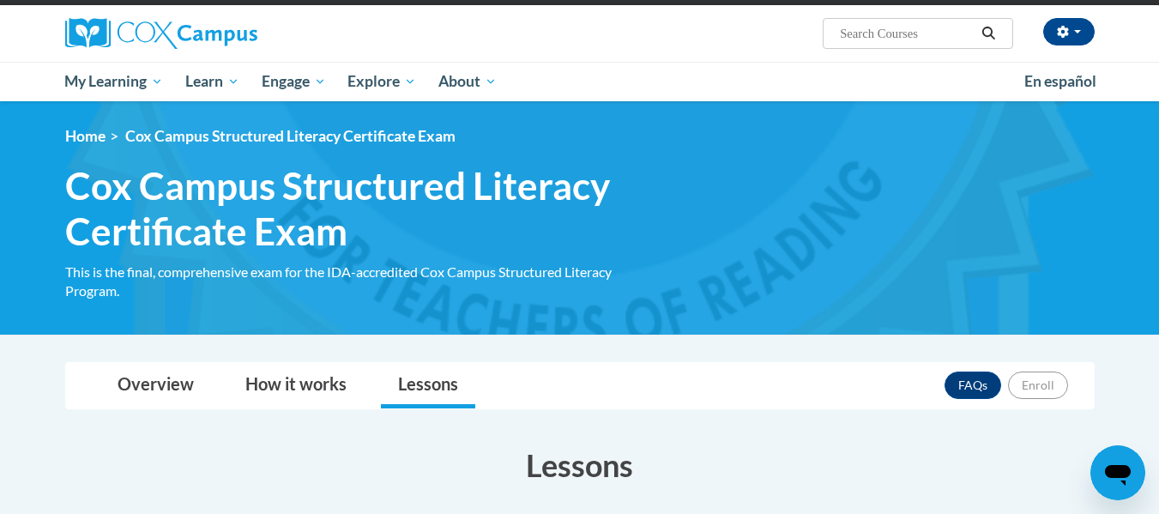
scroll to position [0, 0]
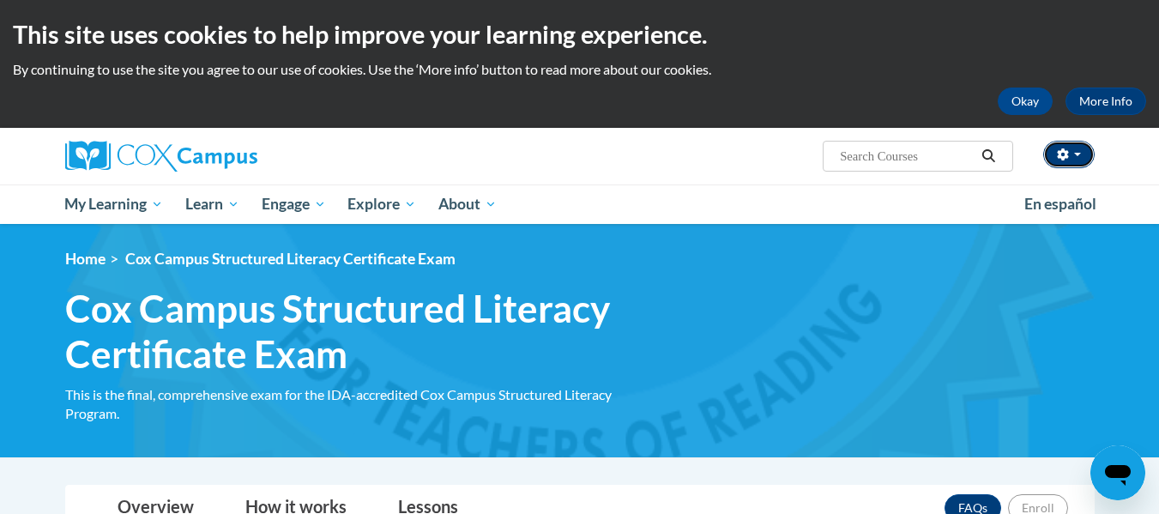
click at [1084, 160] on button "button" at bounding box center [1068, 154] width 51 height 27
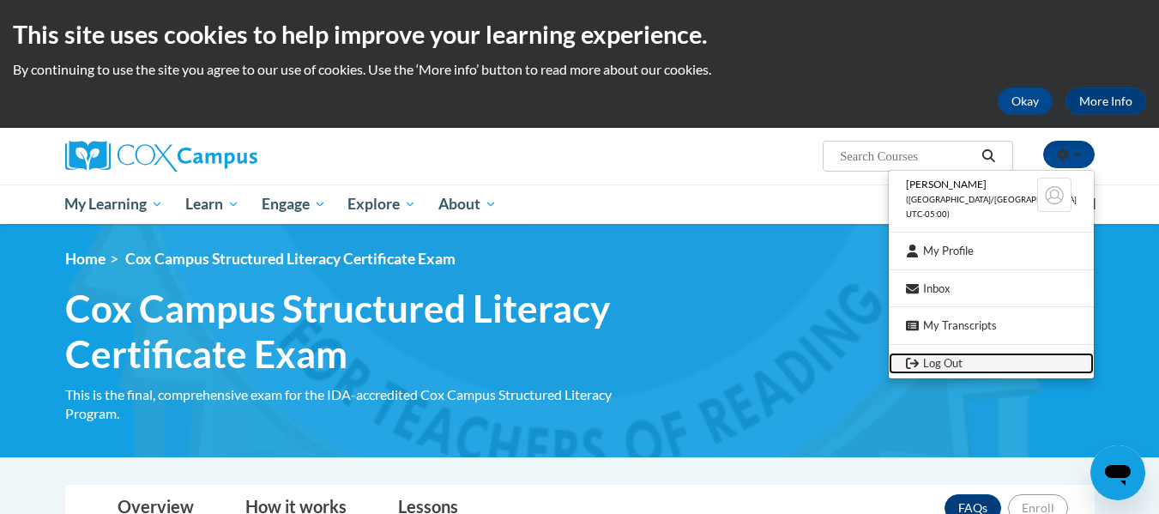
click at [992, 359] on link "Log Out" at bounding box center [991, 363] width 205 height 21
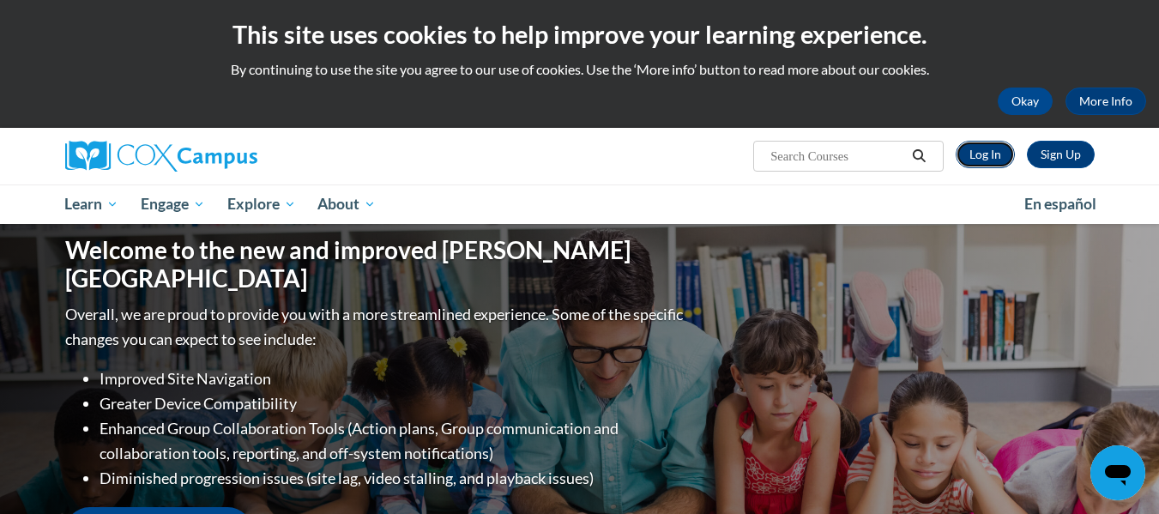
click at [995, 160] on link "Log In" at bounding box center [985, 154] width 59 height 27
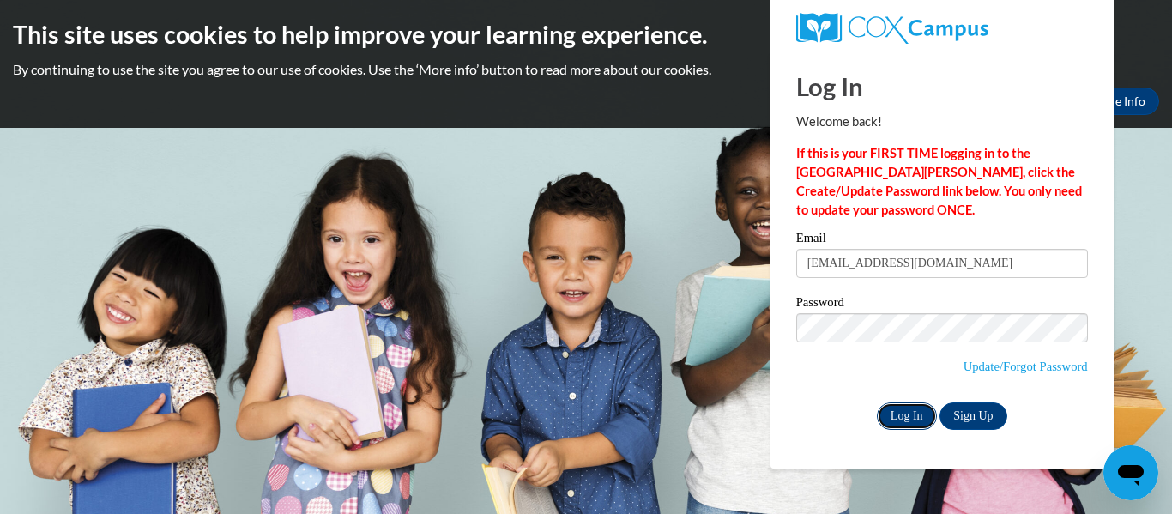
click at [913, 406] on input "Log In" at bounding box center [907, 415] width 60 height 27
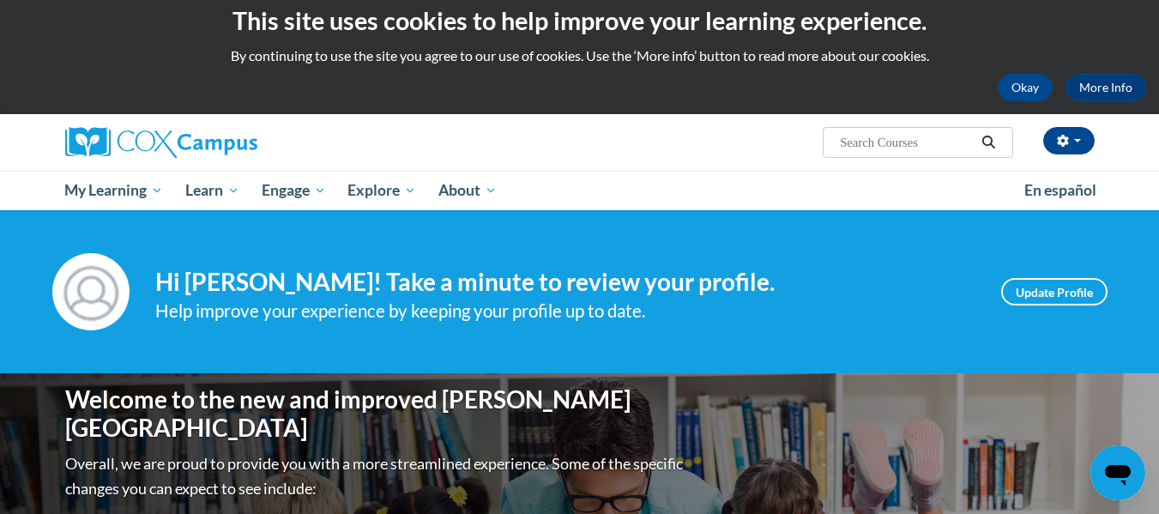
scroll to position [46, 0]
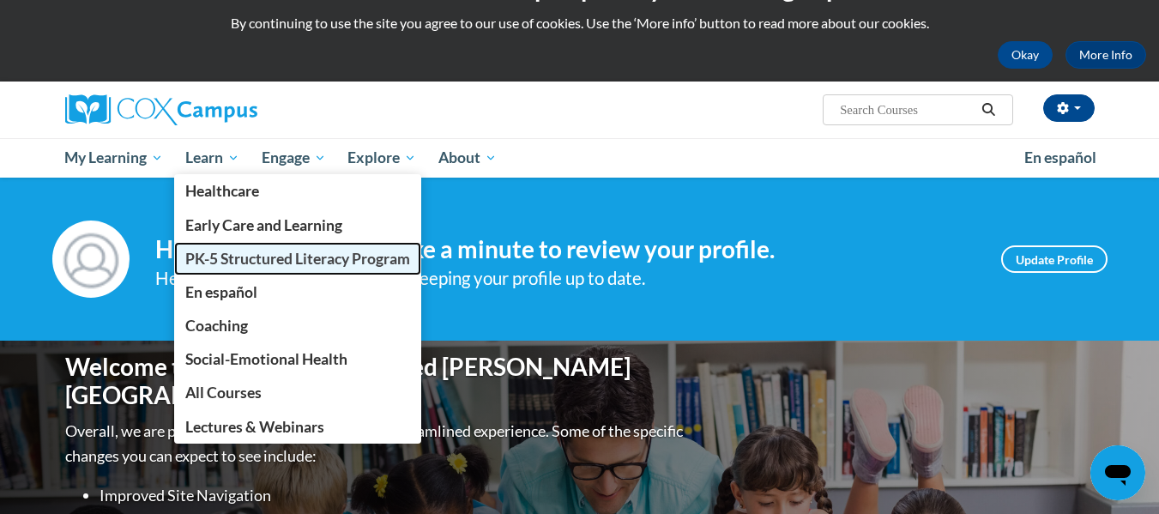
click at [223, 250] on span "PK-5 Structured Literacy Program" at bounding box center [297, 259] width 225 height 18
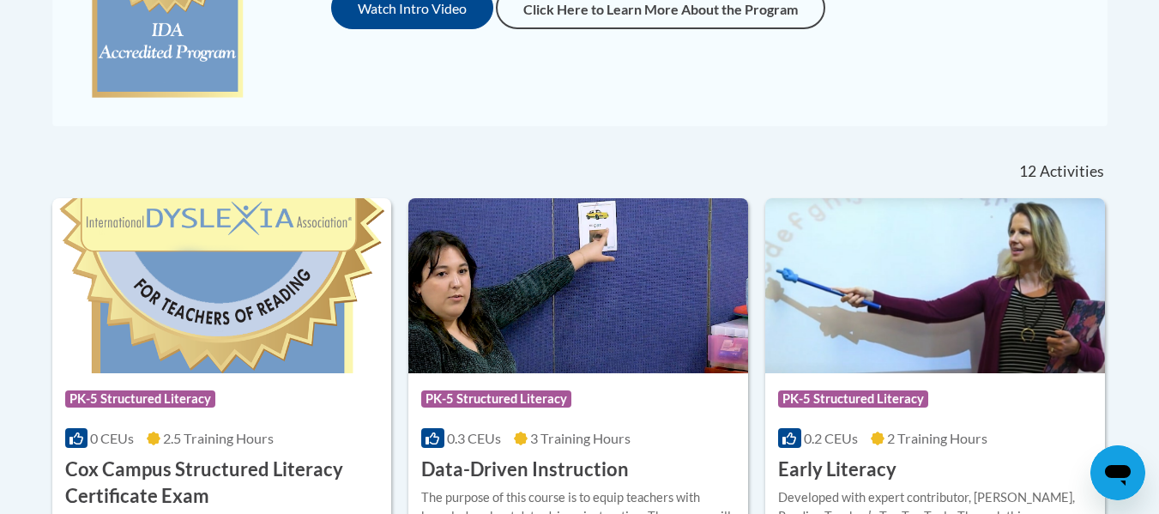
scroll to position [641, 0]
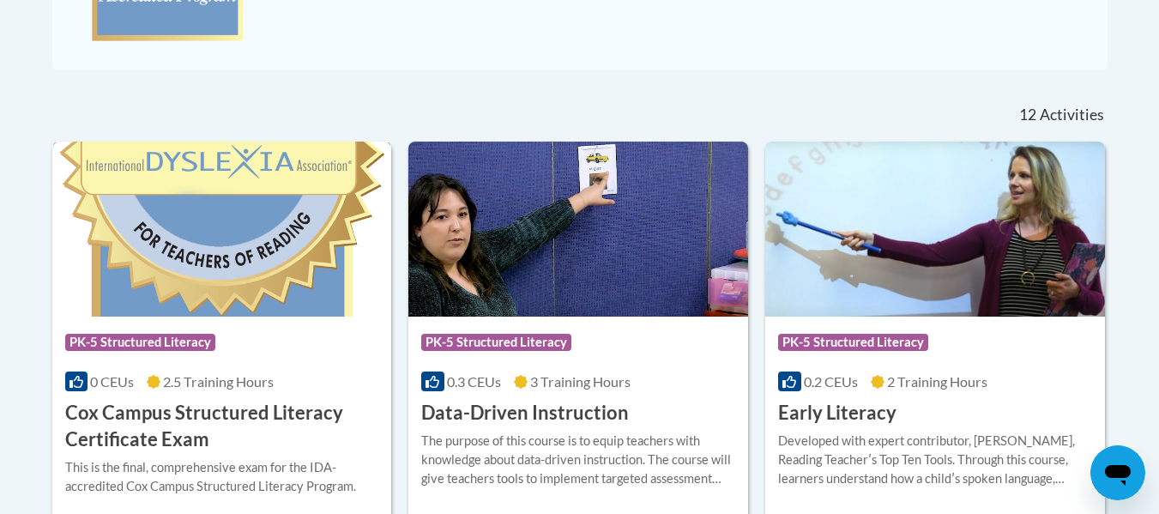
click at [257, 280] on img at bounding box center [222, 229] width 340 height 175
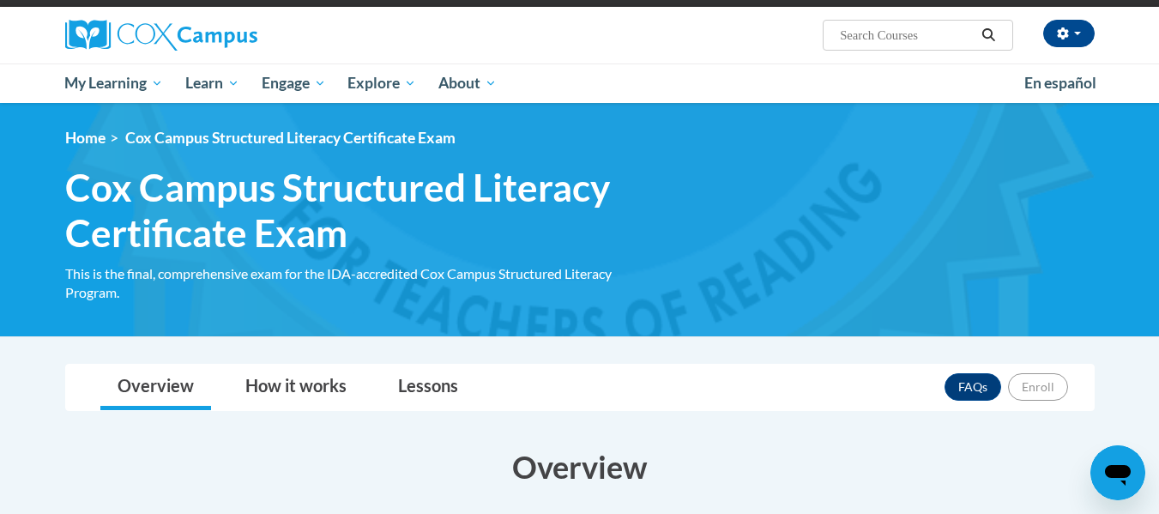
scroll to position [123, 0]
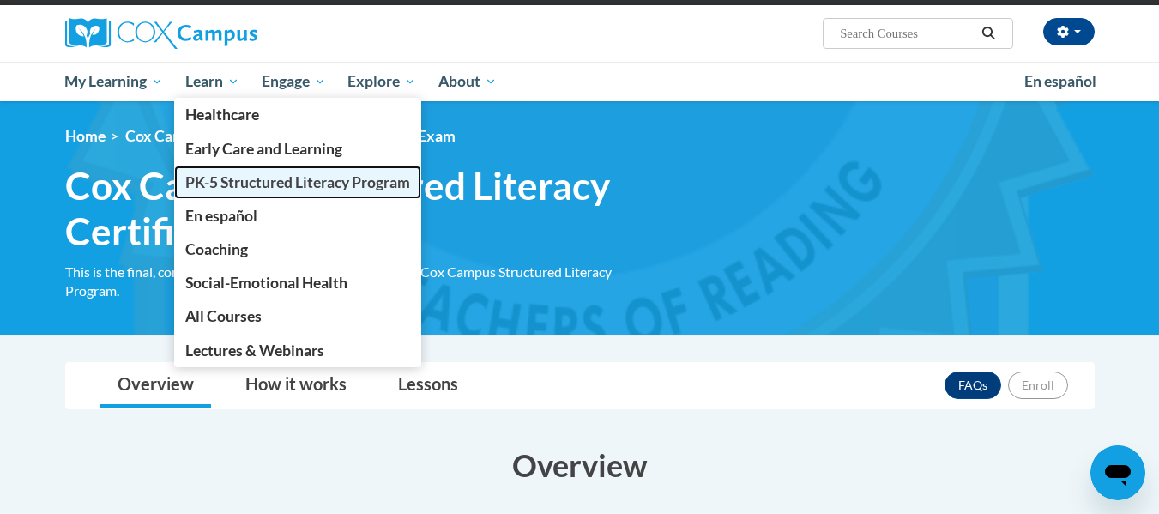
click at [218, 178] on span "PK-5 Structured Literacy Program" at bounding box center [297, 182] width 225 height 18
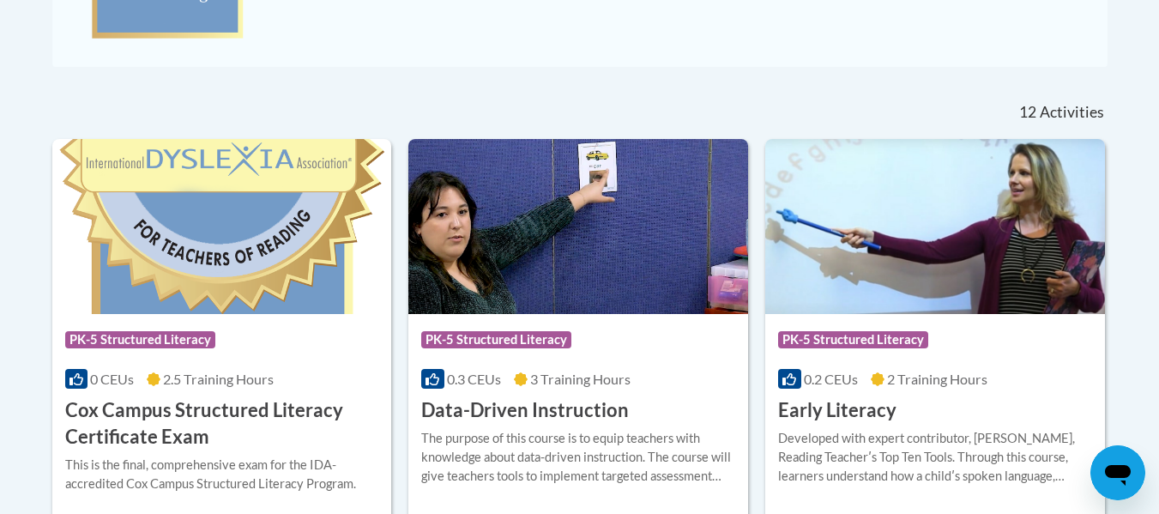
scroll to position [642, 0]
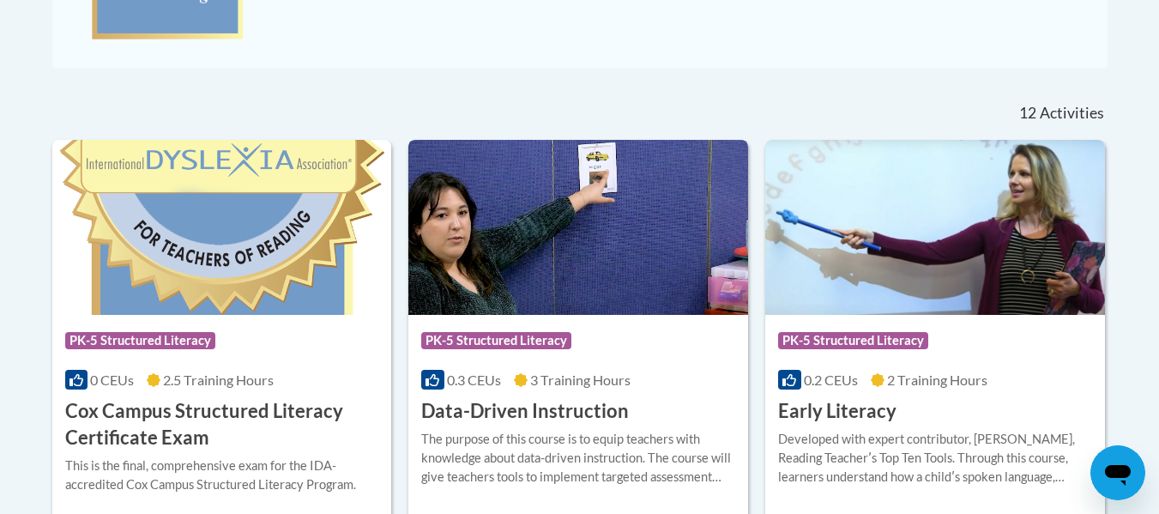
click at [529, 371] on div "0.3 CEUs 3 Training Hours" at bounding box center [578, 380] width 314 height 19
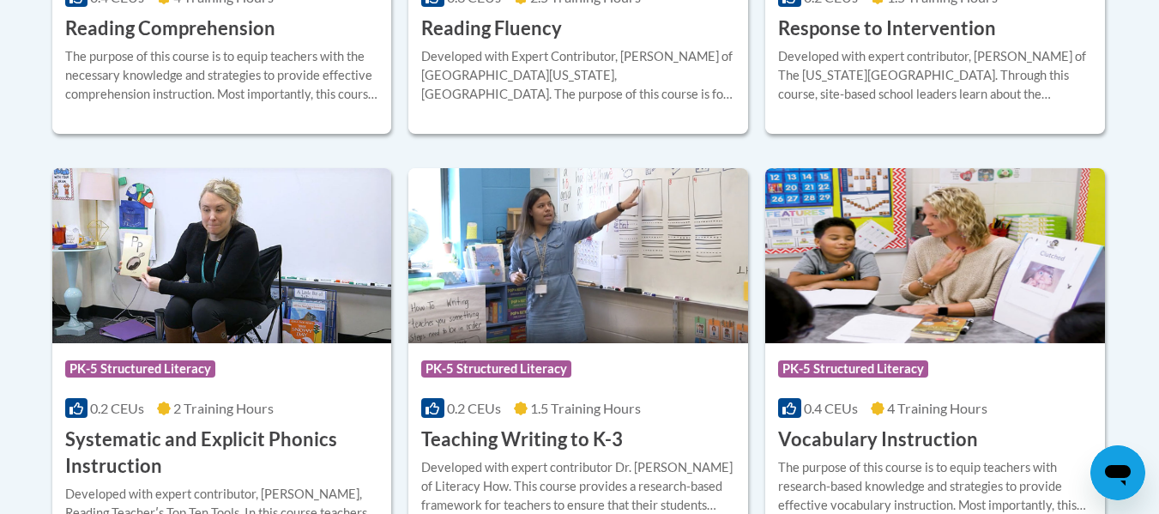
scroll to position [1987, 0]
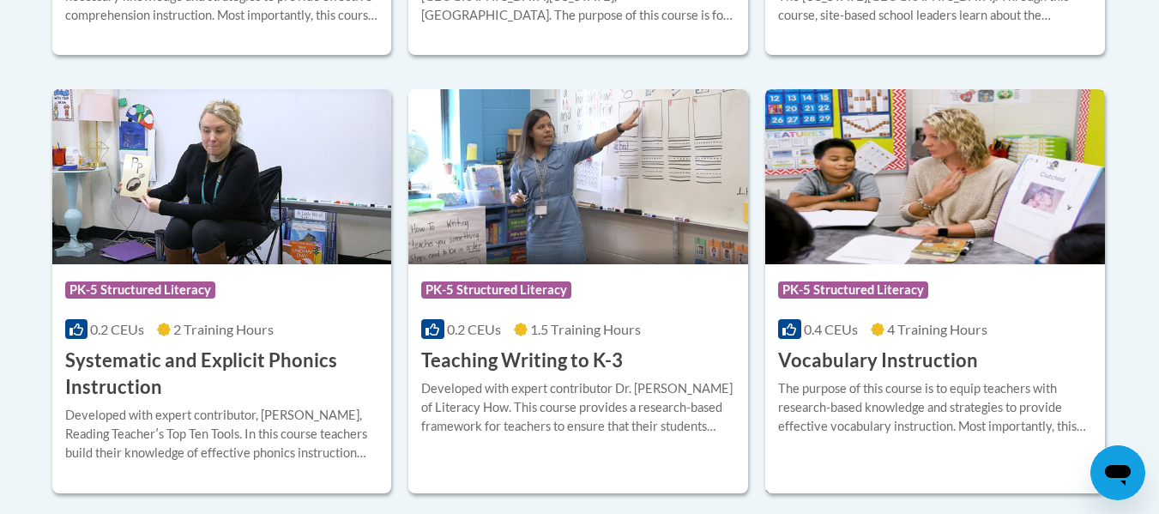
click at [862, 357] on h3 "Vocabulary Instruction" at bounding box center [878, 360] width 200 height 27
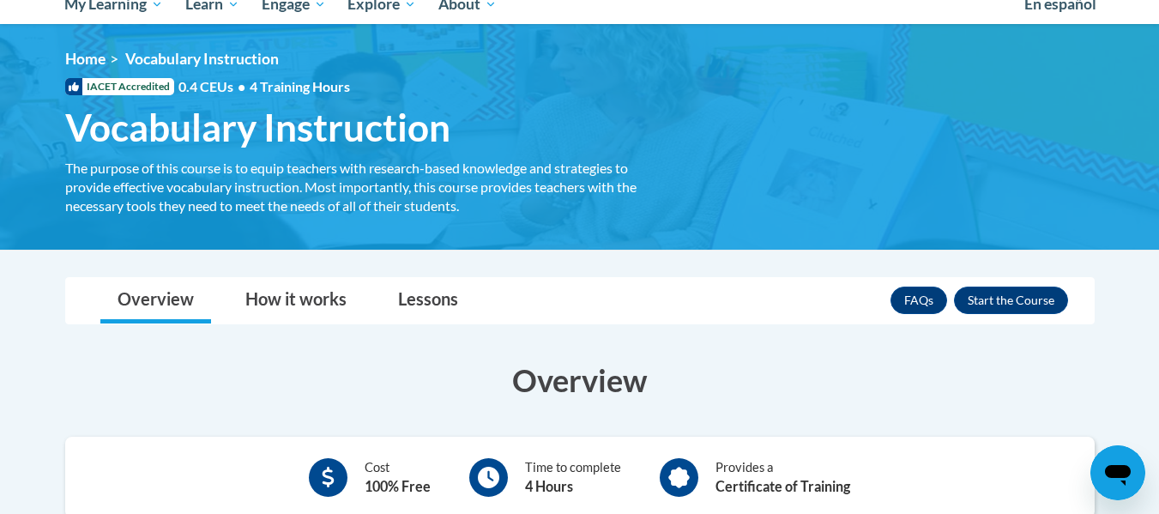
scroll to position [199, 0]
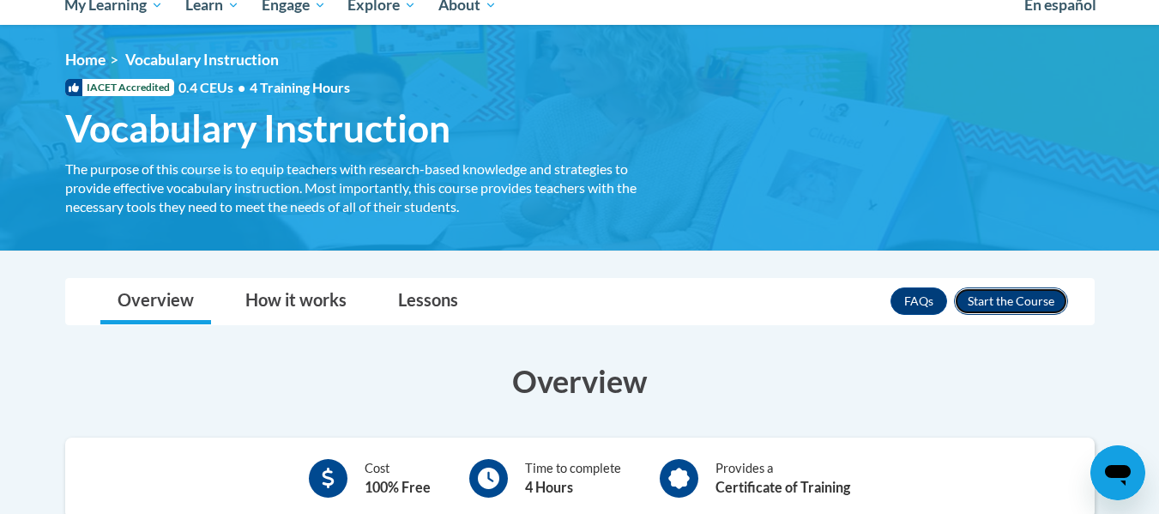
click at [1015, 293] on button "Enroll" at bounding box center [1011, 300] width 114 height 27
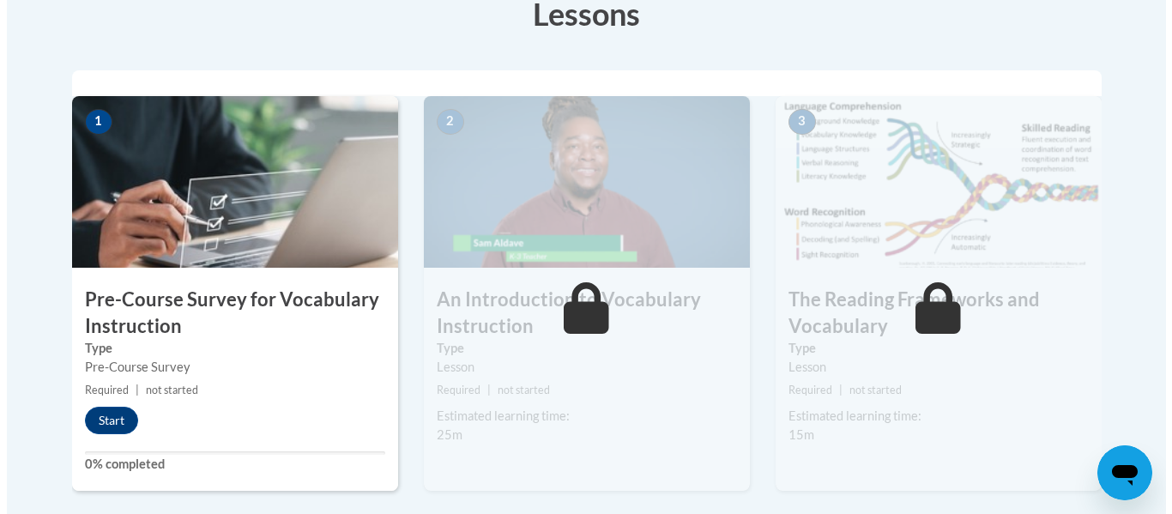
scroll to position [507, 0]
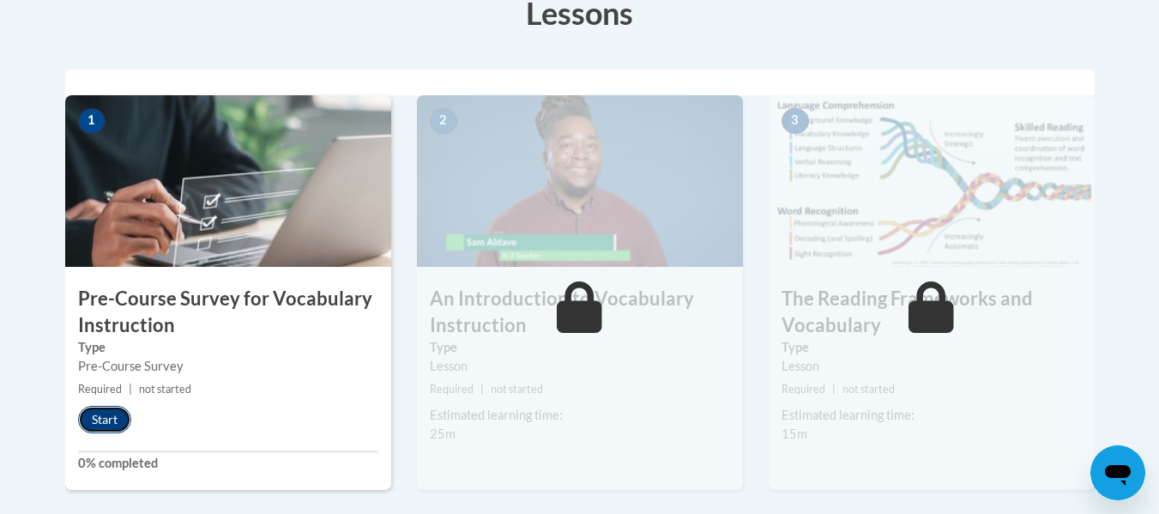
click at [110, 412] on button "Start" at bounding box center [104, 419] width 53 height 27
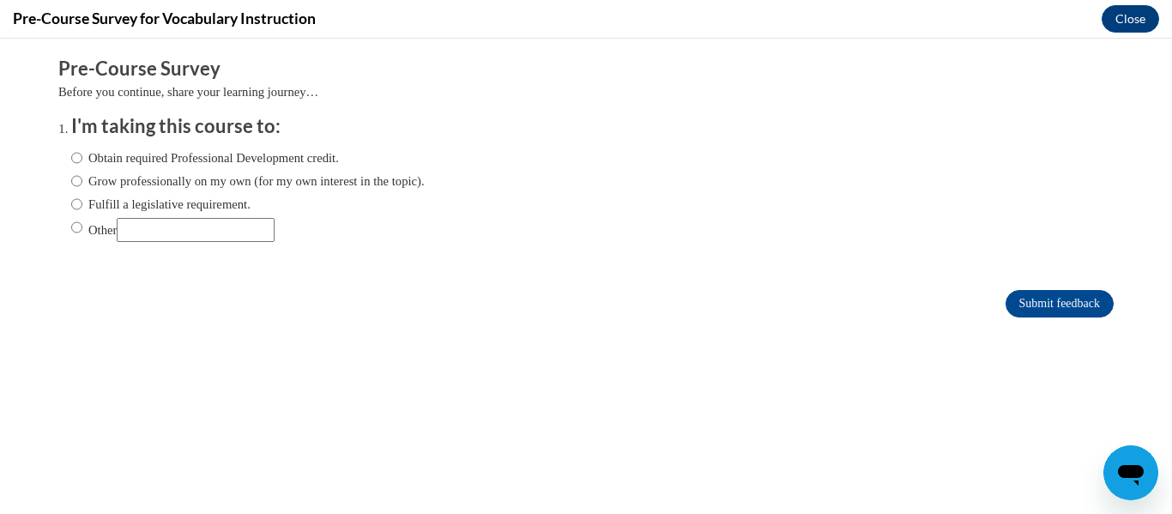
scroll to position [0, 0]
click at [71, 202] on input "Fulfill a legislative requirement." at bounding box center [76, 204] width 11 height 19
radio input "true"
click at [1010, 297] on input "Submit feedback" at bounding box center [1059, 303] width 108 height 27
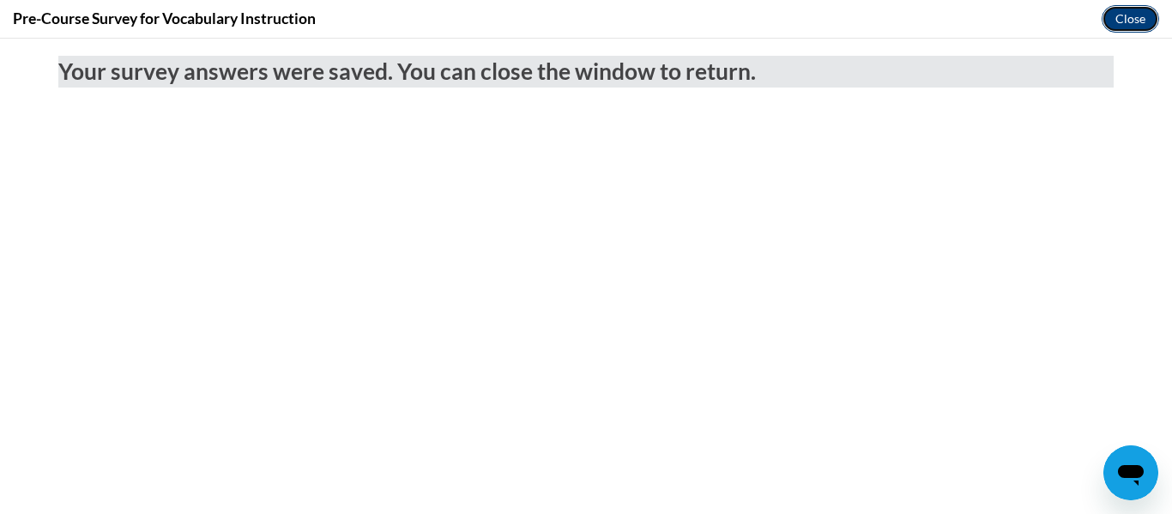
click at [1124, 23] on button "Close" at bounding box center [1129, 18] width 57 height 27
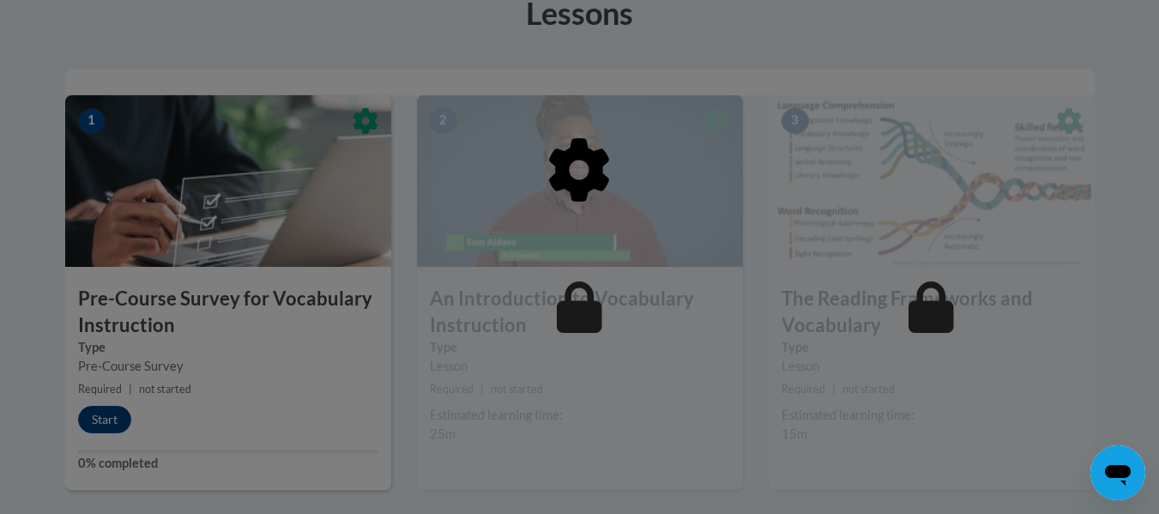
click at [111, 415] on div at bounding box center [579, 258] width 1029 height 326
click at [106, 419] on div at bounding box center [579, 258] width 1029 height 326
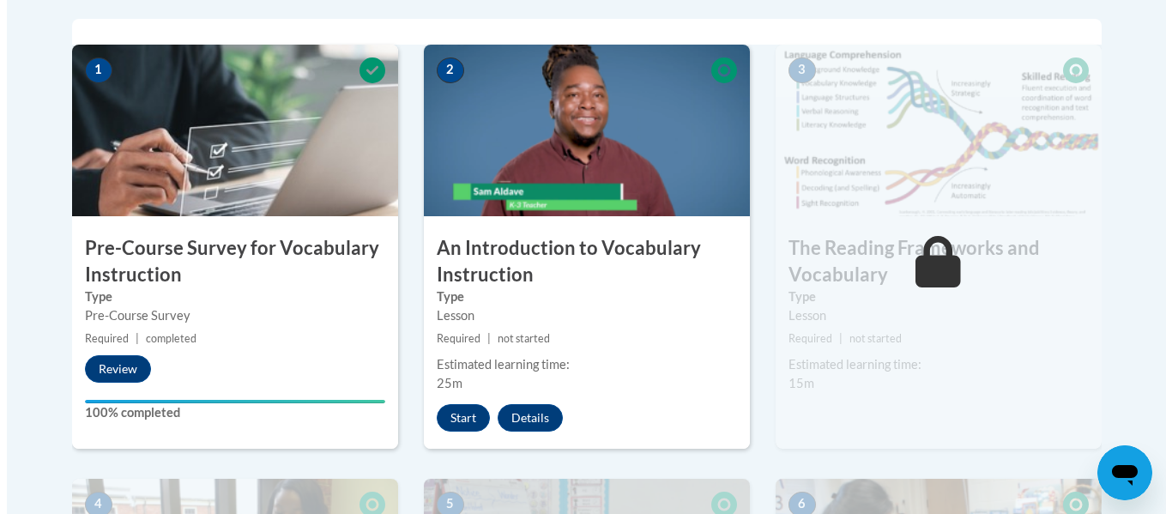
scroll to position [558, 0]
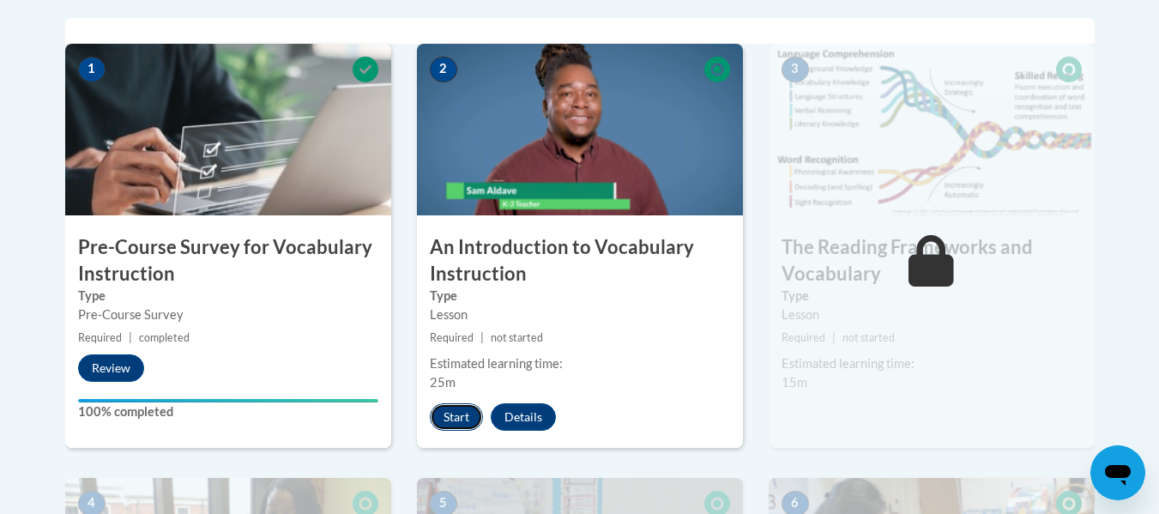
click at [455, 421] on button "Start" at bounding box center [456, 416] width 53 height 27
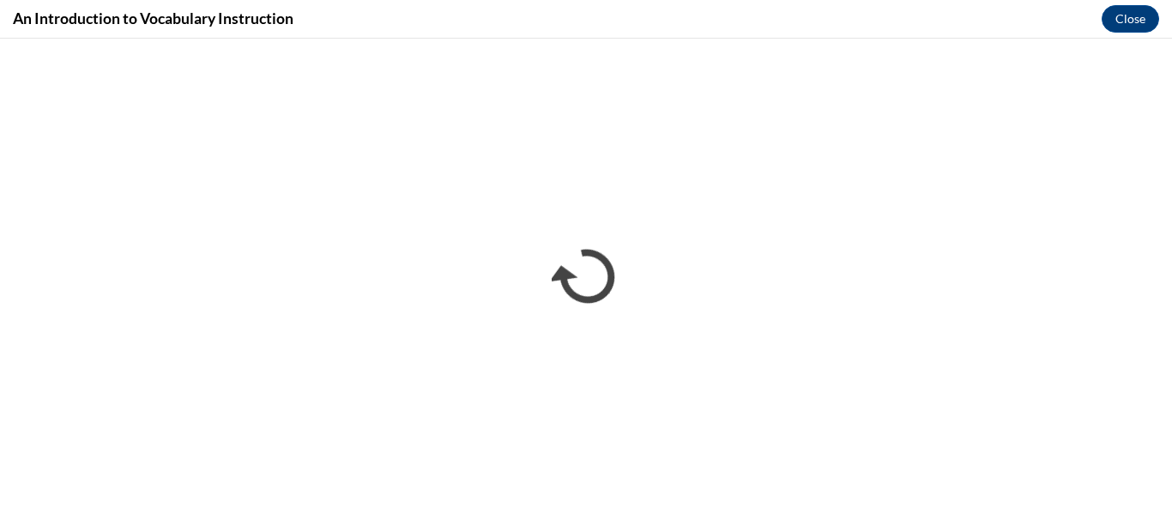
scroll to position [0, 0]
